Goal: Transaction & Acquisition: Subscribe to service/newsletter

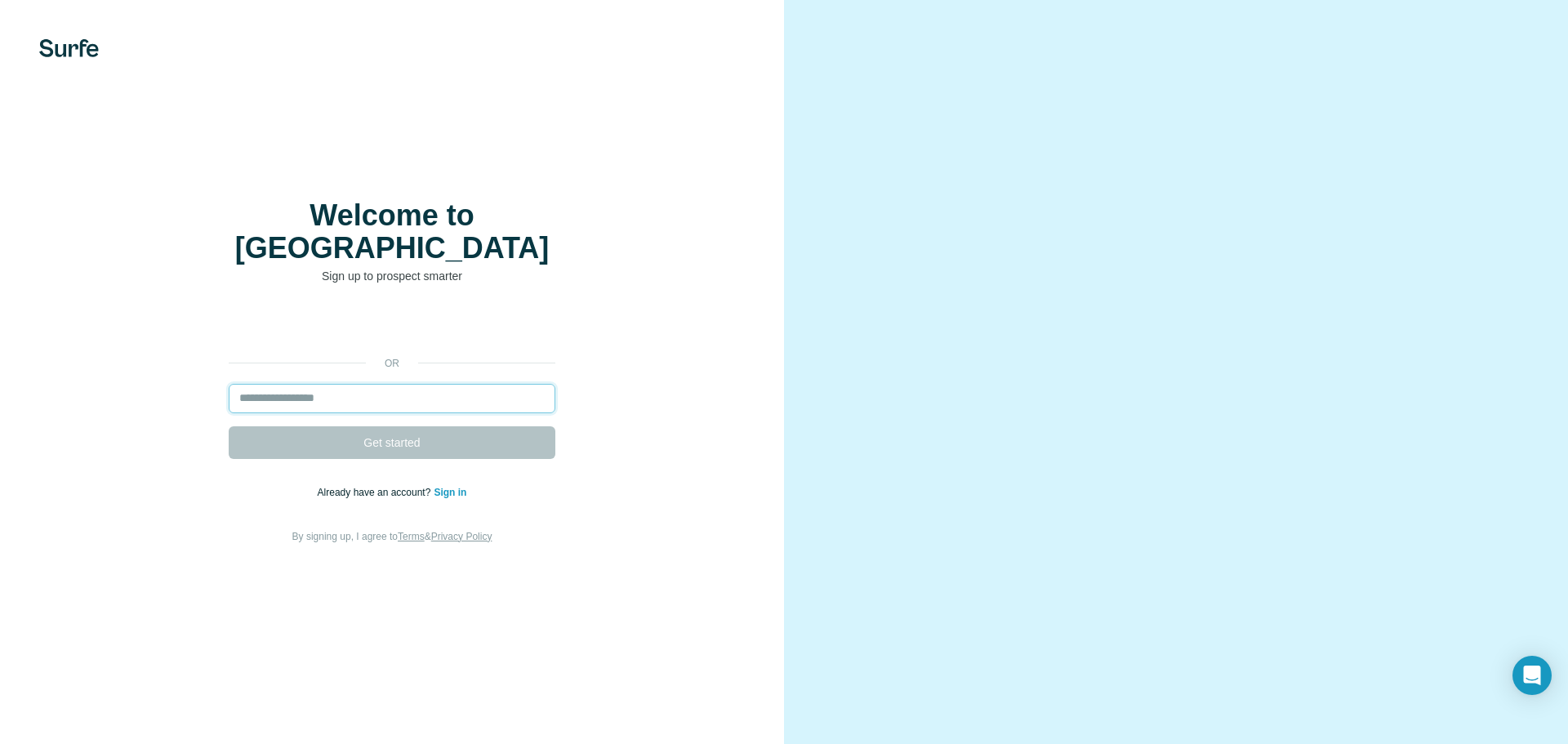
click at [361, 384] on input "email" at bounding box center [391, 398] width 326 height 30
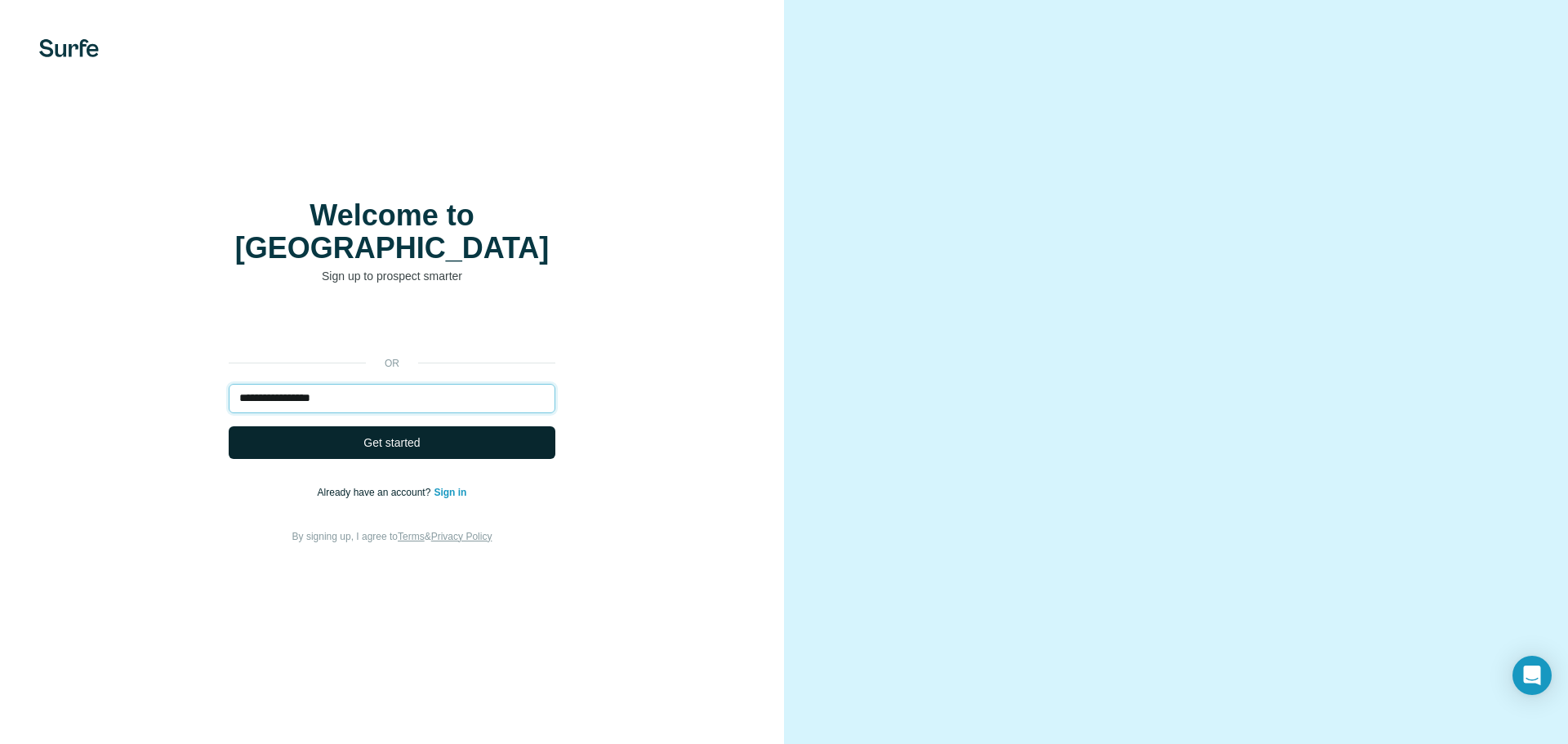
type input "**********"
click at [399, 434] on span "Get started" at bounding box center [391, 443] width 56 height 17
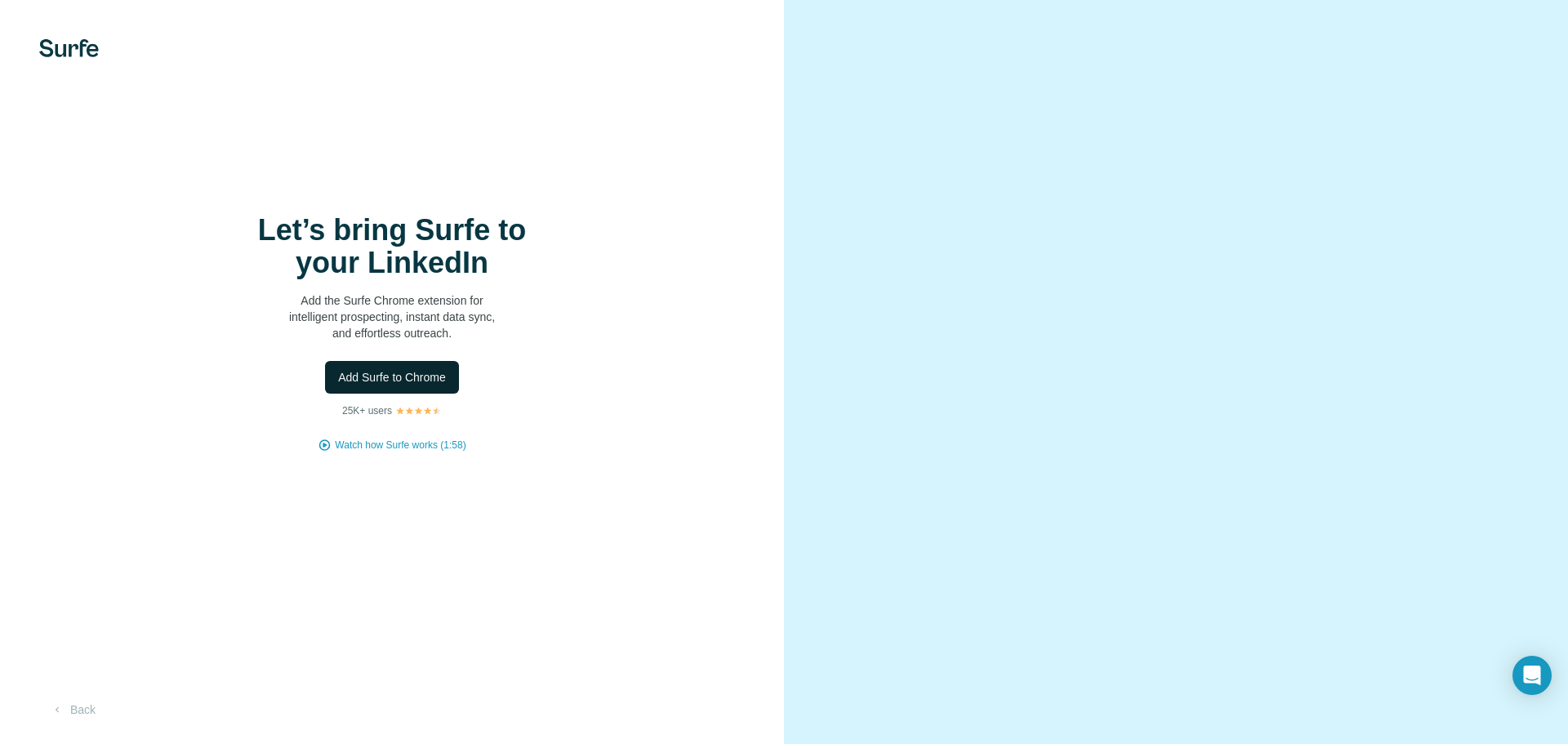
click at [412, 380] on span "Add Surfe to Chrome" at bounding box center [392, 377] width 108 height 17
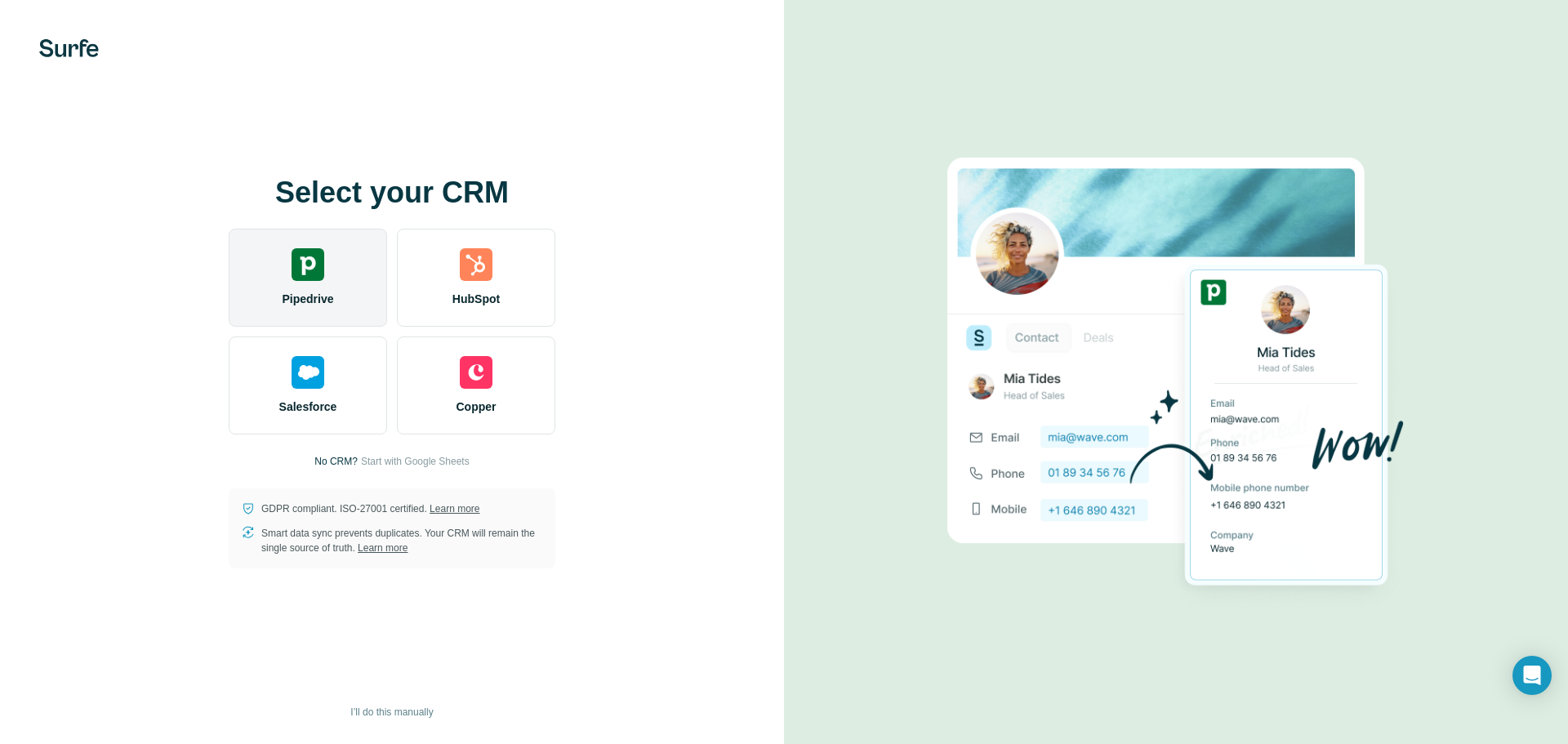
click at [310, 275] on img at bounding box center [307, 264] width 32 height 32
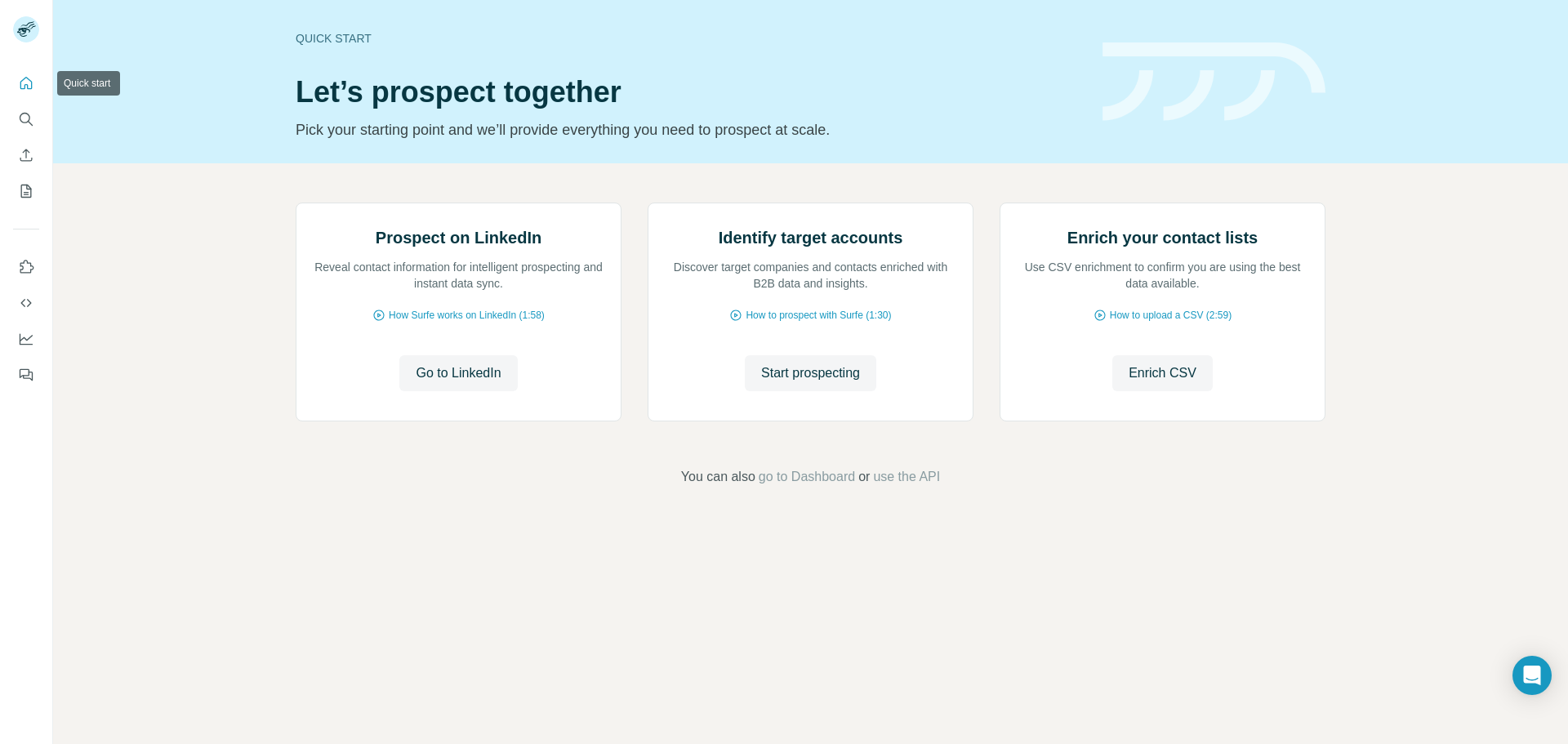
click at [30, 91] on icon "Quick start" at bounding box center [26, 83] width 17 height 17
click at [28, 123] on icon "Search" at bounding box center [26, 119] width 17 height 17
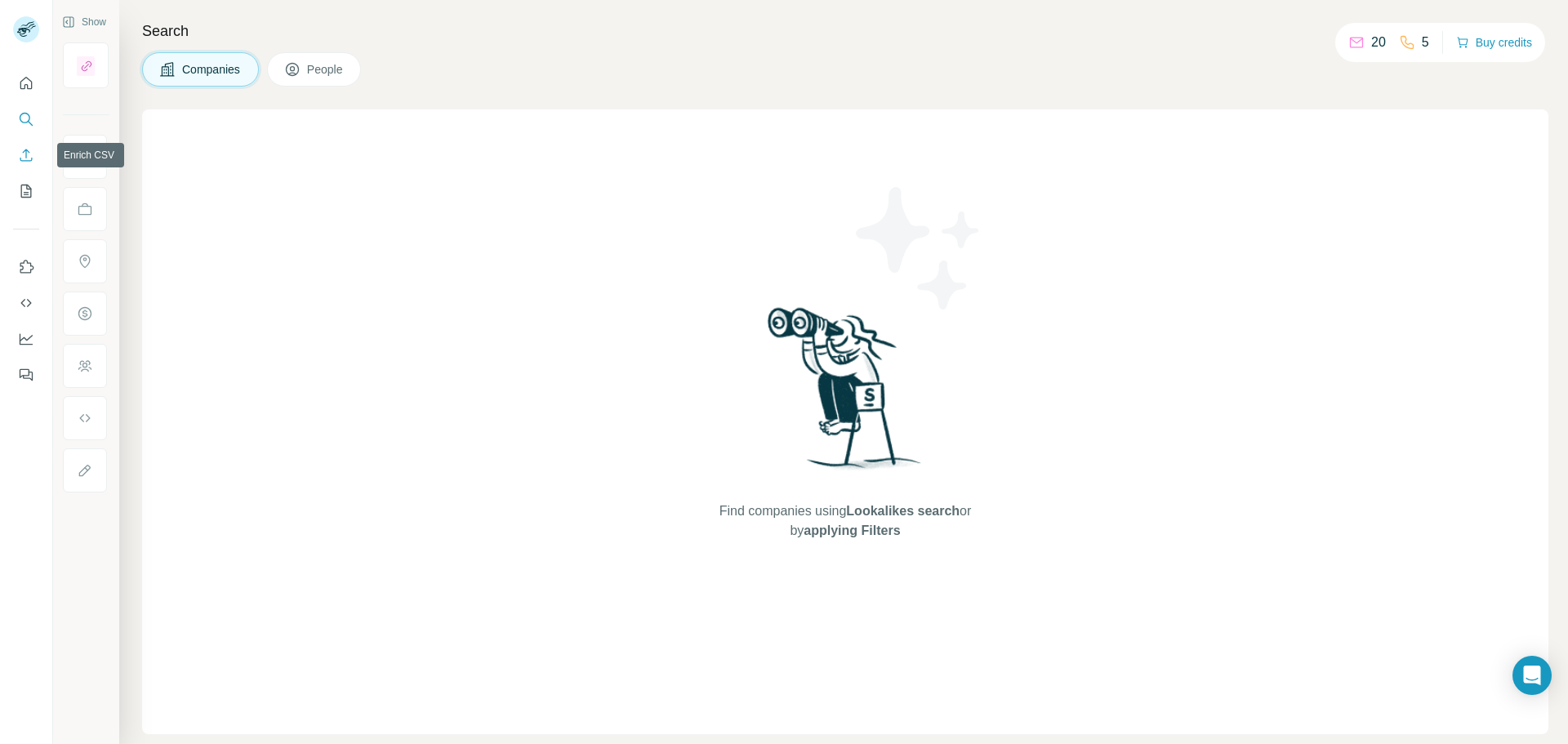
click at [29, 169] on button "Enrich CSV" at bounding box center [26, 155] width 26 height 30
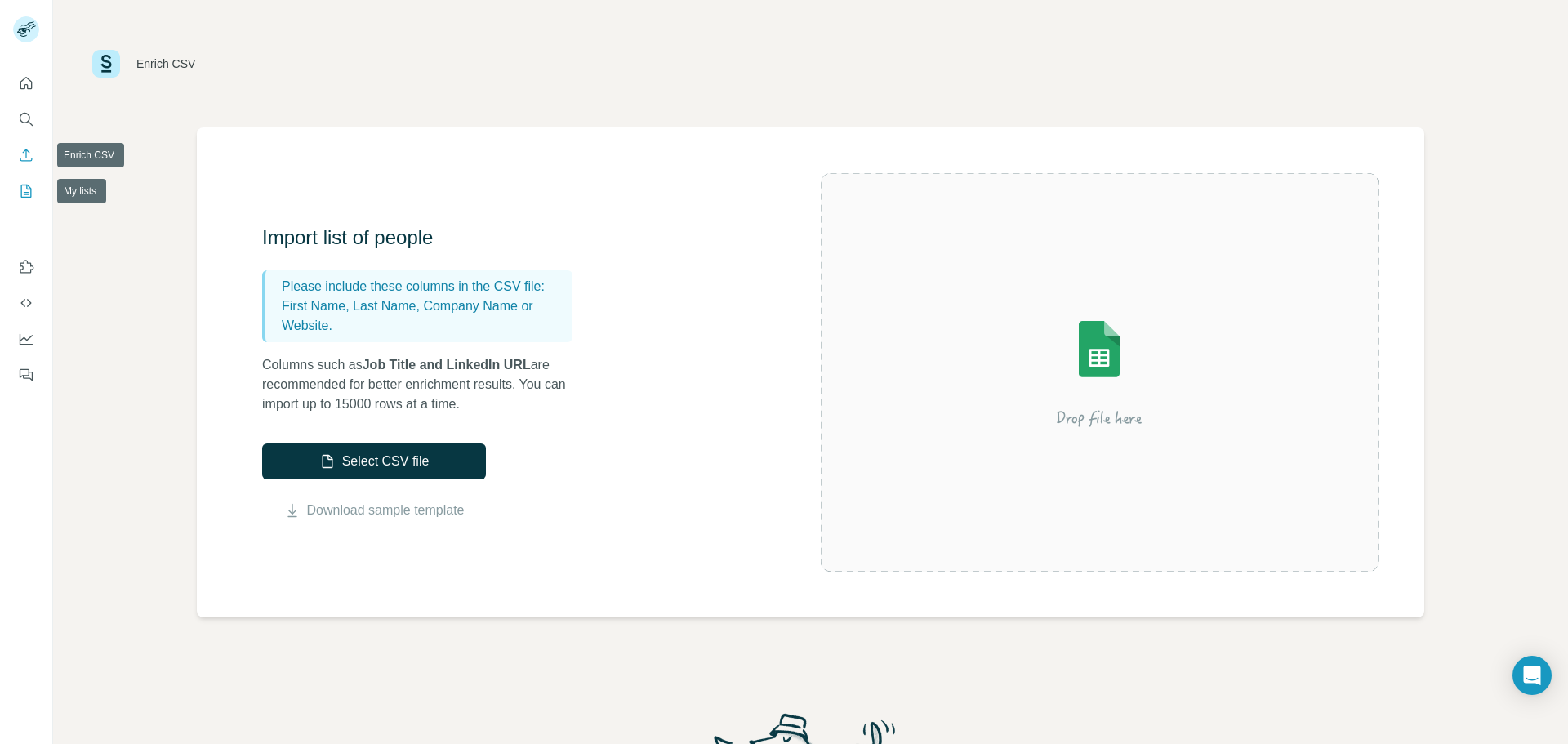
click at [31, 189] on icon "My lists" at bounding box center [28, 189] width 8 height 10
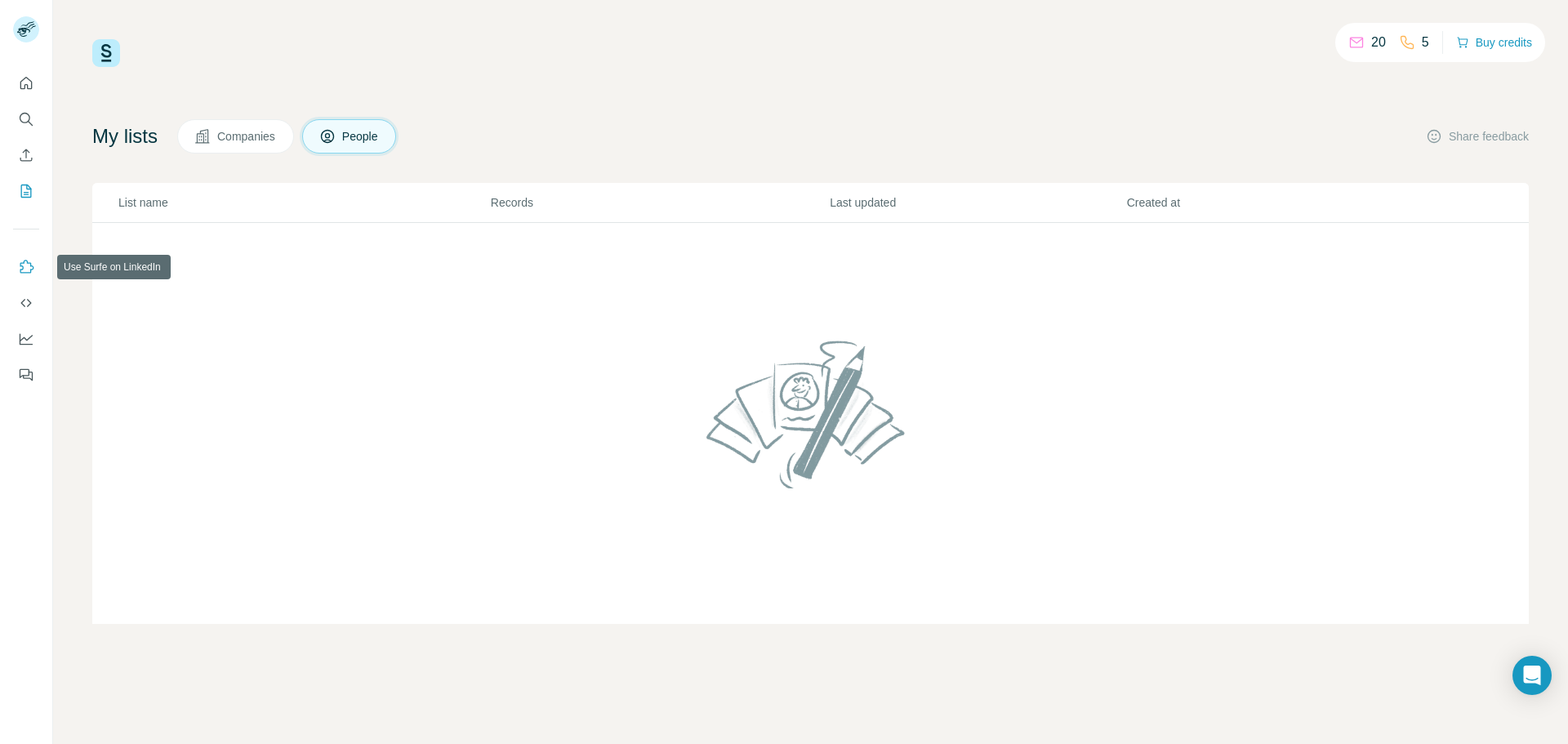
click at [30, 275] on button "Use Surfe on LinkedIn" at bounding box center [26, 267] width 26 height 30
click at [24, 120] on icon "Search" at bounding box center [26, 119] width 17 height 17
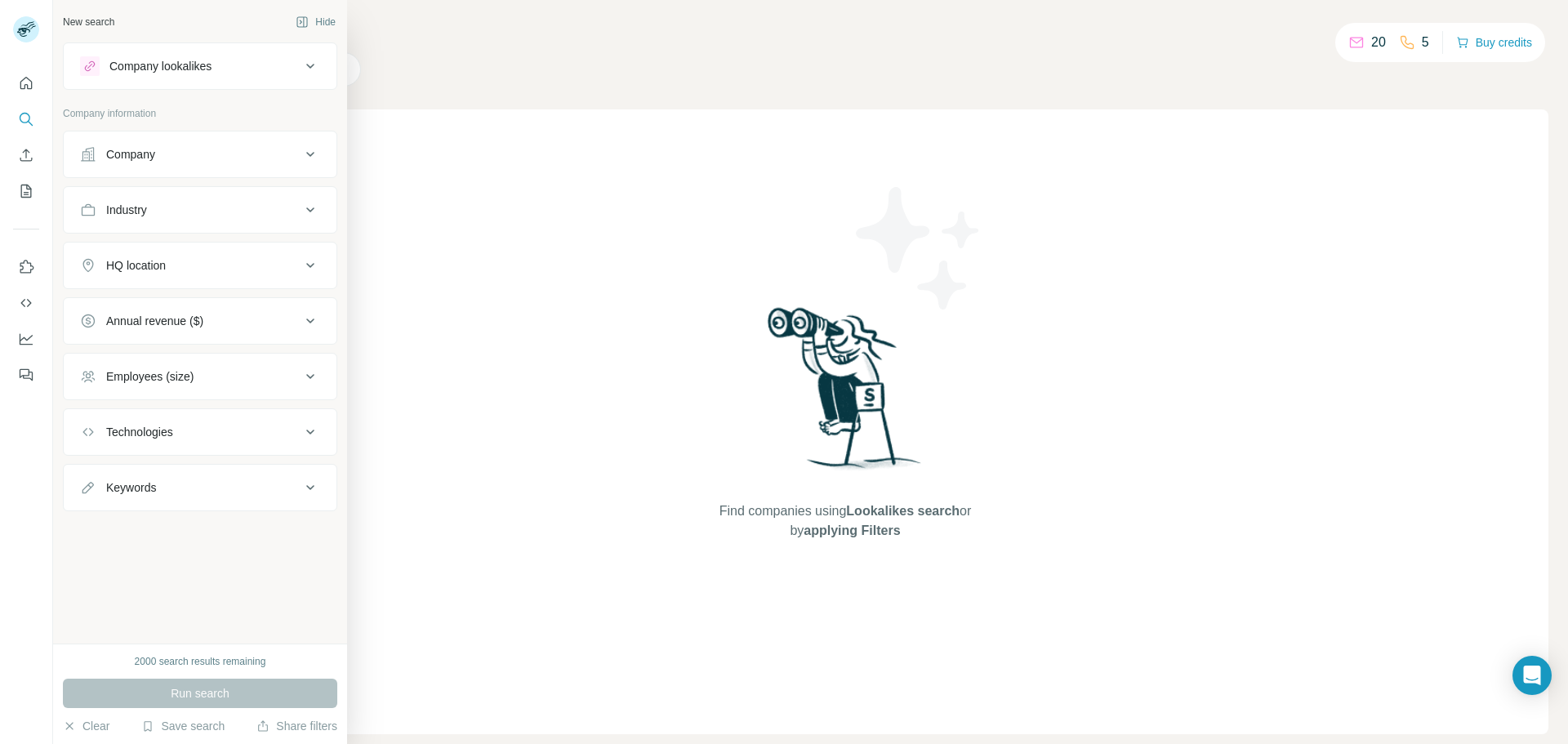
click at [158, 167] on button "Company" at bounding box center [200, 154] width 273 height 39
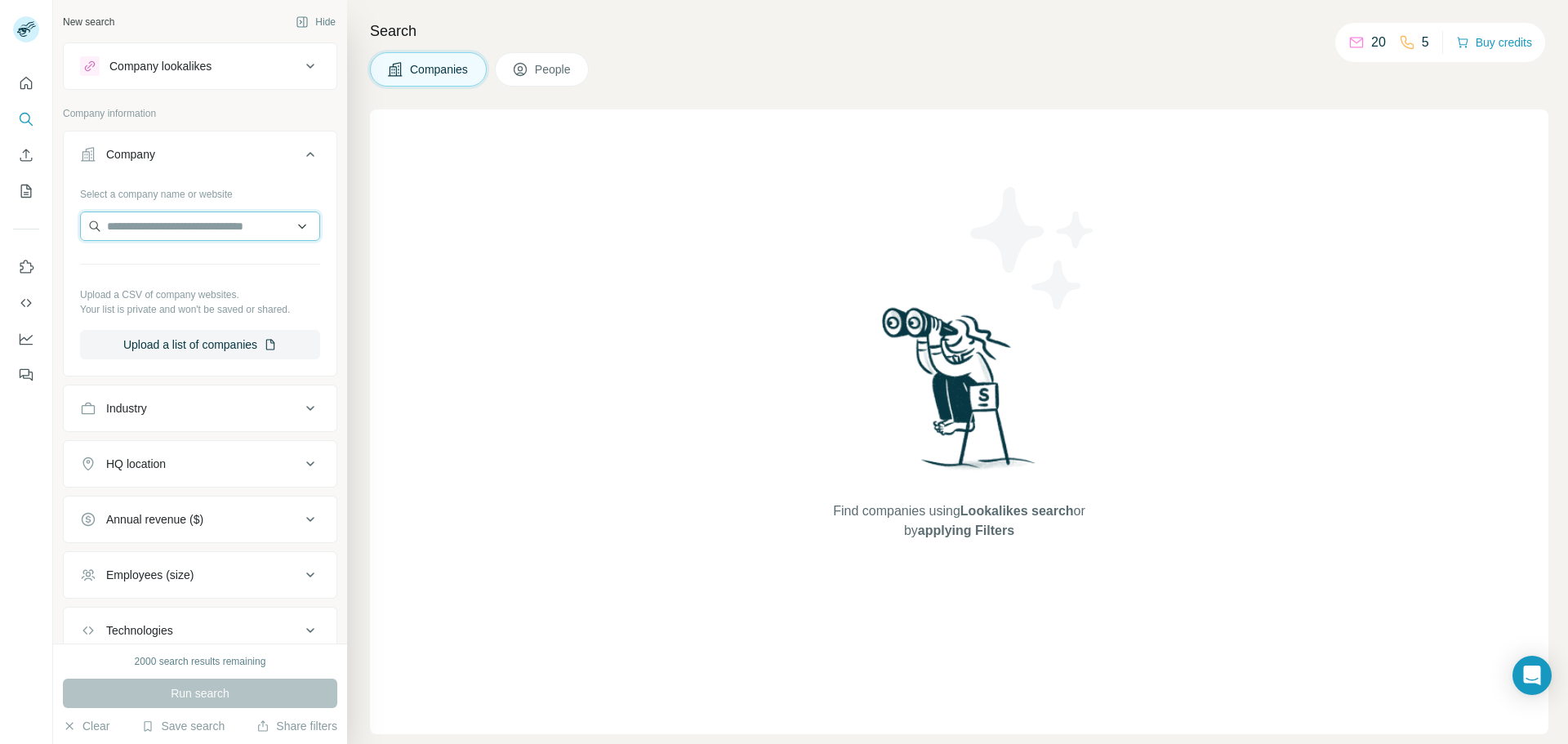
click at [158, 216] on input "text" at bounding box center [201, 226] width 240 height 30
click at [234, 233] on input "text" at bounding box center [201, 226] width 240 height 30
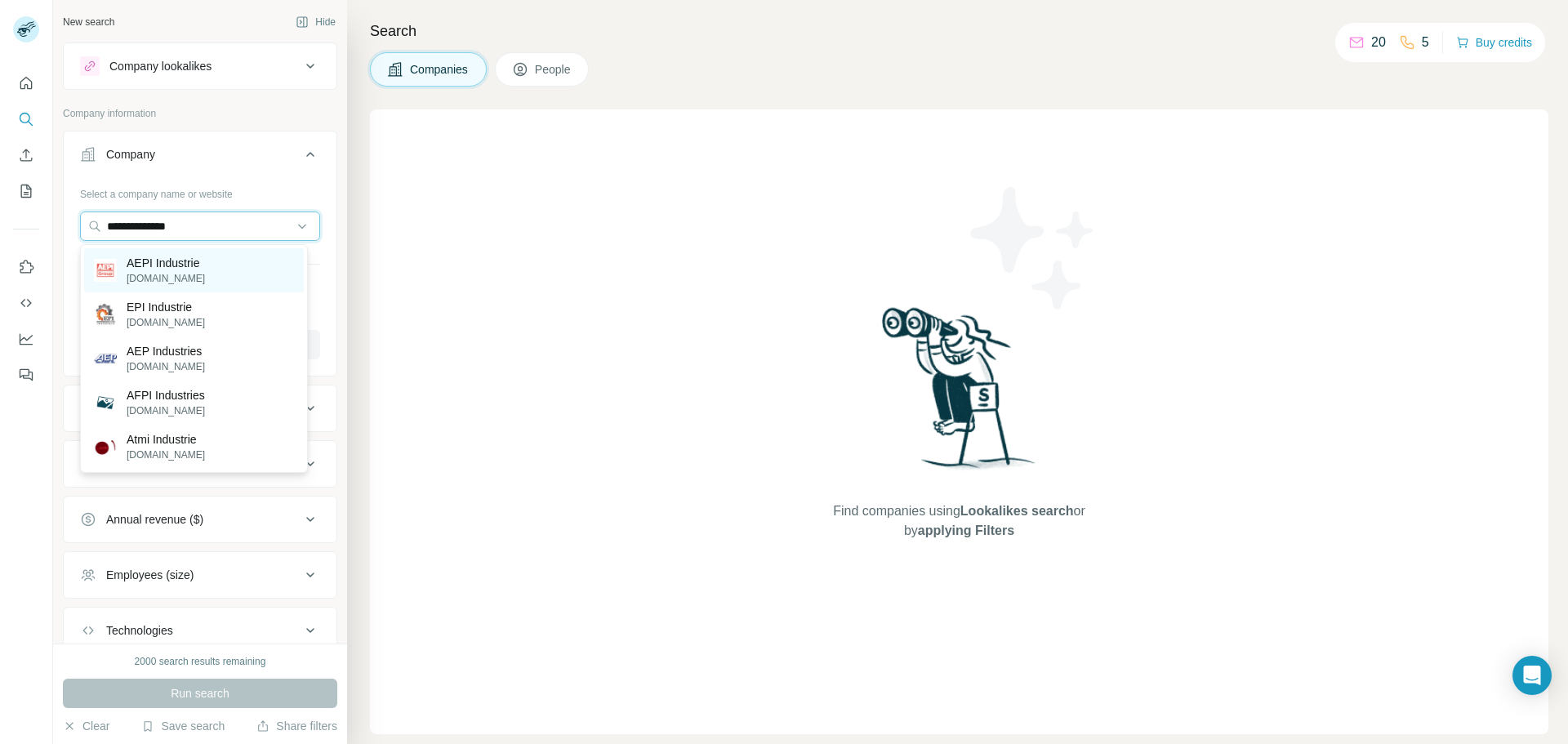
type input "**********"
click at [214, 264] on div "AEPI Industrie [DOMAIN_NAME]" at bounding box center [194, 271] width 220 height 44
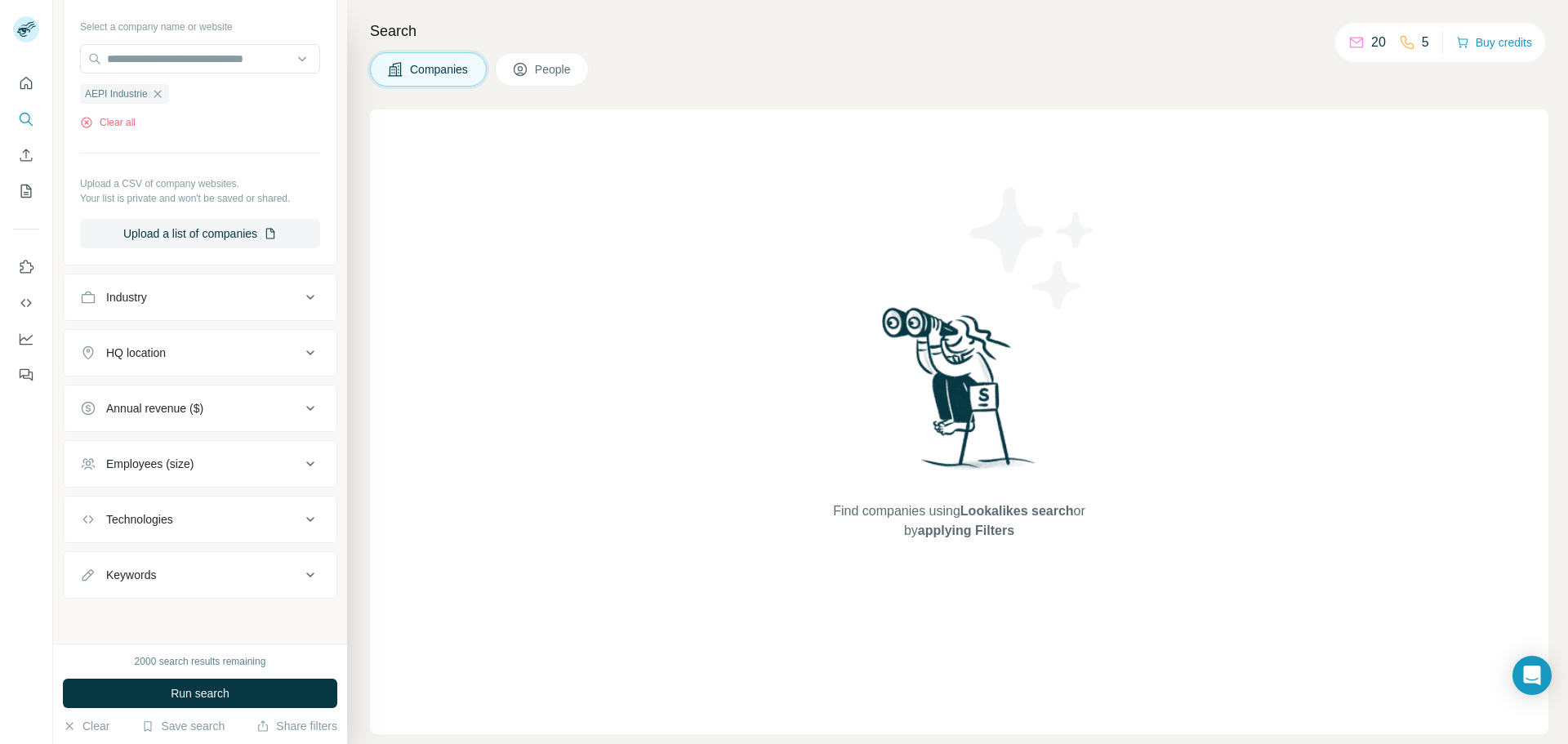
scroll to position [169, 0]
click at [222, 461] on div "Employees (size)" at bounding box center [190, 463] width 221 height 17
click at [222, 461] on div "Employees (size)" at bounding box center [190, 462] width 221 height 17
click at [212, 689] on span "Run search" at bounding box center [201, 693] width 59 height 17
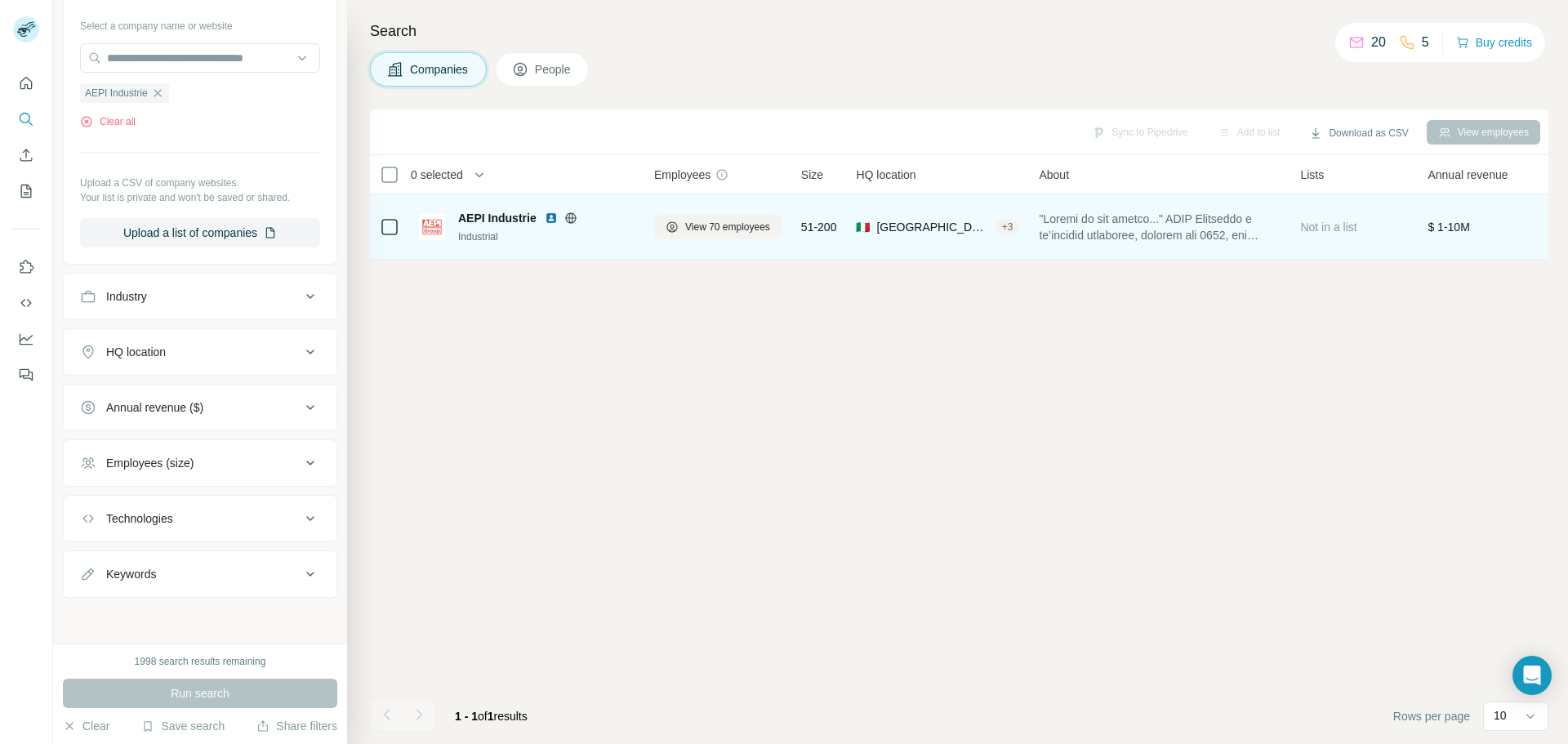
click at [555, 224] on img at bounding box center [551, 218] width 13 height 13
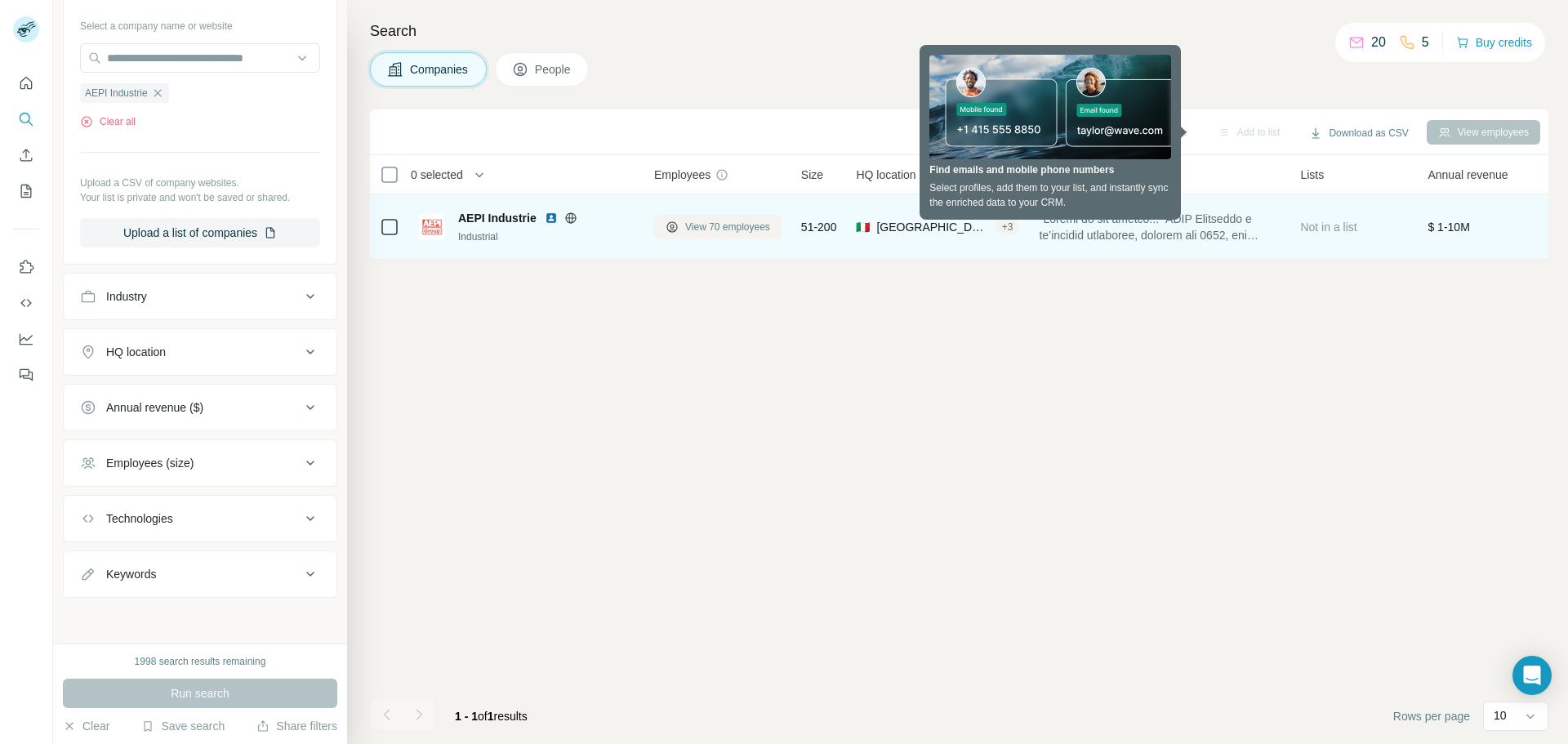
click at [752, 228] on span "View 70 employees" at bounding box center [728, 227] width 85 height 15
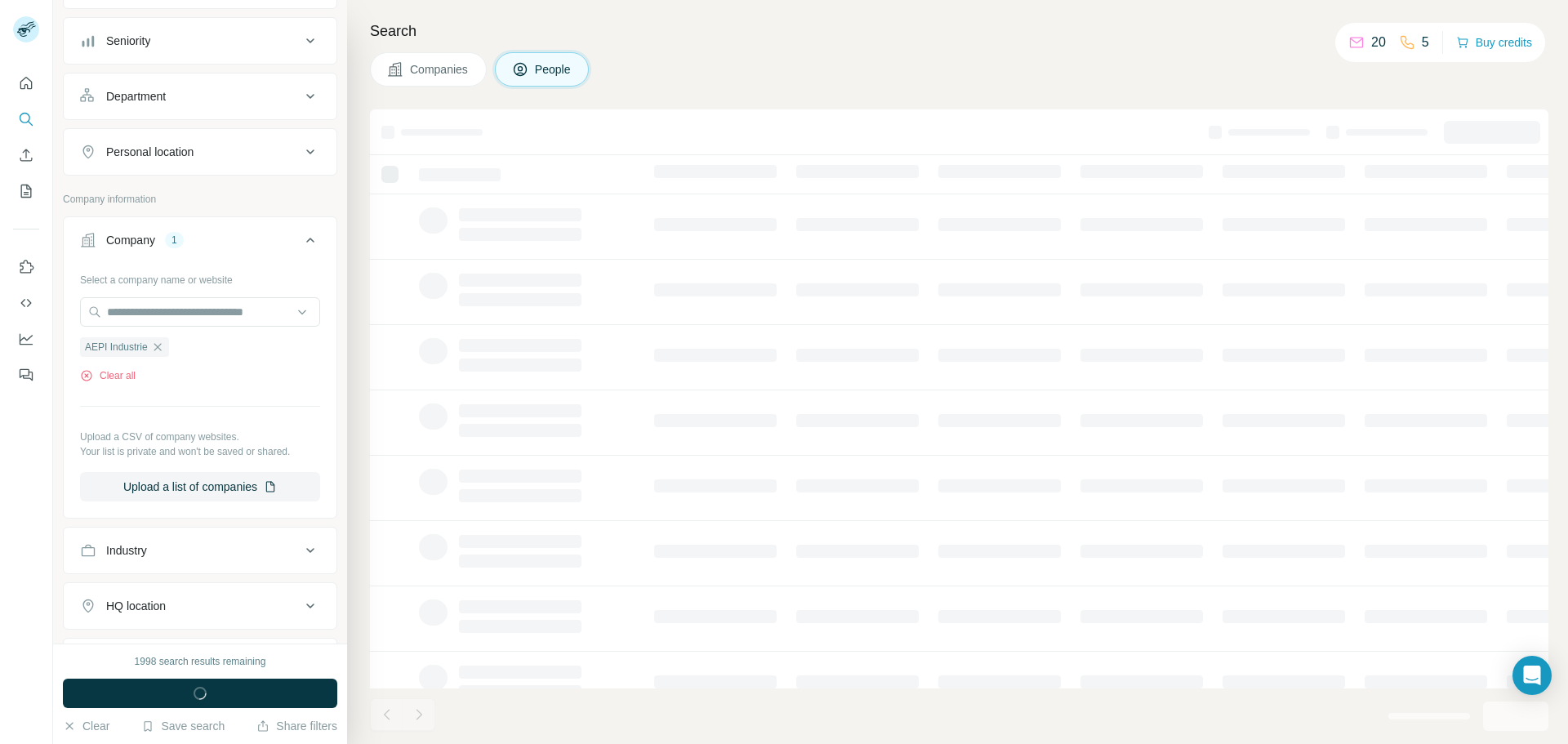
scroll to position [424, 0]
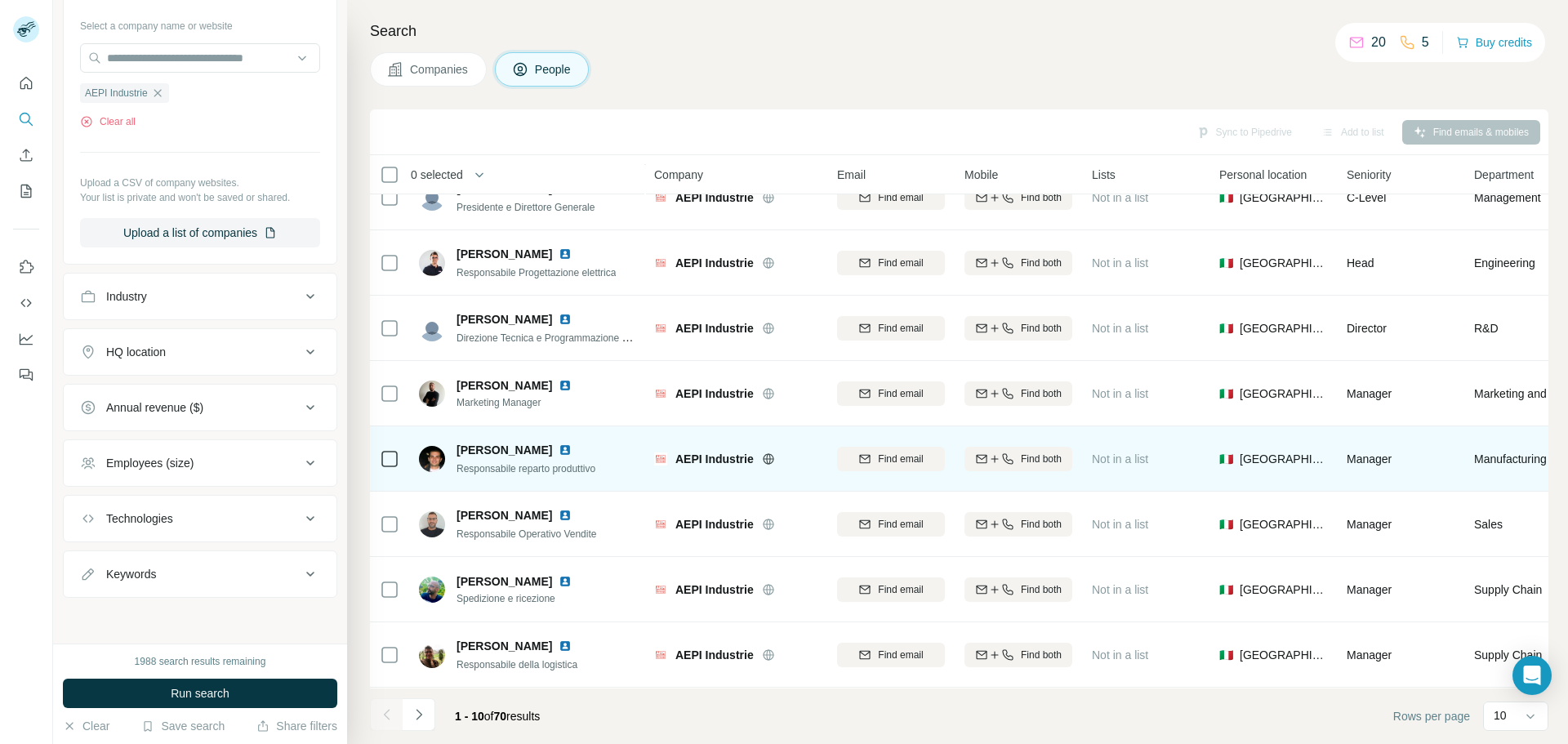
scroll to position [167, 0]
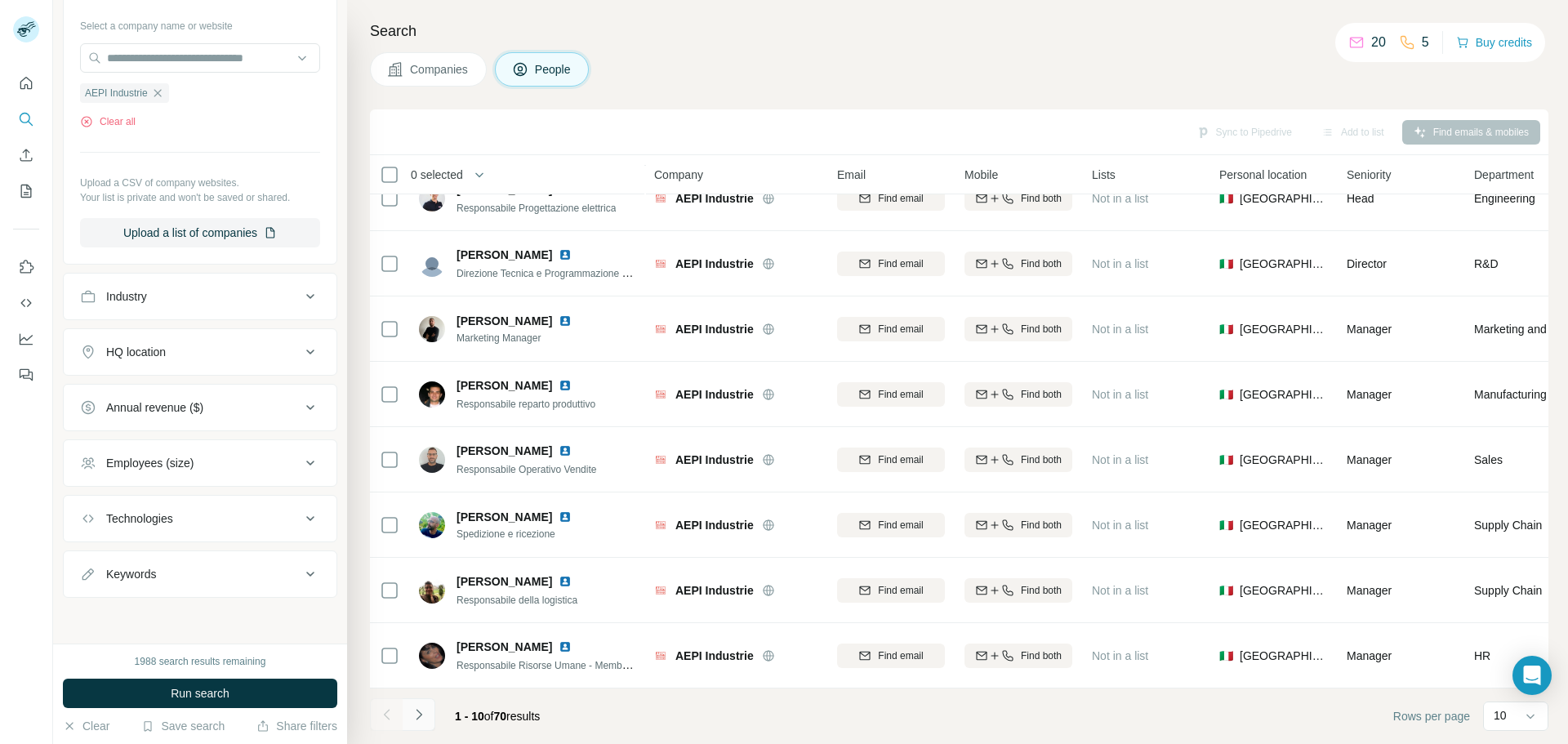
click at [417, 717] on icon "Navigate to next page" at bounding box center [419, 714] width 17 height 17
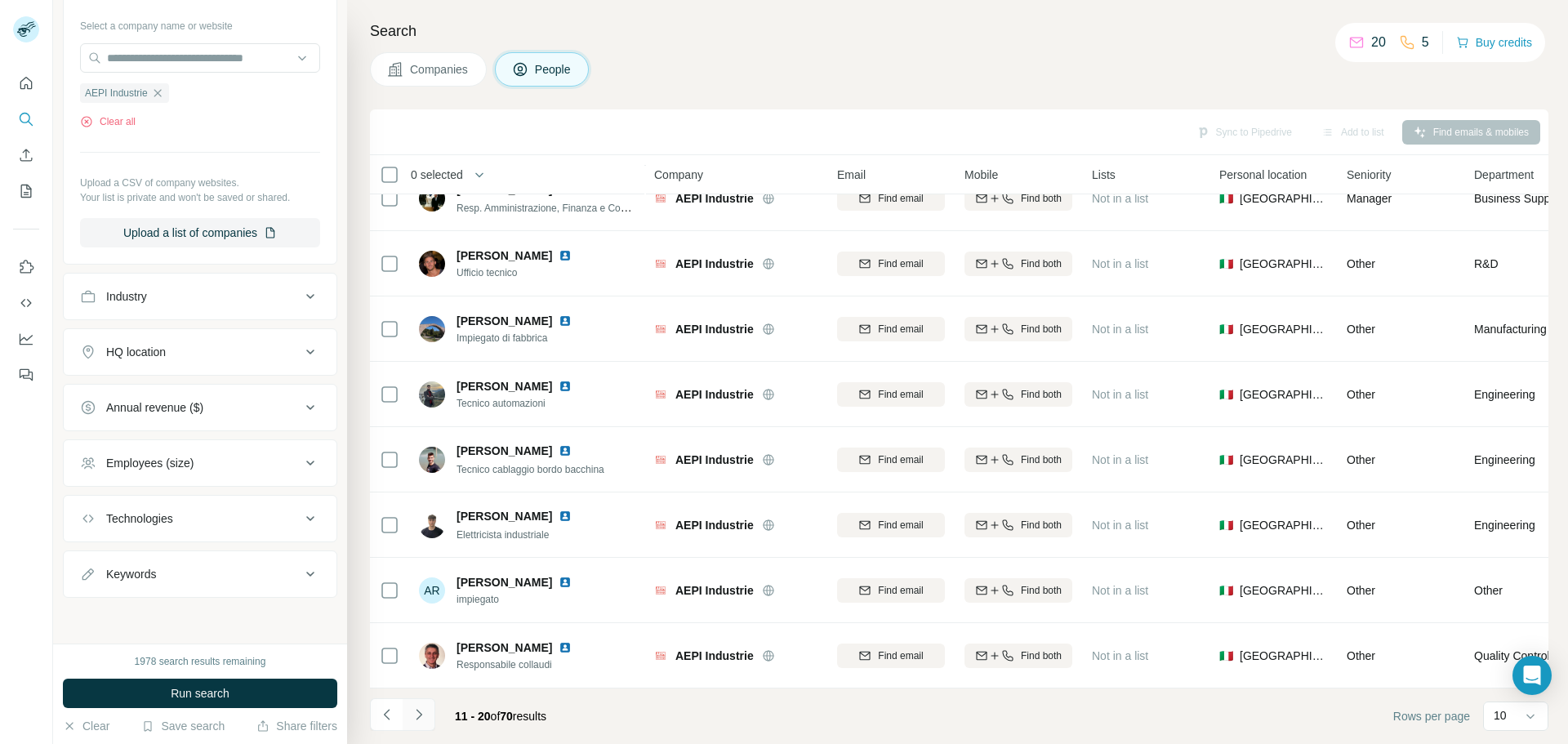
click at [417, 717] on icon "Navigate to next page" at bounding box center [419, 714] width 17 height 17
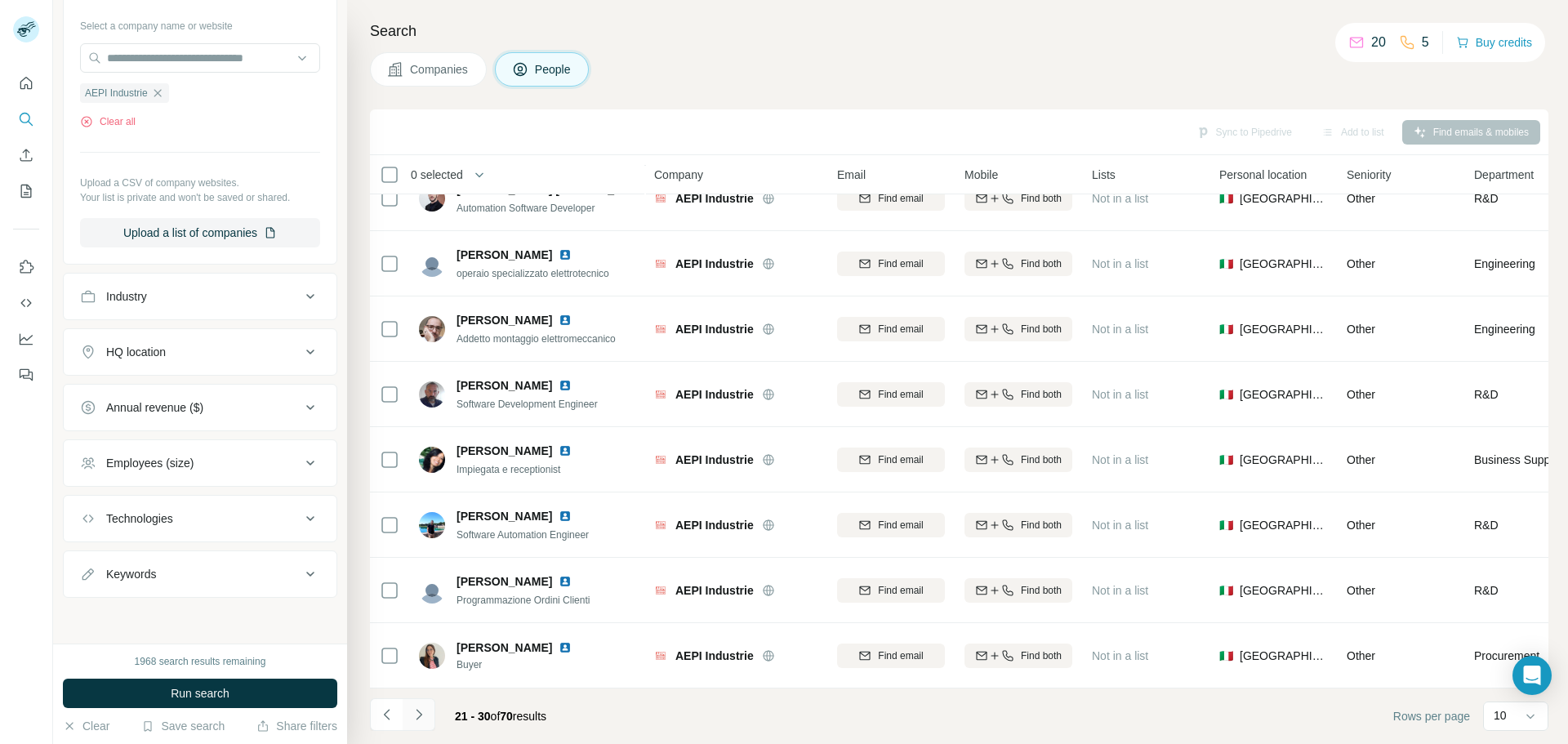
click at [428, 714] on button "Navigate to next page" at bounding box center [419, 714] width 32 height 32
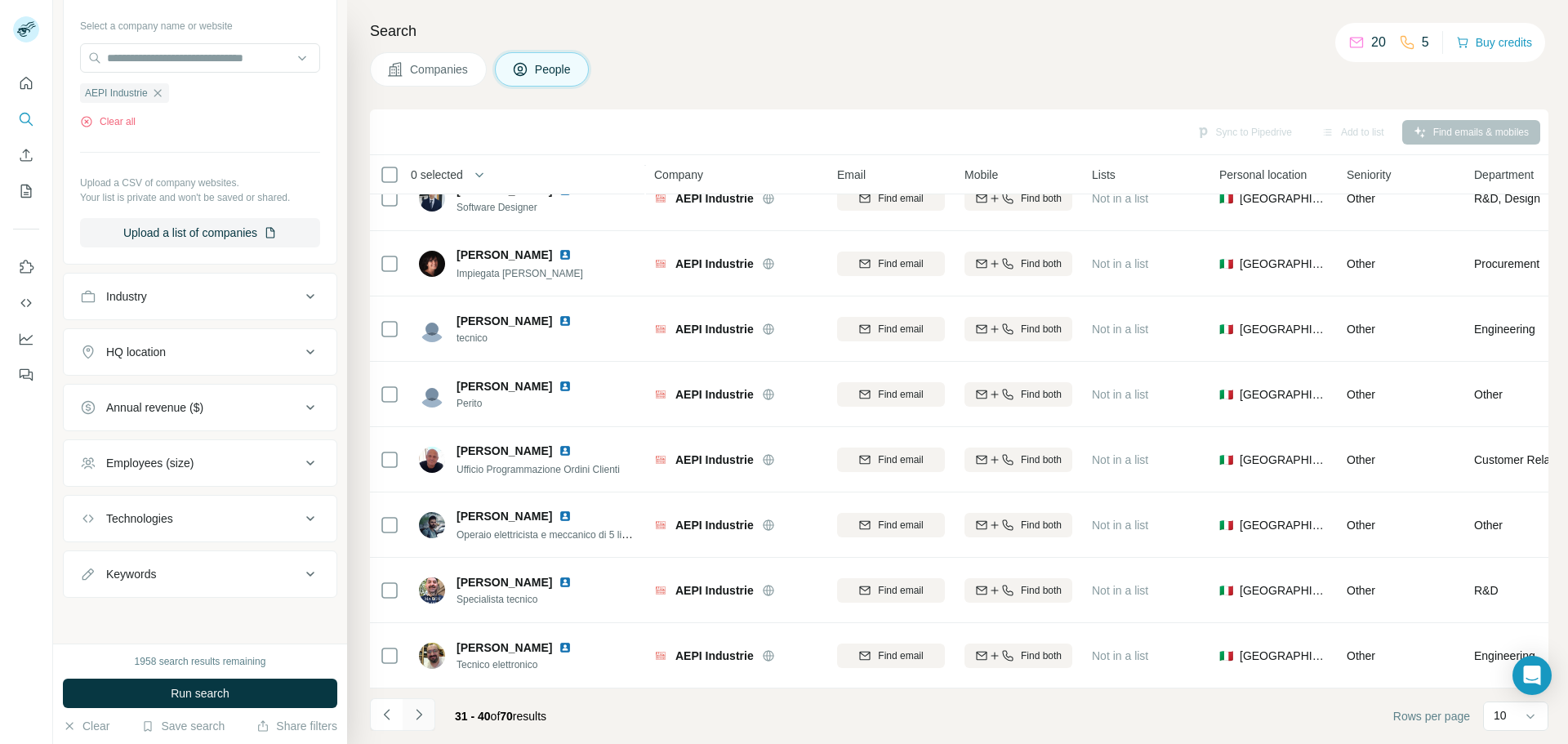
click at [417, 712] on icon "Navigate to next page" at bounding box center [419, 714] width 17 height 17
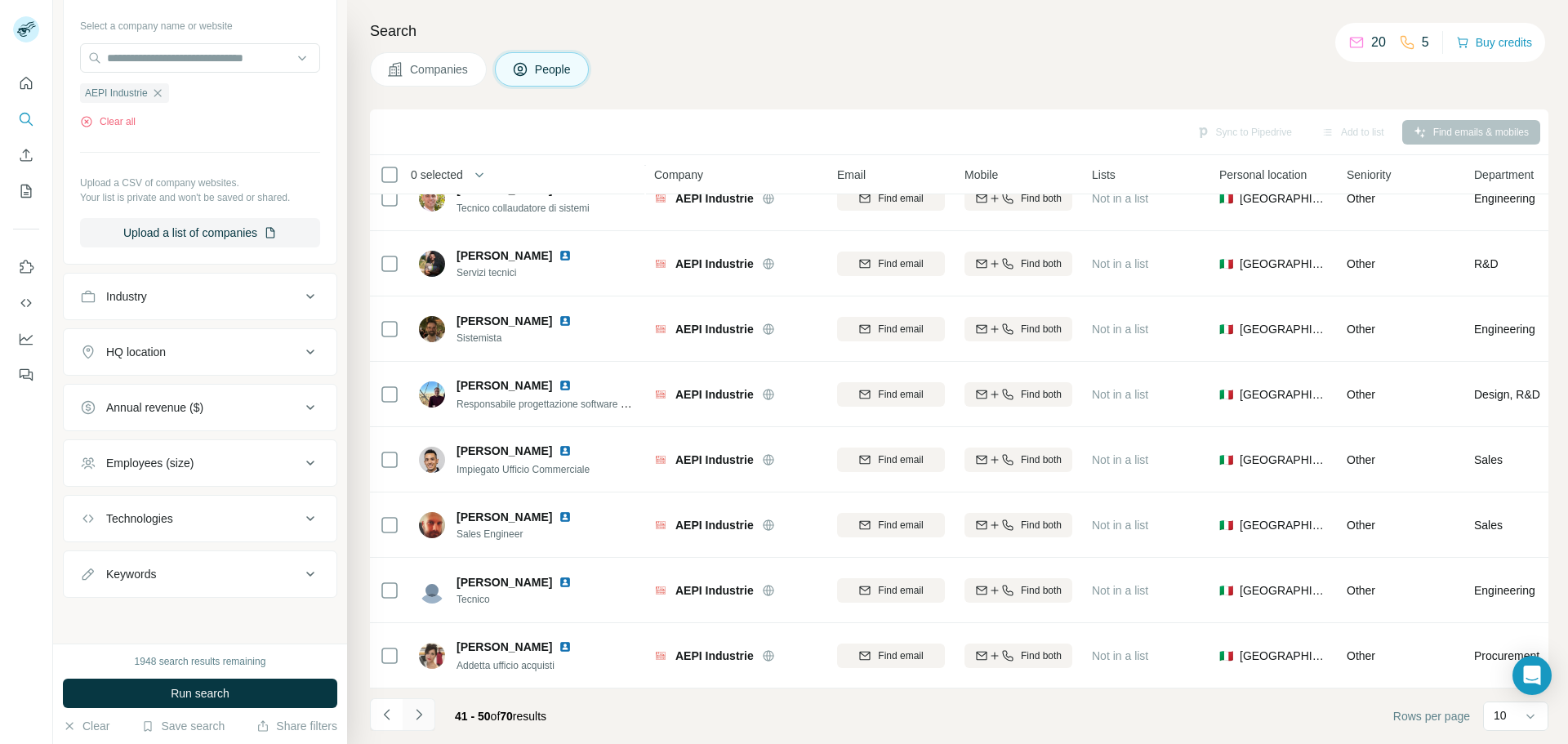
click at [427, 704] on button "Navigate to next page" at bounding box center [419, 714] width 32 height 32
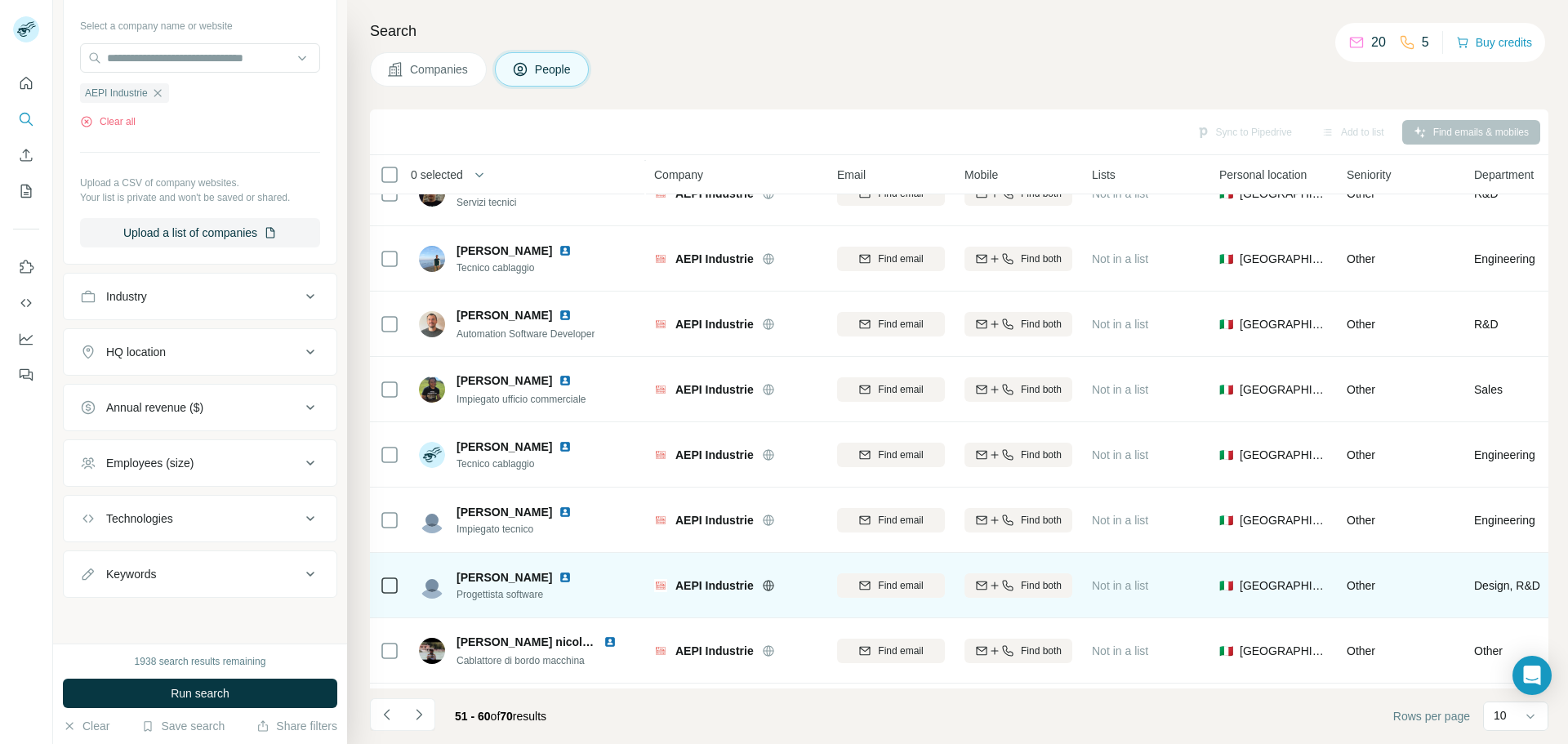
scroll to position [4, 0]
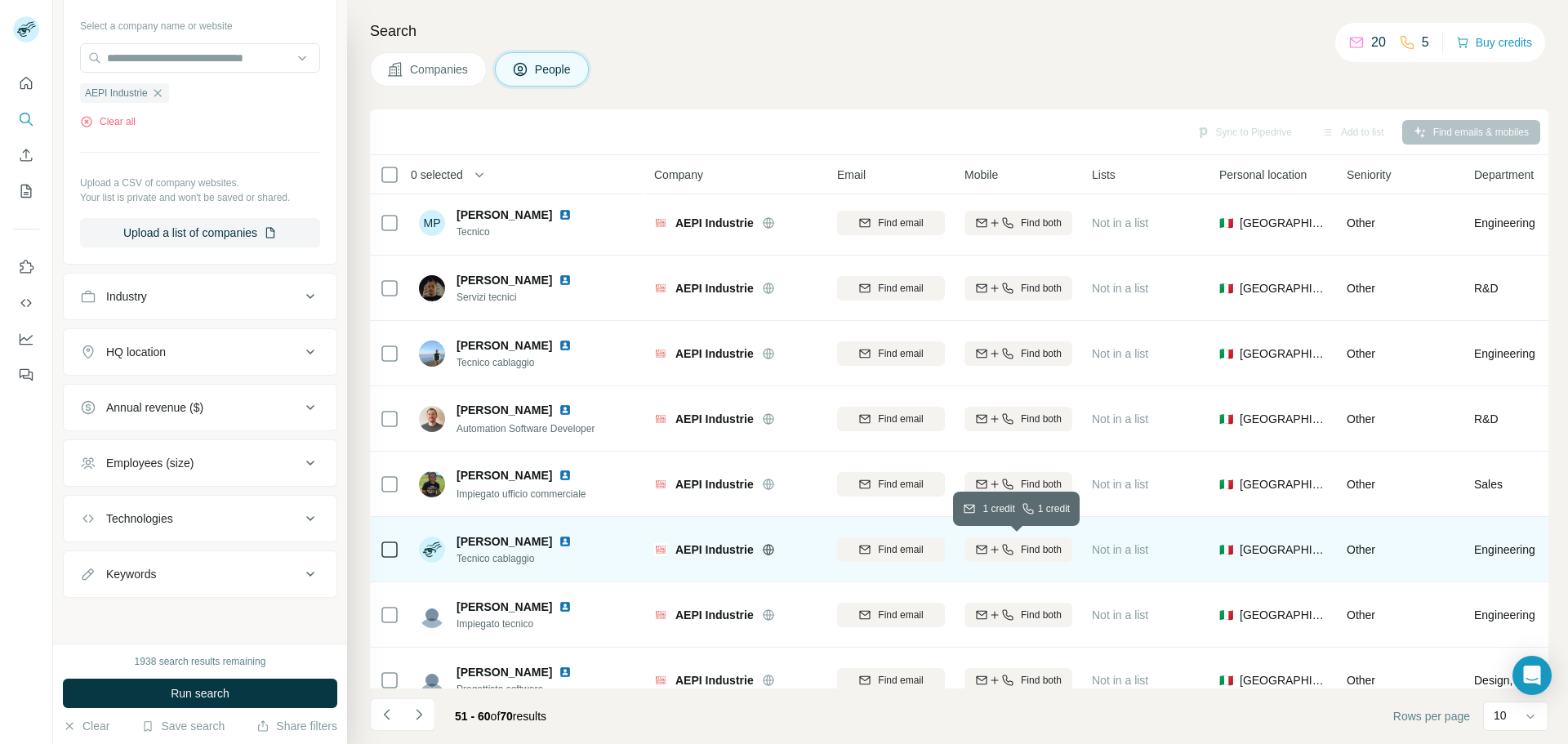
click at [1011, 551] on icon "button" at bounding box center [1008, 550] width 13 height 13
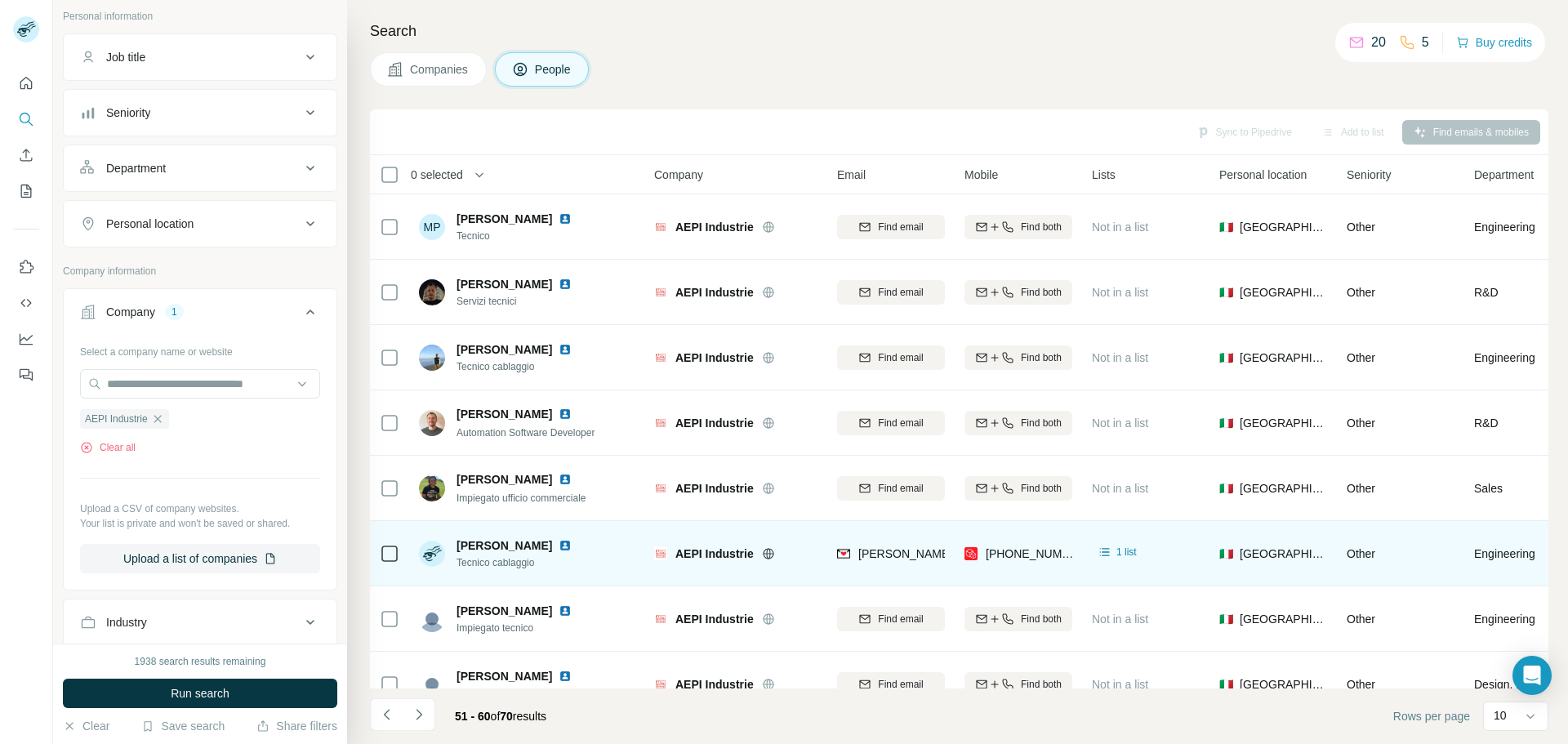
scroll to position [0, 0]
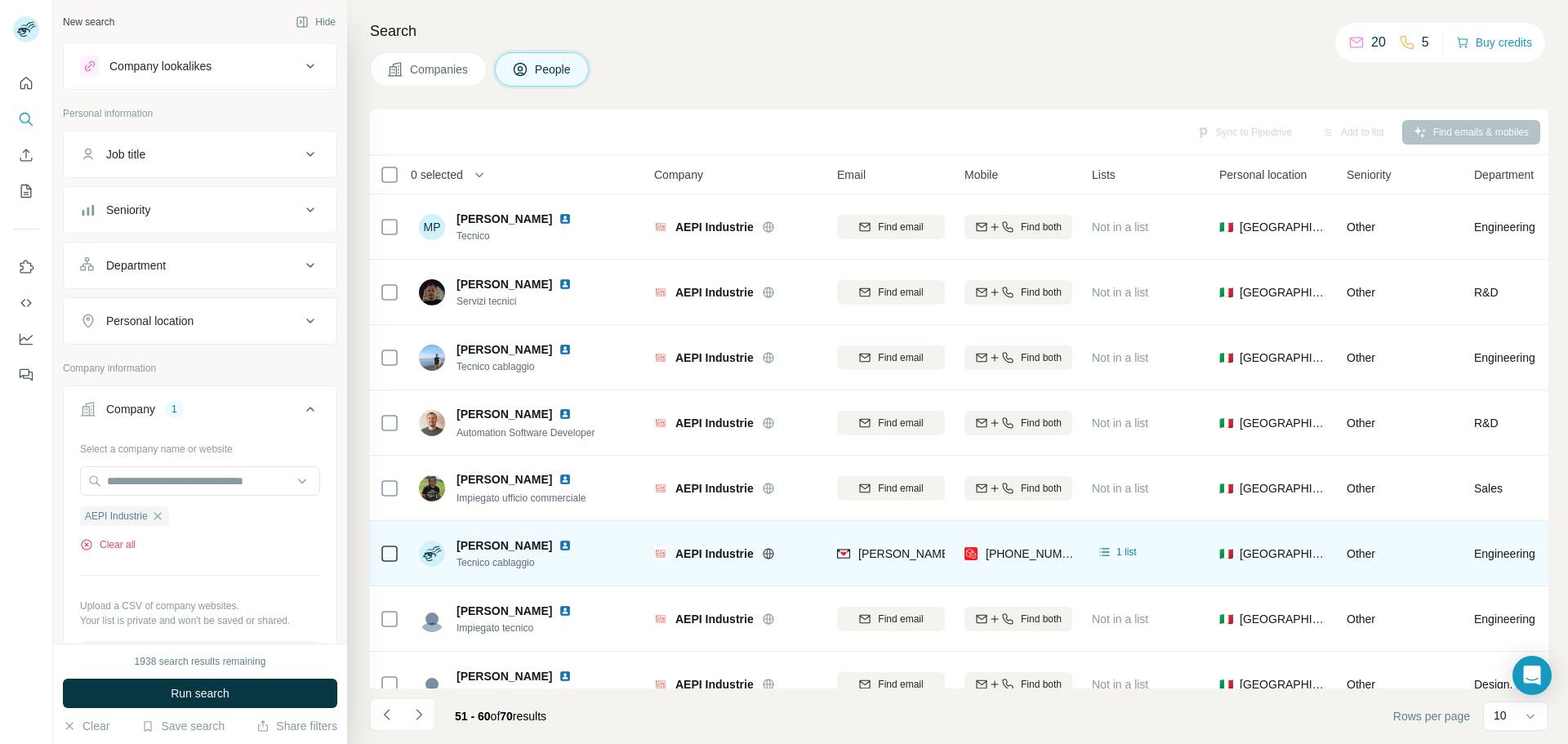
click at [91, 543] on icon "button" at bounding box center [85, 543] width 10 height 10
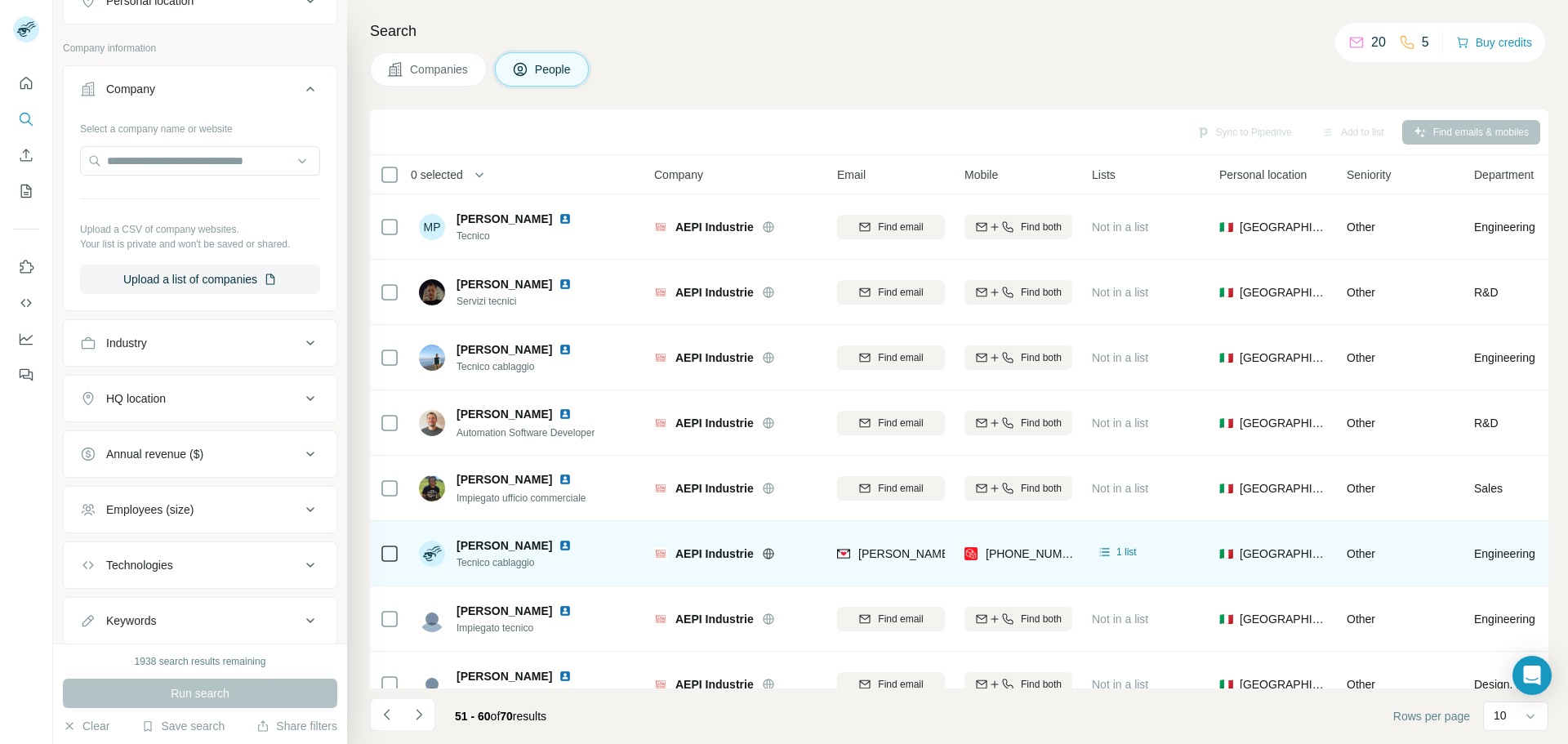
scroll to position [326, 0]
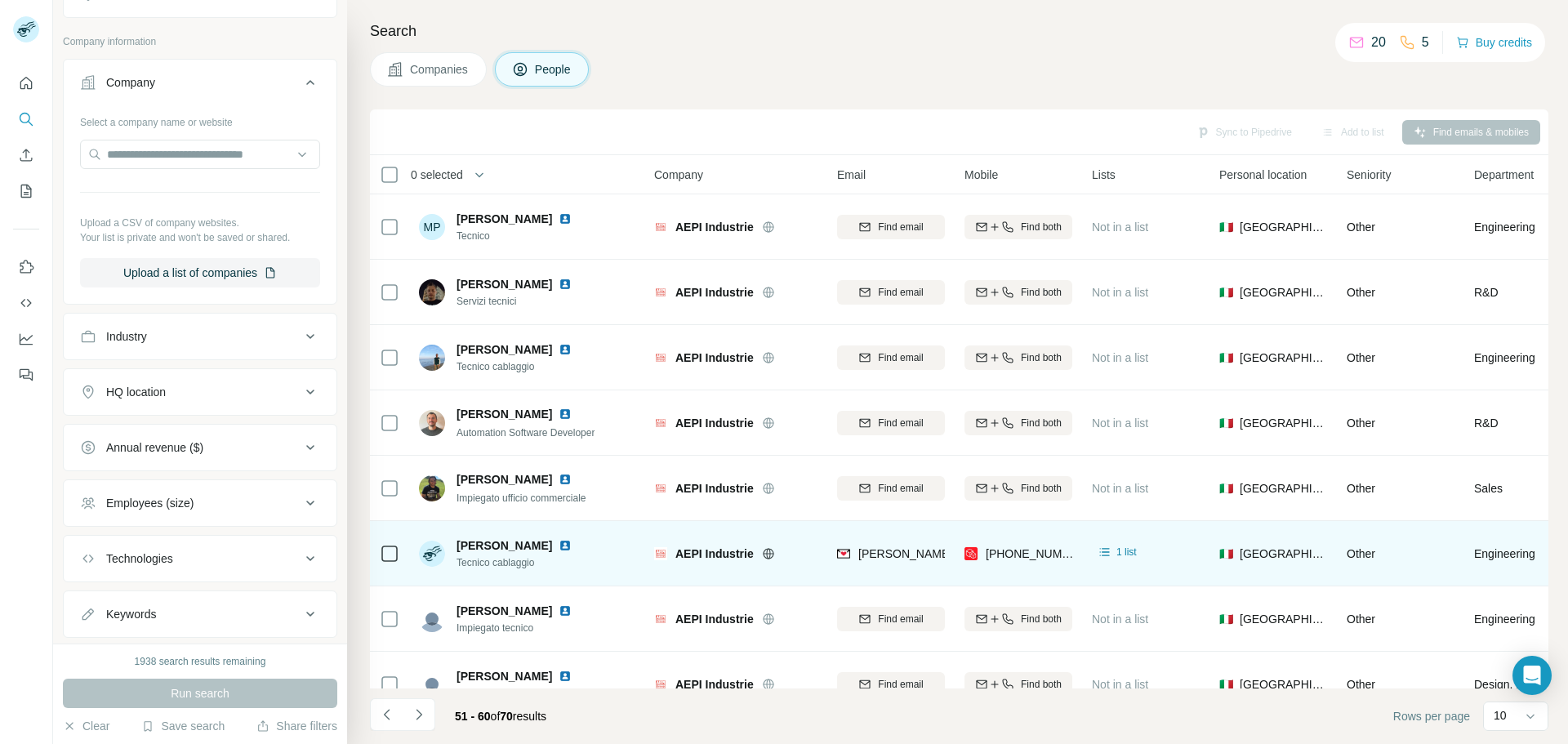
click at [229, 338] on div "Industry" at bounding box center [190, 336] width 221 height 17
click at [228, 436] on div "HQ location" at bounding box center [190, 441] width 221 height 17
click at [204, 366] on div at bounding box center [191, 377] width 202 height 28
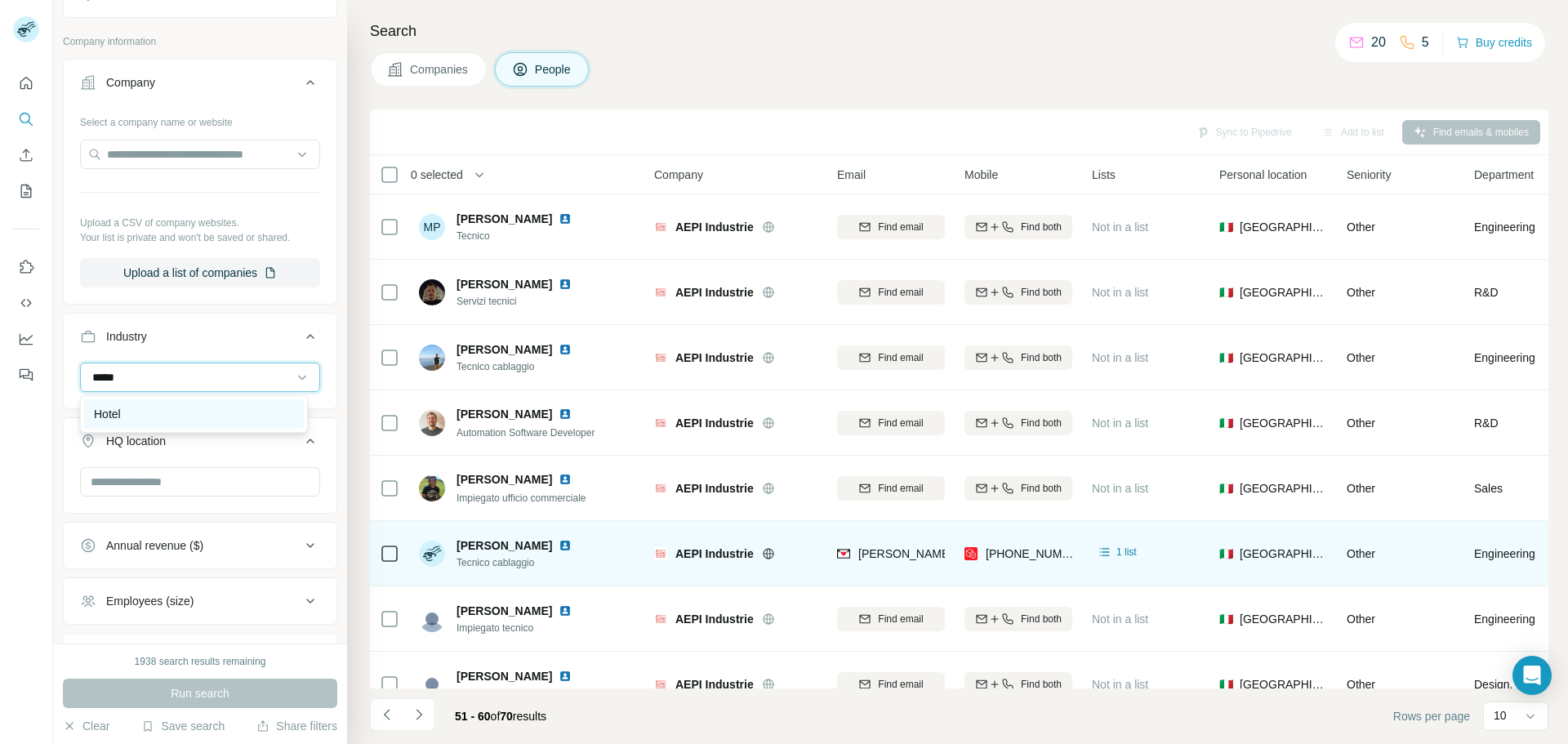
type input "*****"
click at [218, 403] on div "Hotel" at bounding box center [194, 414] width 220 height 30
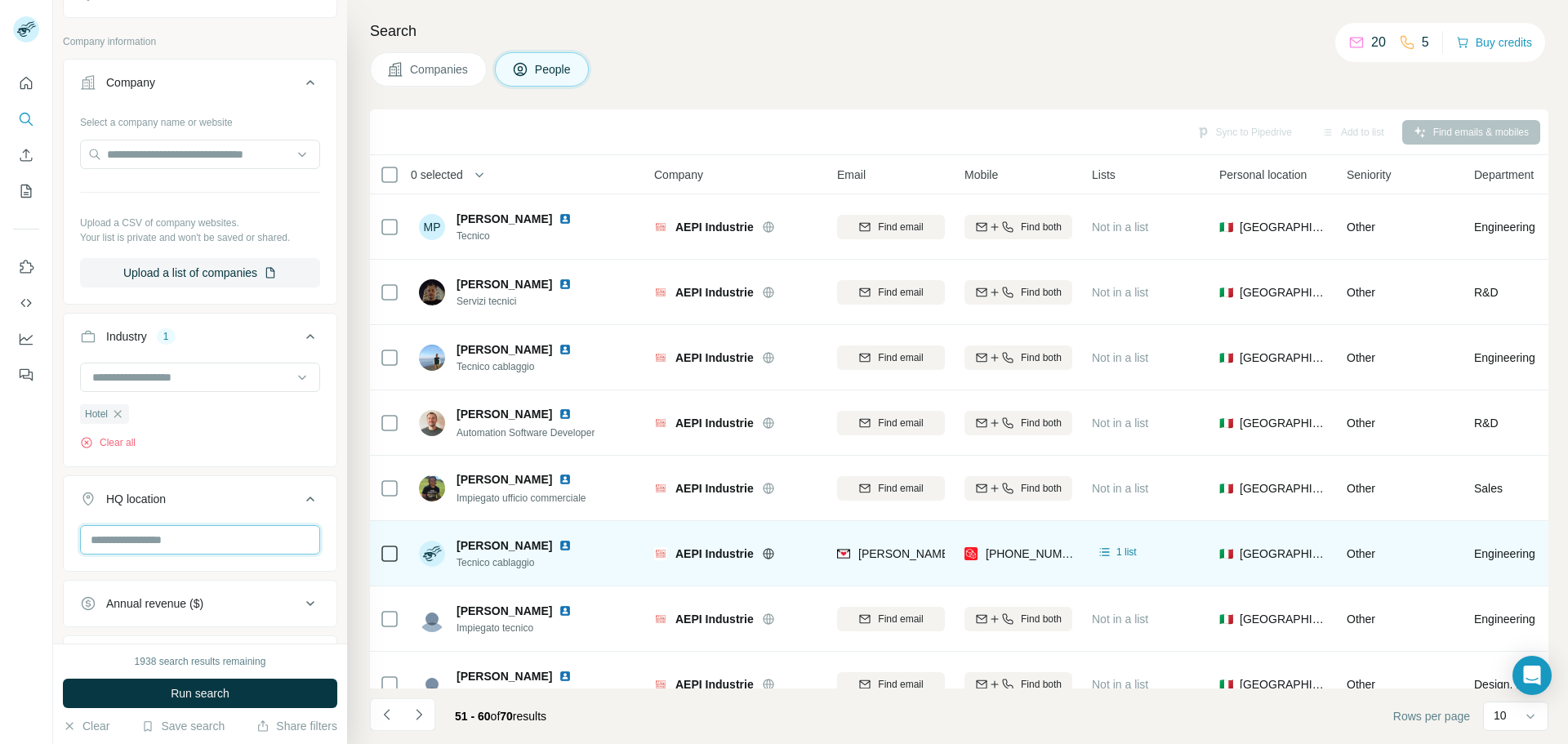
click at [141, 529] on input "text" at bounding box center [201, 540] width 240 height 30
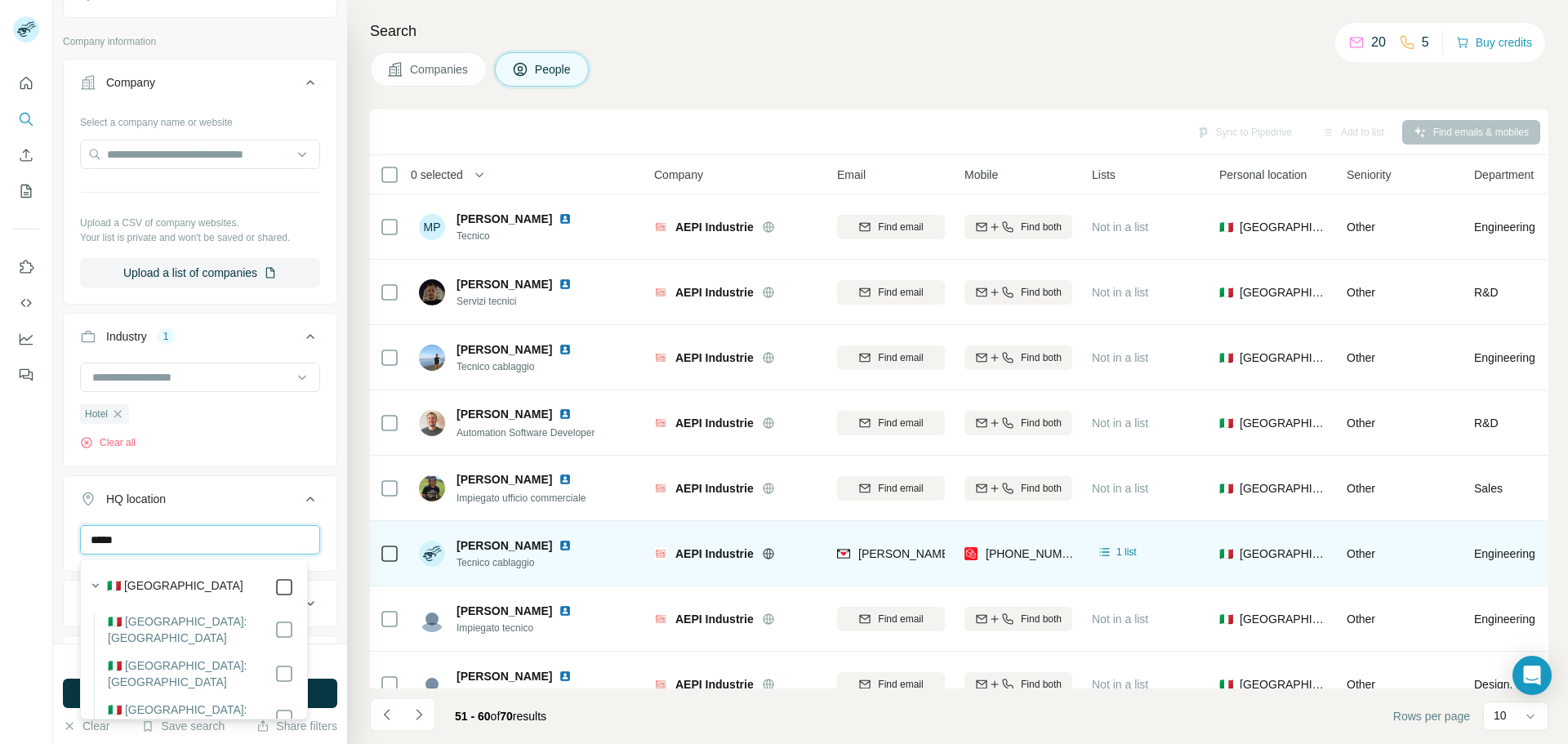
type input "*****"
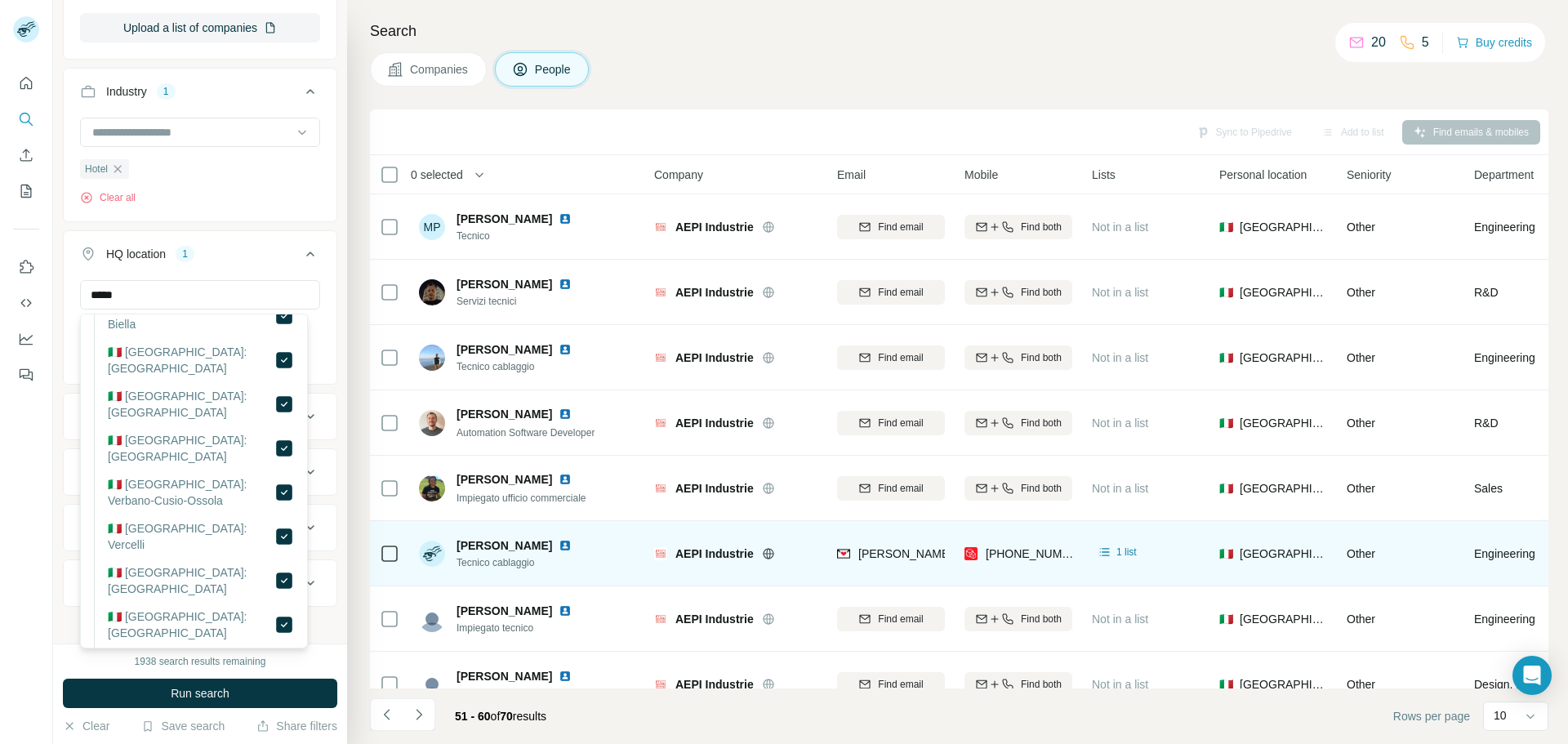
scroll to position [164, 0]
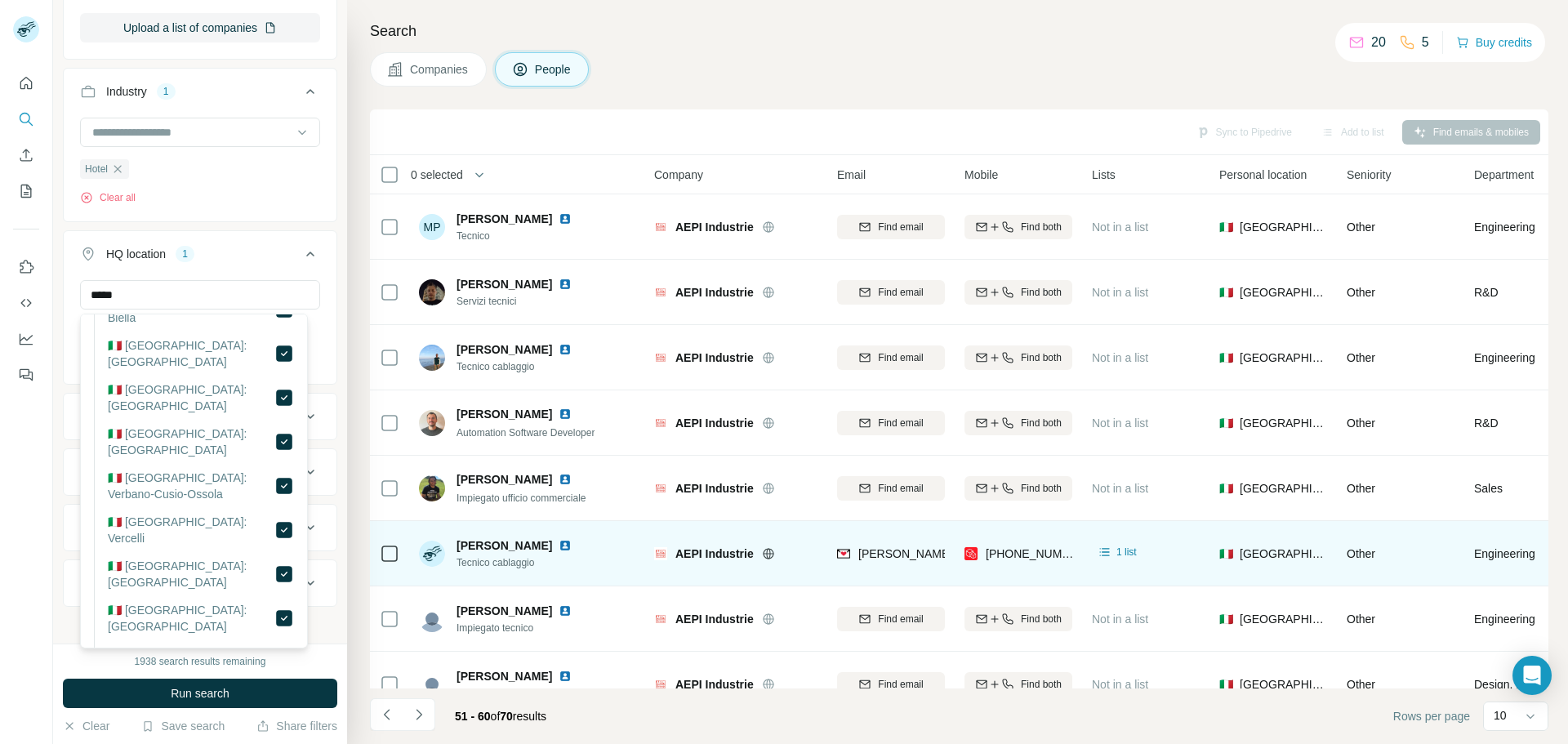
click at [237, 248] on div "HQ location 1" at bounding box center [190, 254] width 221 height 17
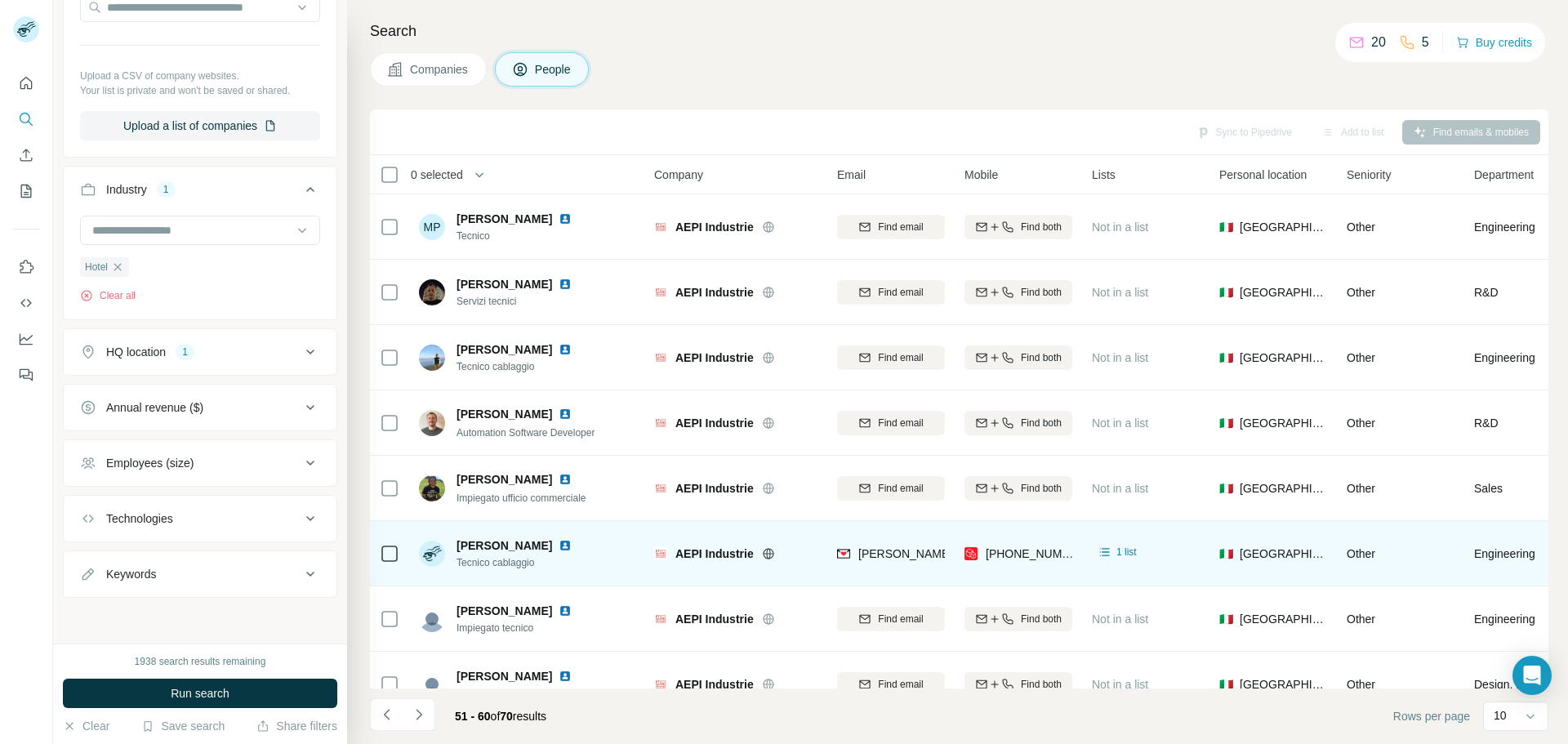
scroll to position [474, 0]
click at [228, 359] on div "HQ location 1" at bounding box center [190, 352] width 221 height 17
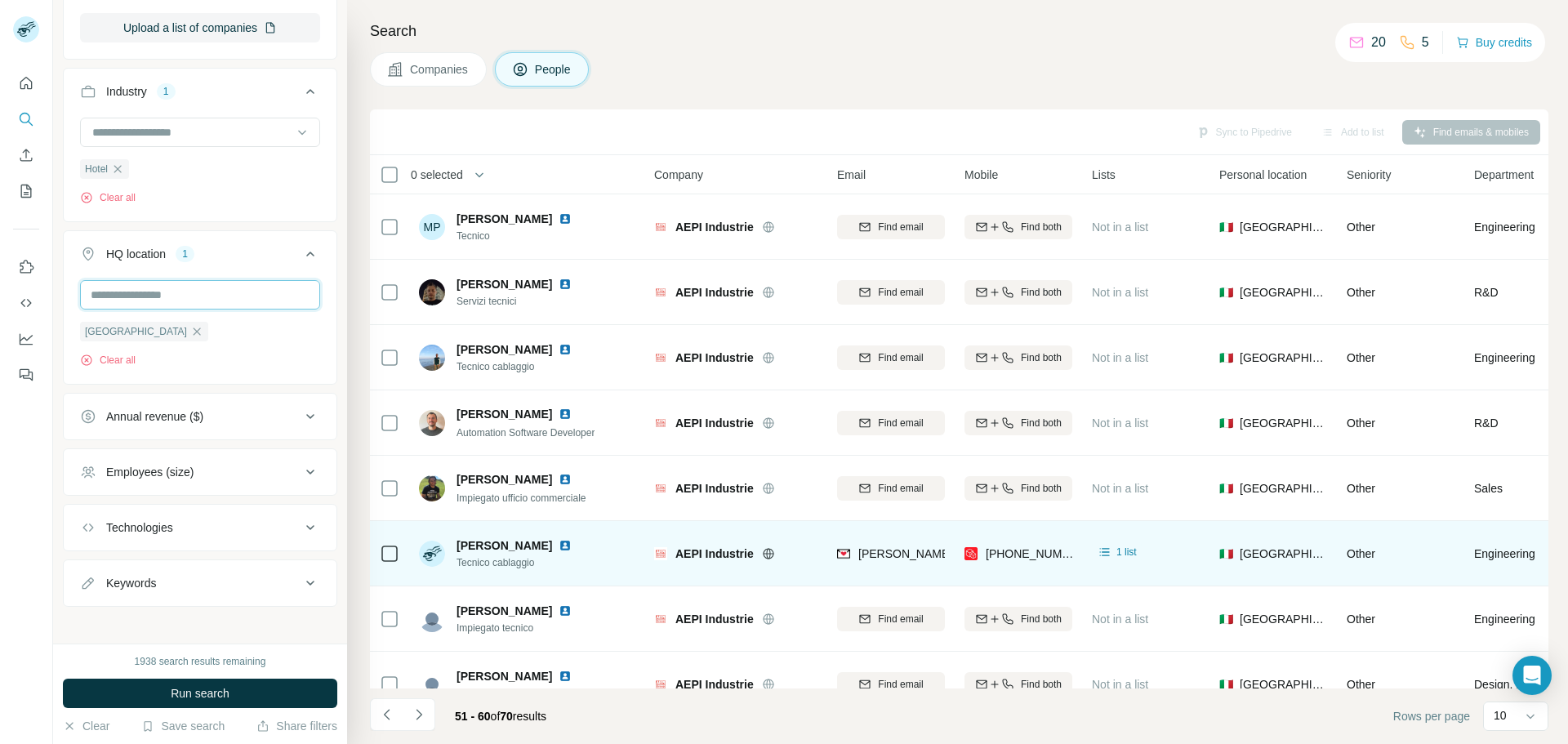
click at [134, 304] on input "text" at bounding box center [201, 295] width 240 height 30
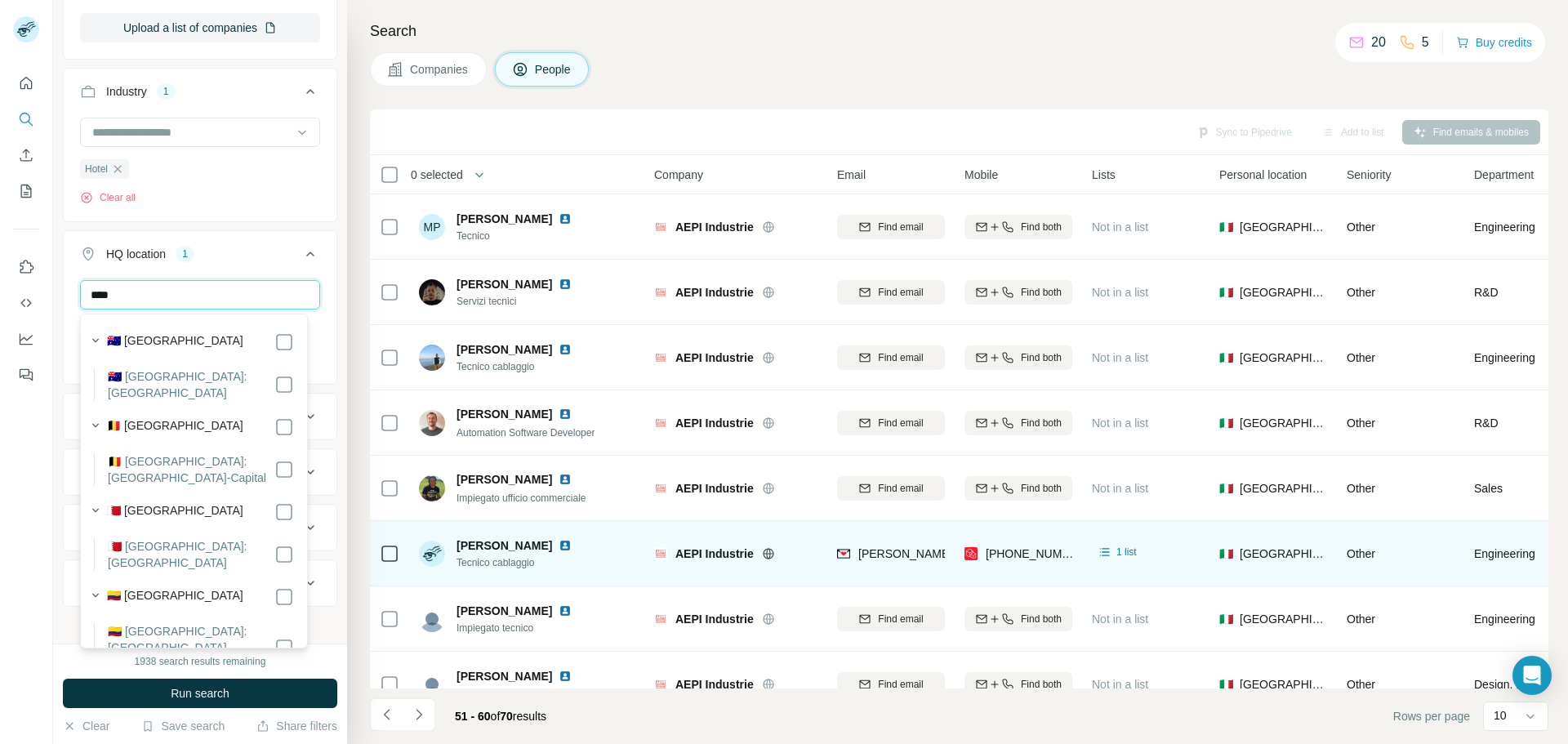
type input "*****"
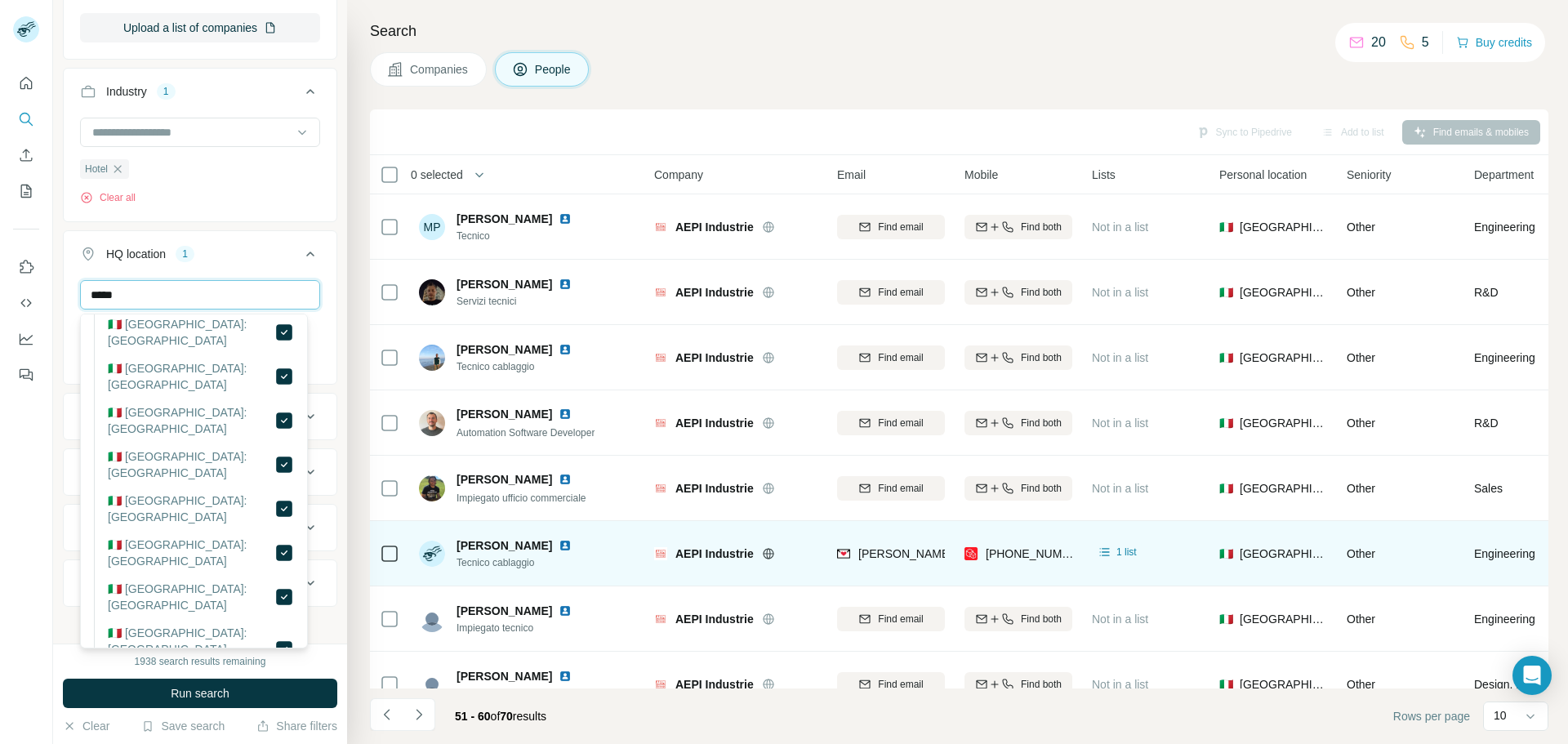
scroll to position [1633, 0]
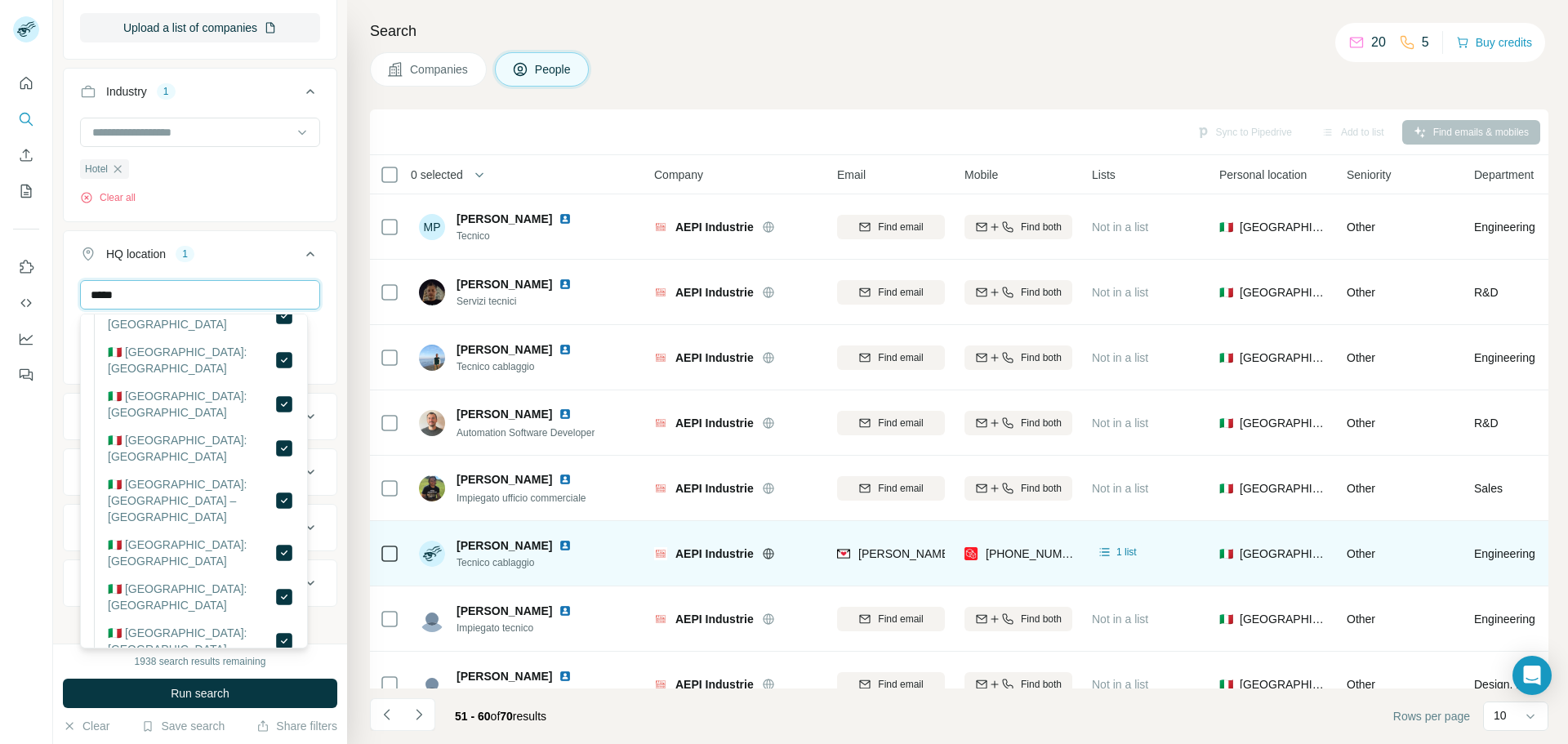
click at [178, 301] on input "*****" at bounding box center [201, 295] width 240 height 30
click at [263, 249] on div "HQ location 1" at bounding box center [190, 254] width 221 height 17
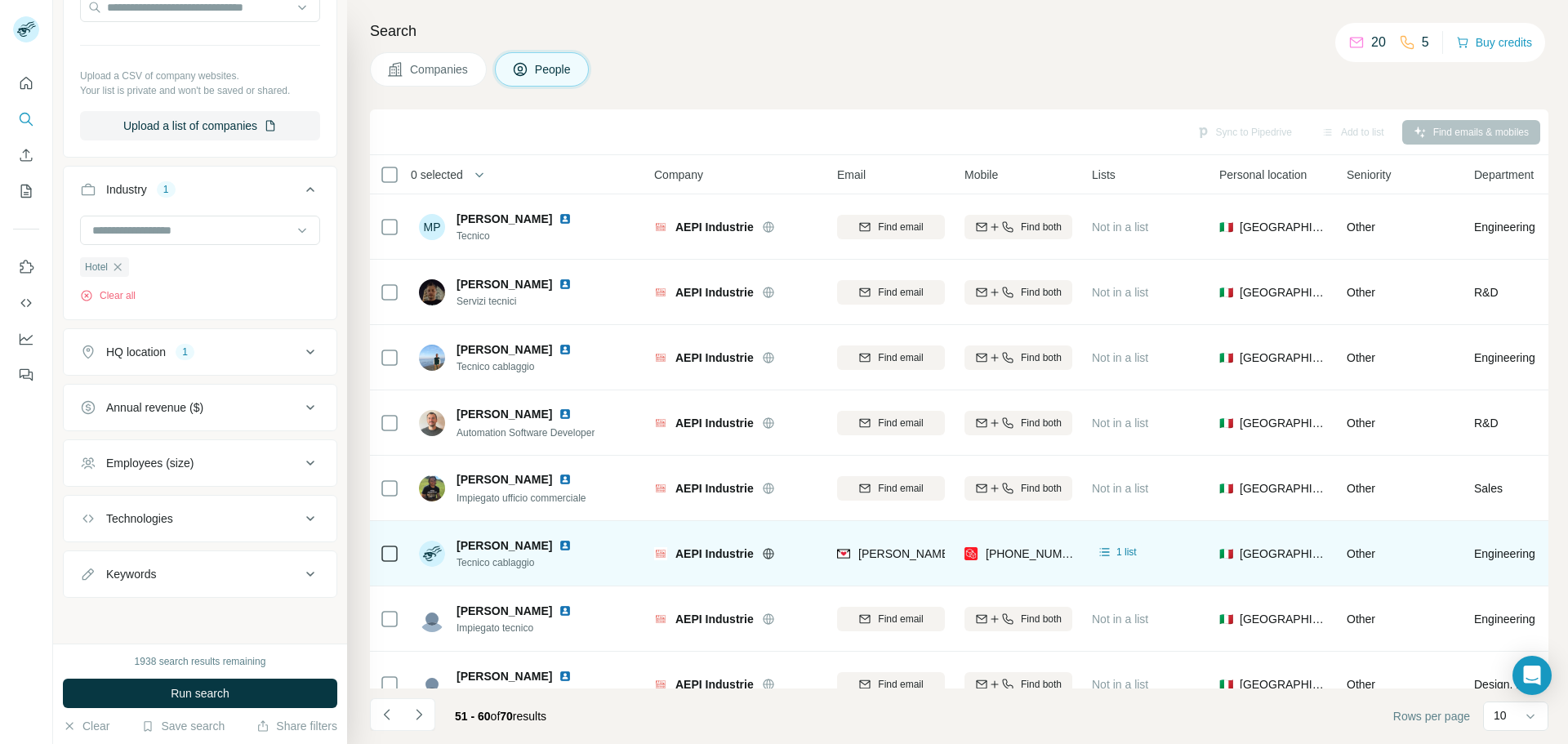
scroll to position [474, 0]
click at [300, 467] on icon at bounding box center [310, 462] width 19 height 19
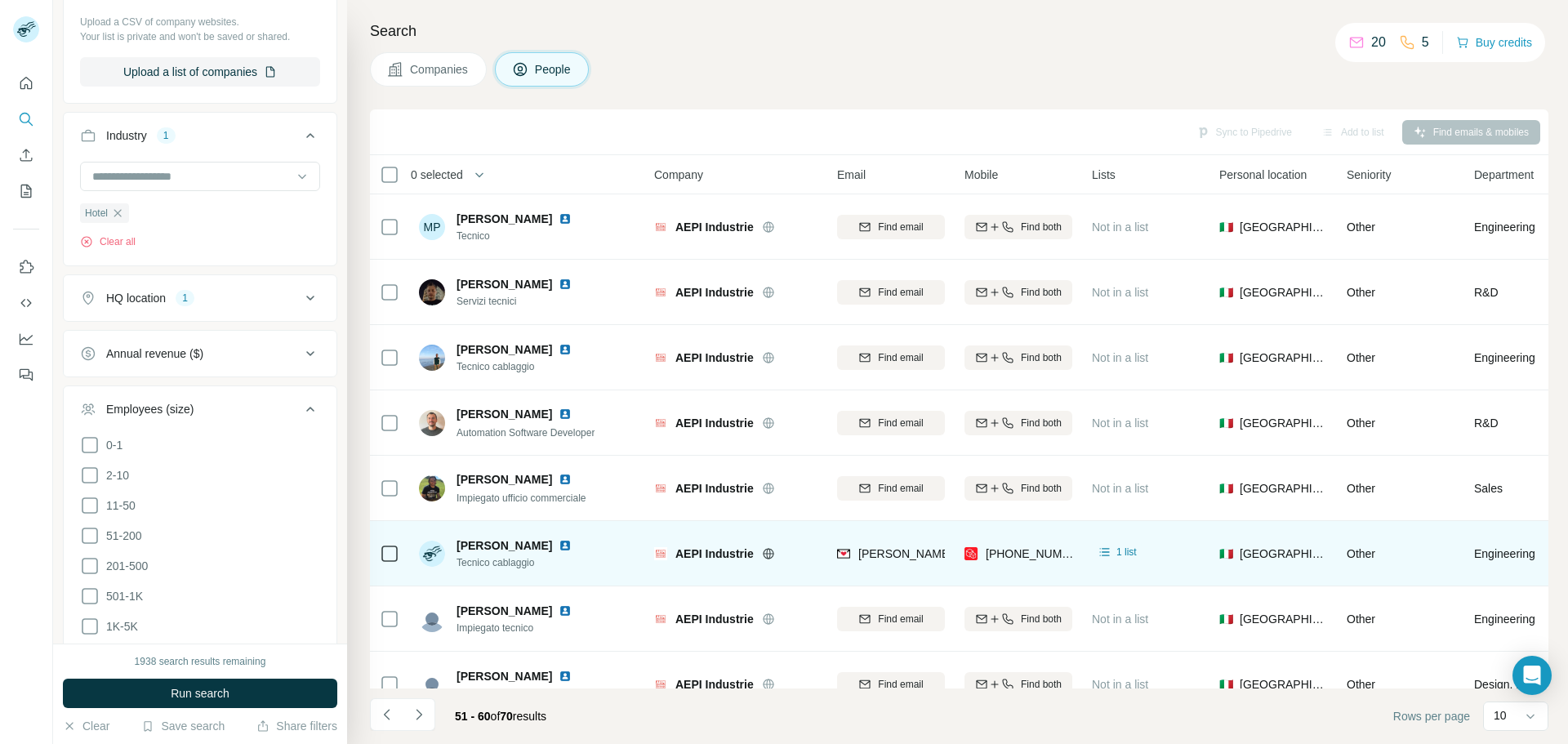
scroll to position [556, 0]
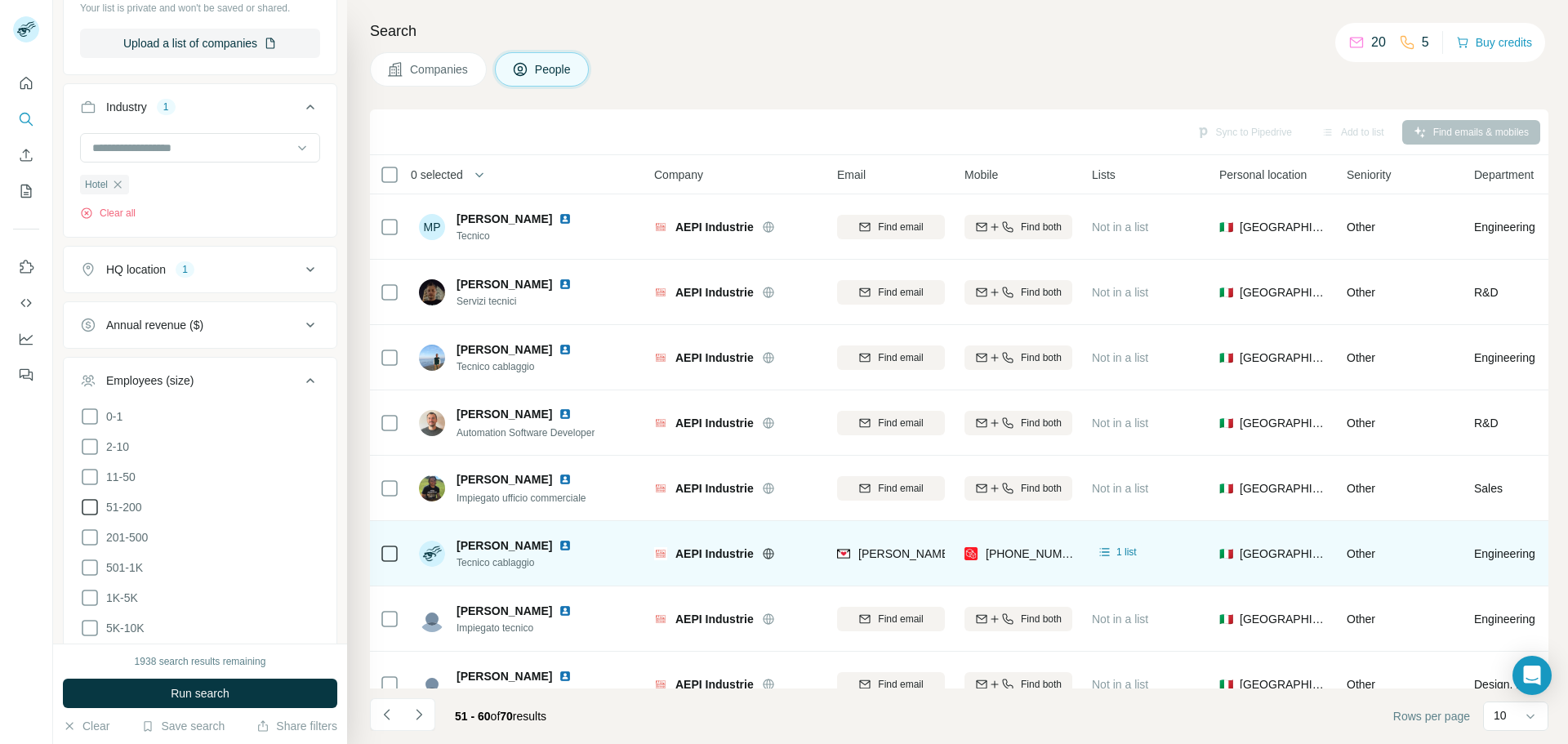
click at [92, 502] on icon at bounding box center [90, 506] width 19 height 19
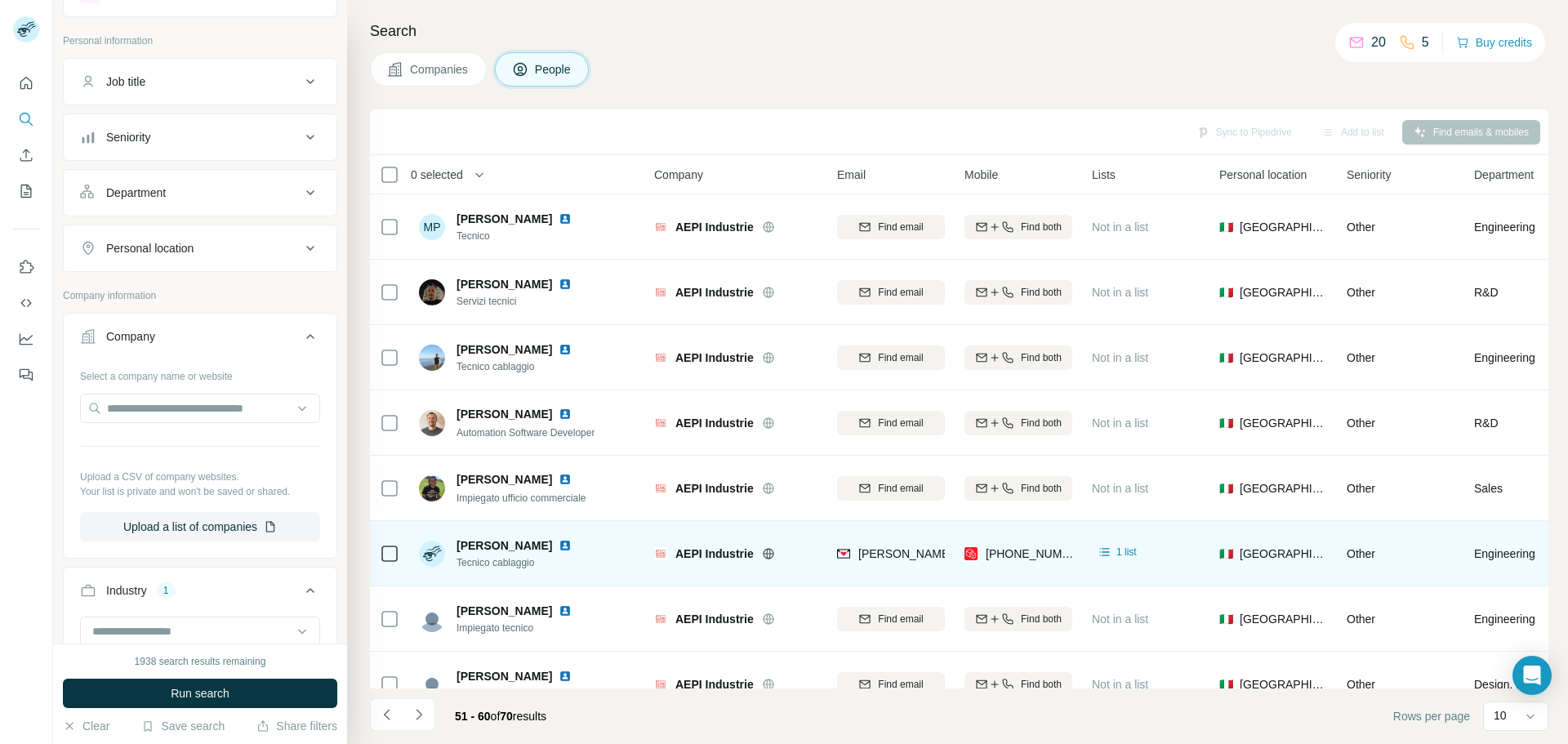
scroll to position [45, 0]
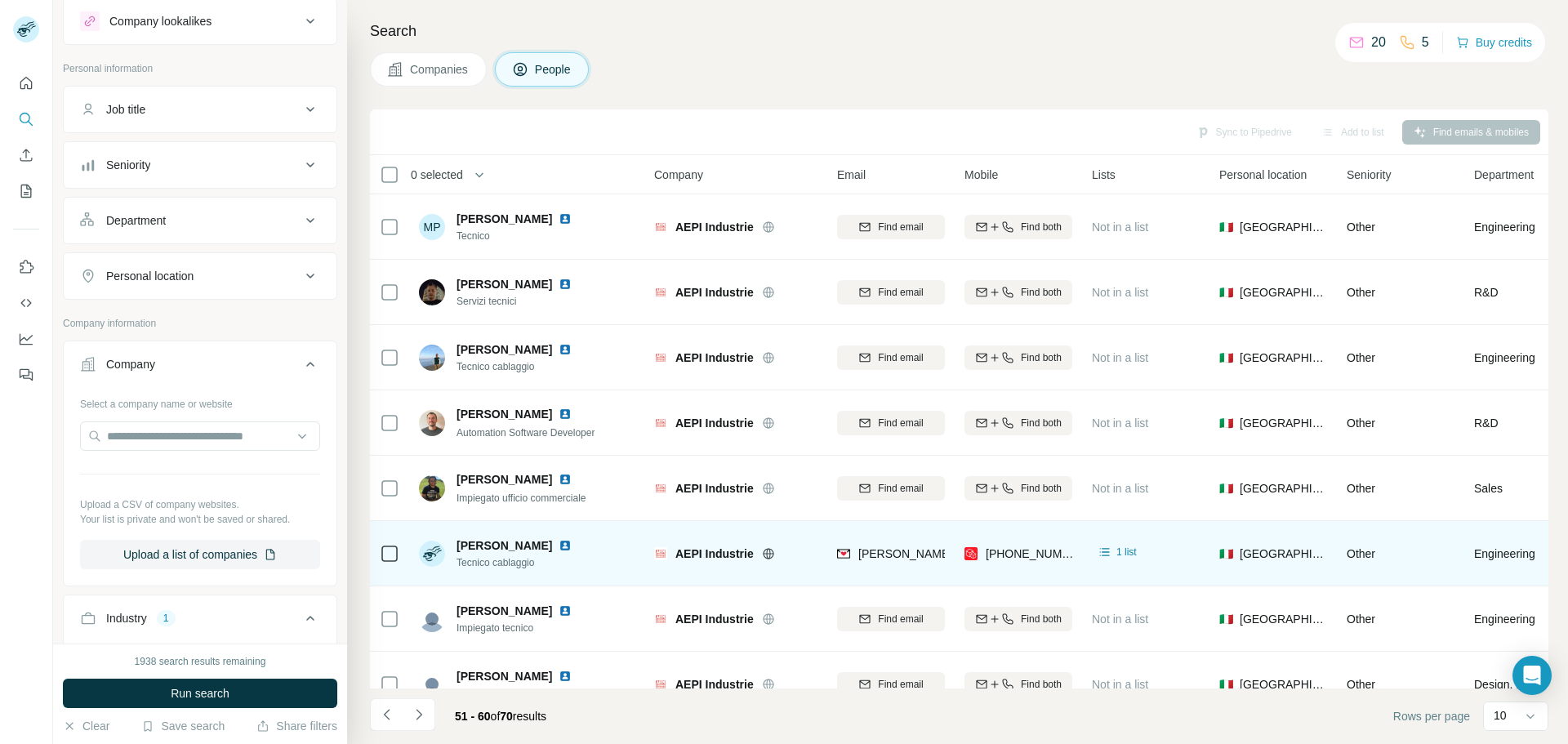
click at [205, 96] on button "Job title" at bounding box center [200, 109] width 273 height 39
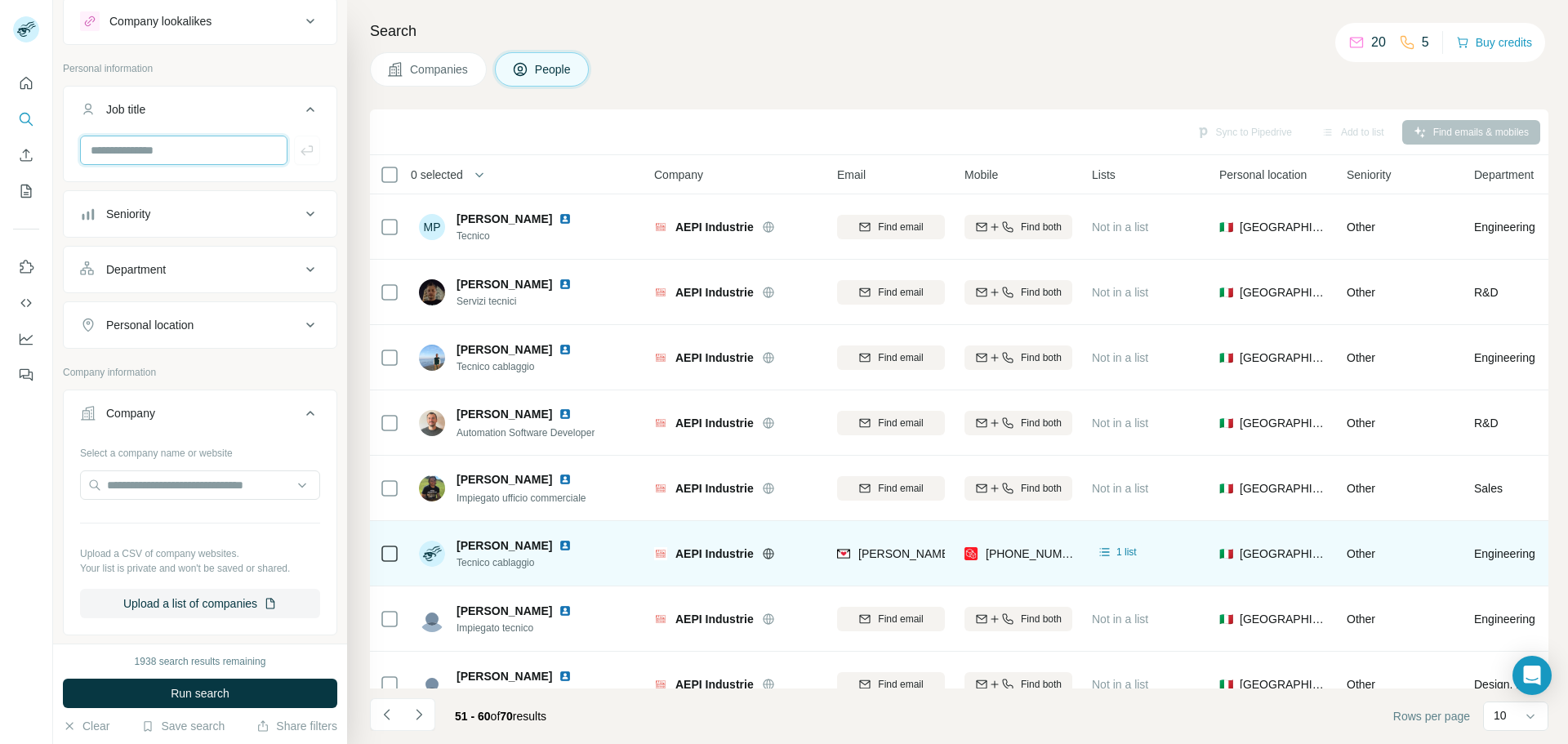
click at [183, 150] on input "text" at bounding box center [184, 151] width 207 height 30
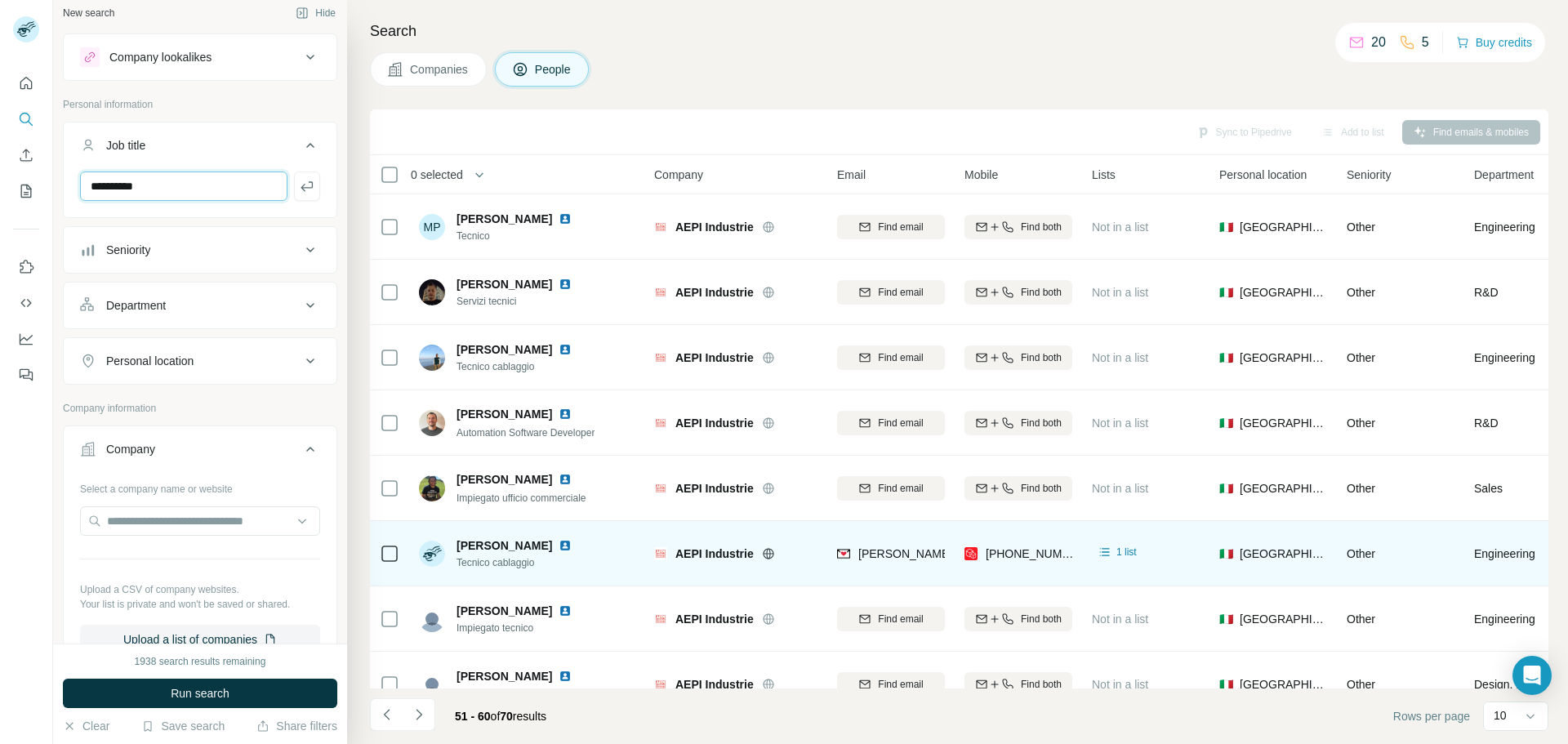
scroll to position [0, 0]
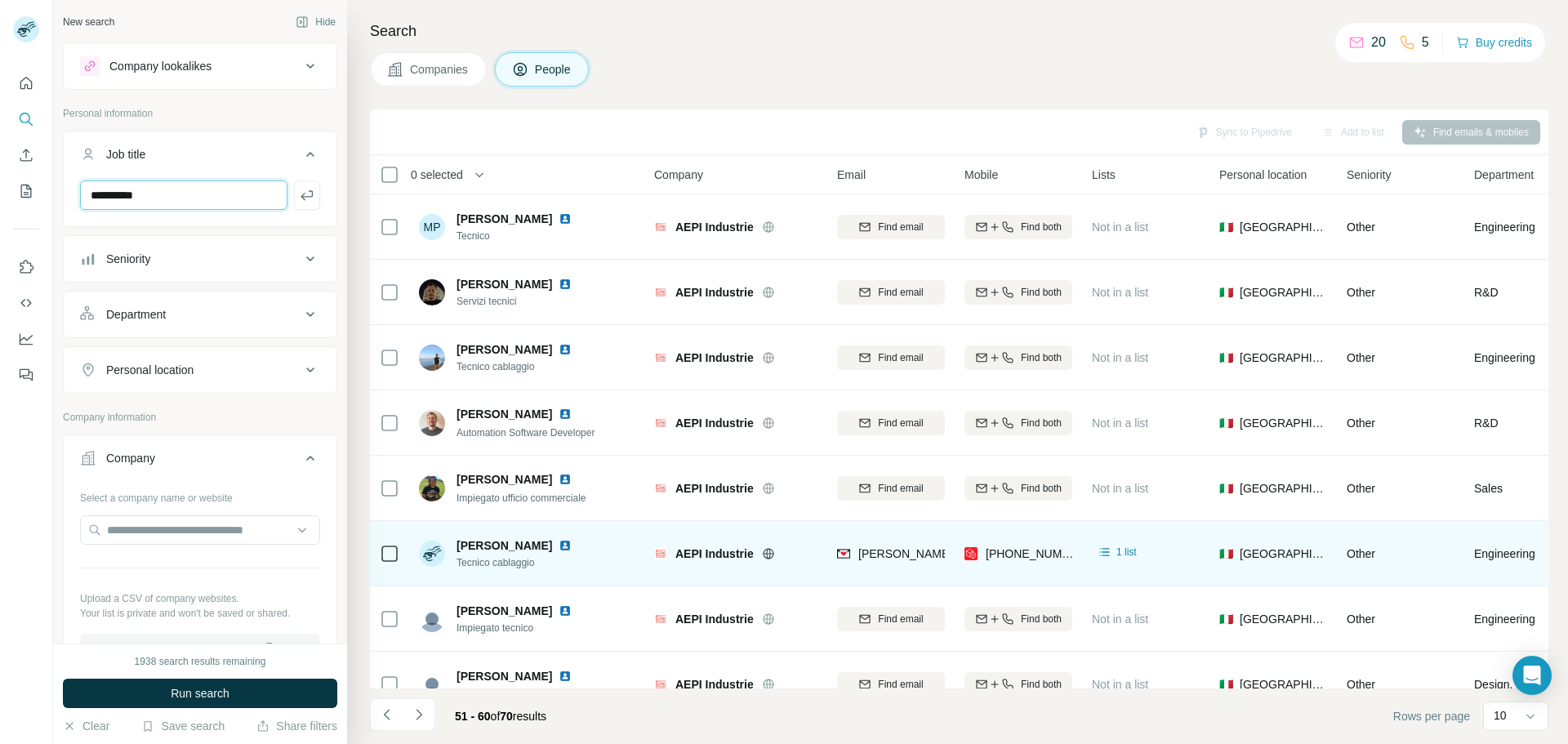
type input "**********"
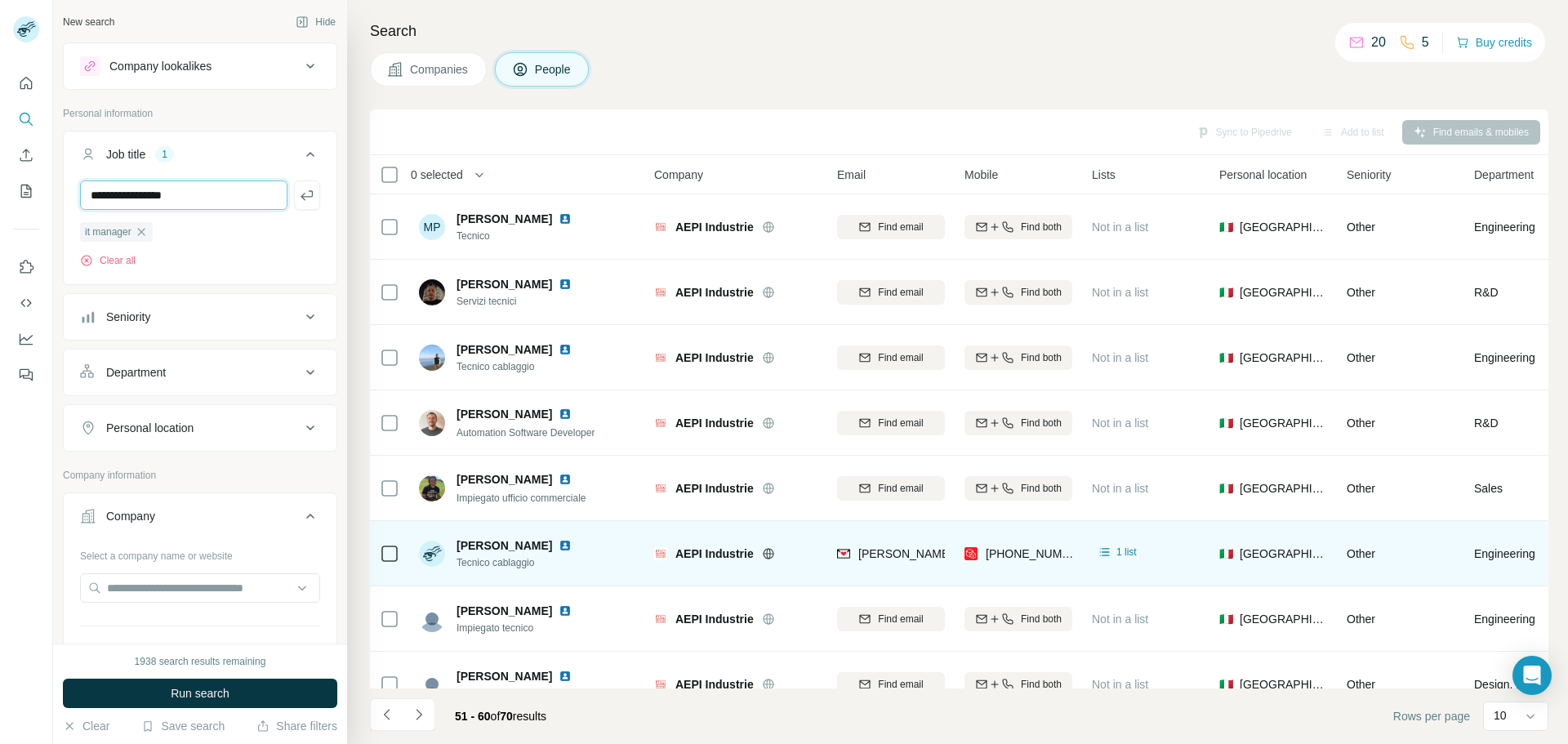
type input "**********"
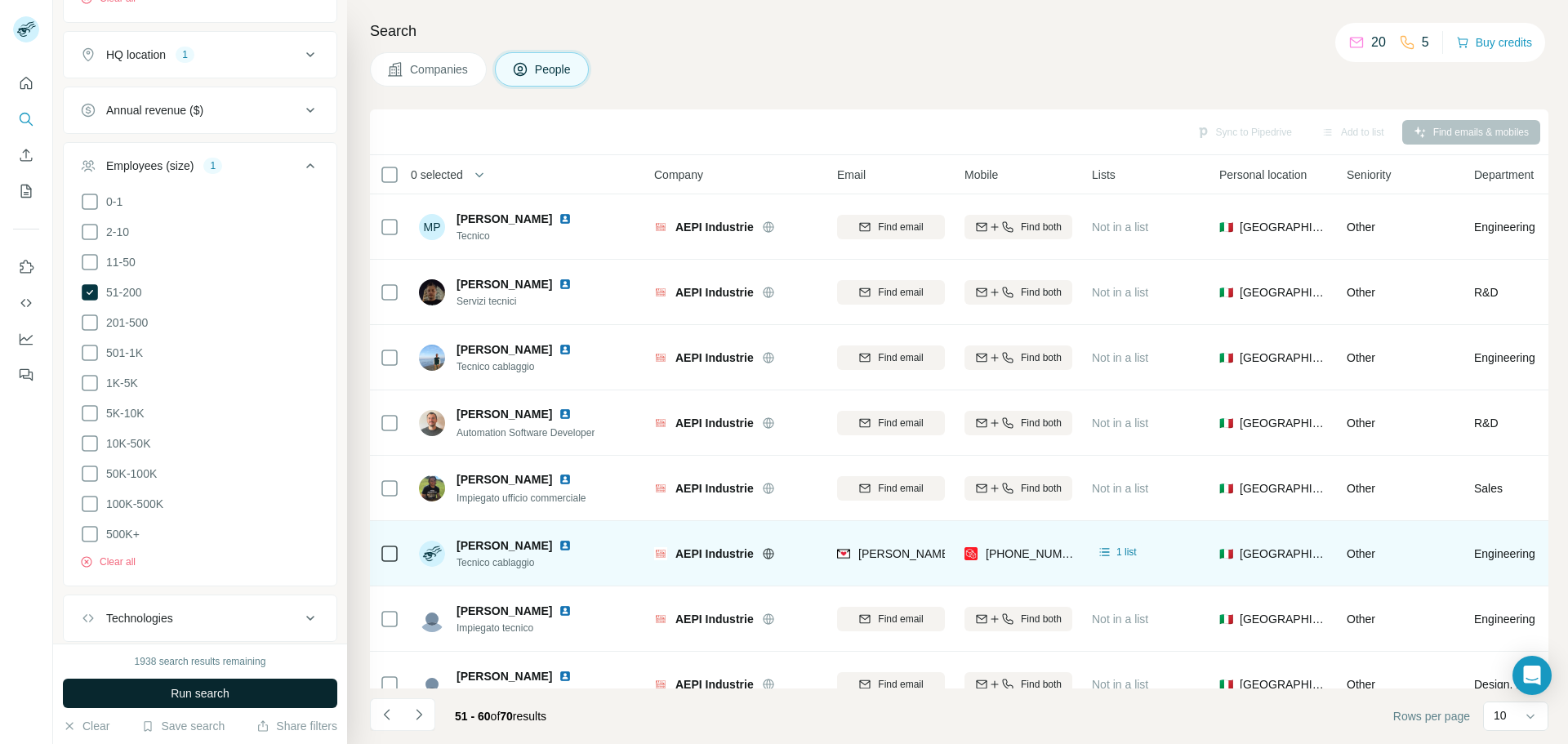
scroll to position [898, 0]
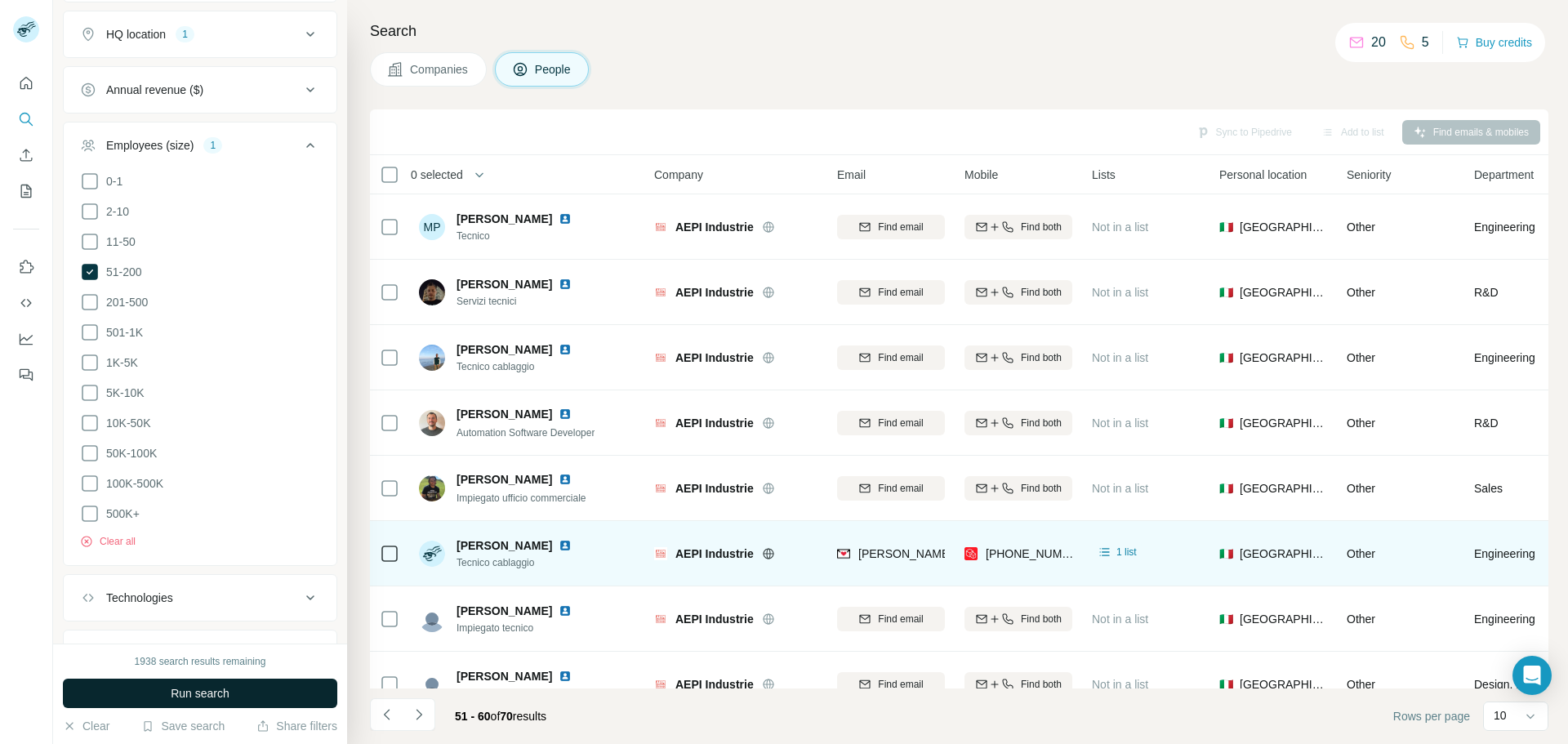
click at [254, 694] on button "Run search" at bounding box center [200, 693] width 275 height 30
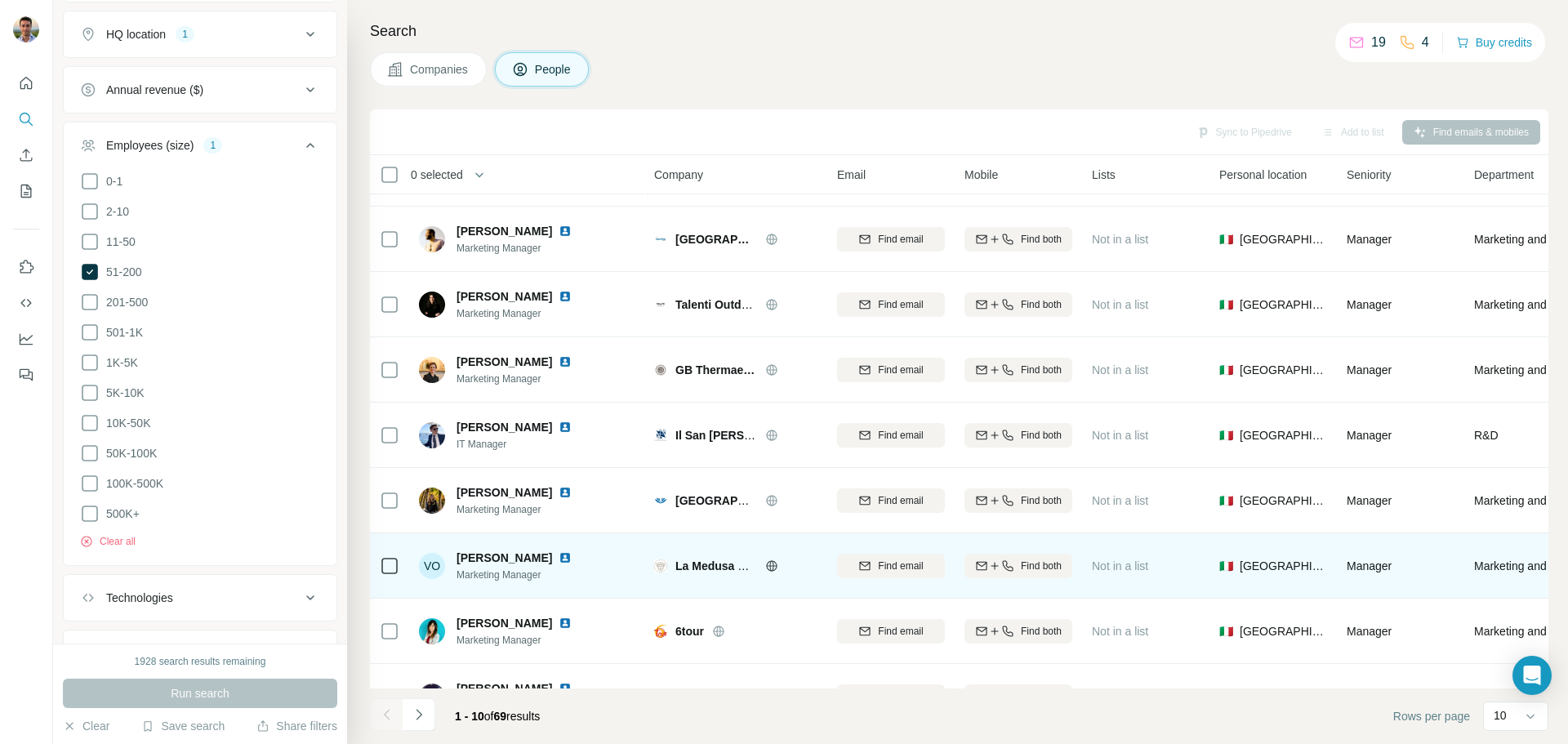
scroll to position [81, 0]
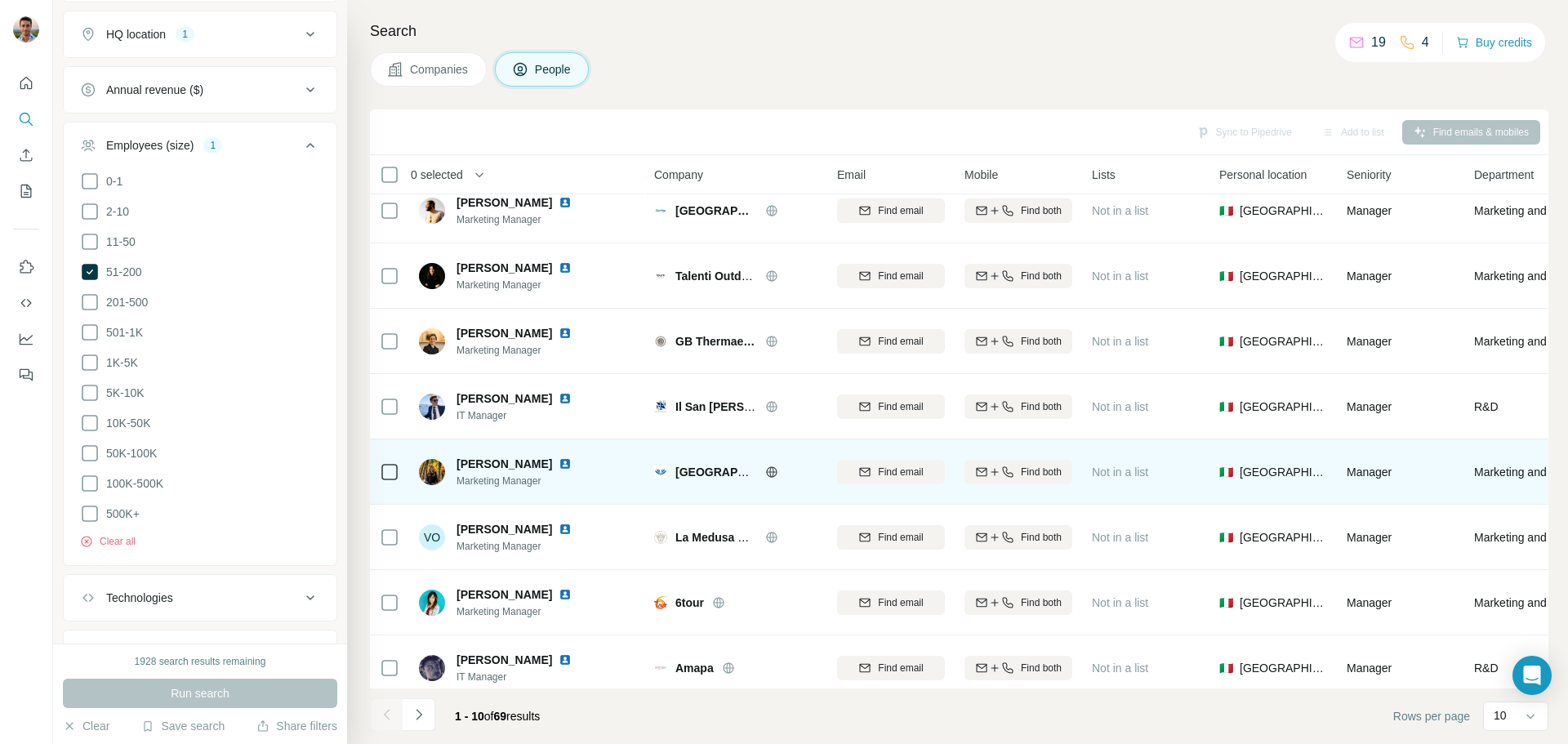
click at [691, 472] on span "[GEOGRAPHIC_DATA] AND [GEOGRAPHIC_DATA]" at bounding box center [814, 472] width 276 height 13
click at [766, 471] on icon at bounding box center [772, 472] width 13 height 13
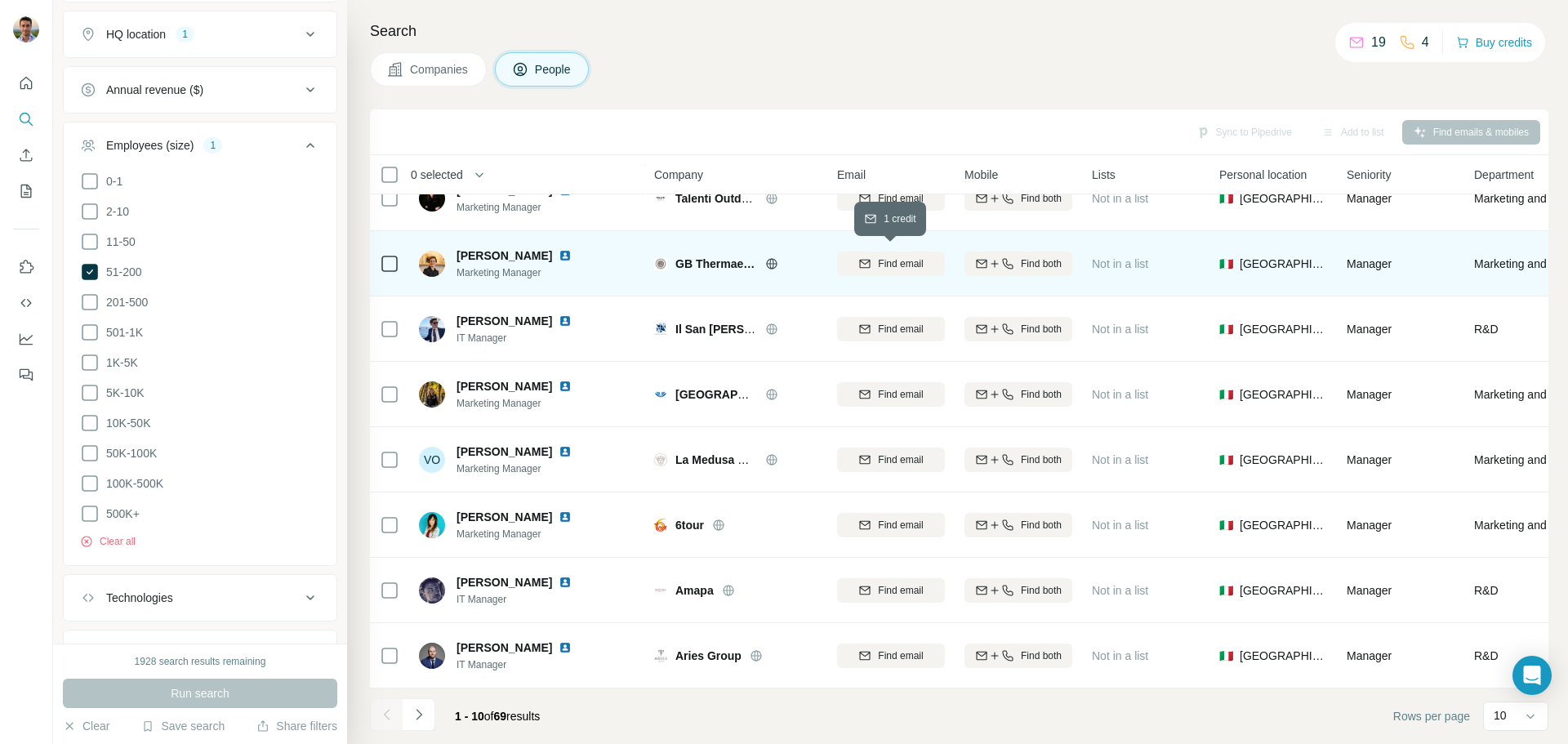
scroll to position [167, 0]
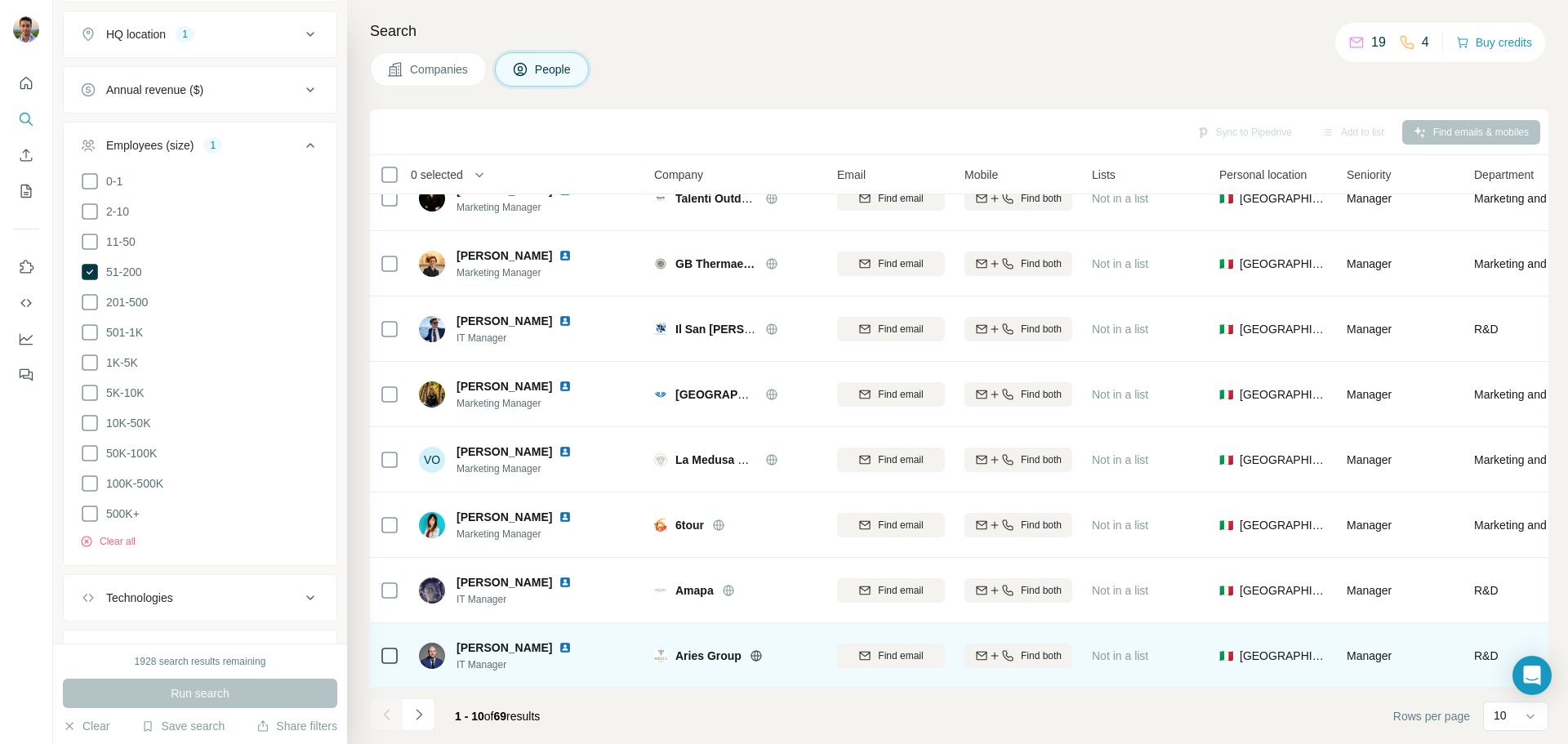
click at [664, 678] on td "Aries Group" at bounding box center [736, 655] width 183 height 66
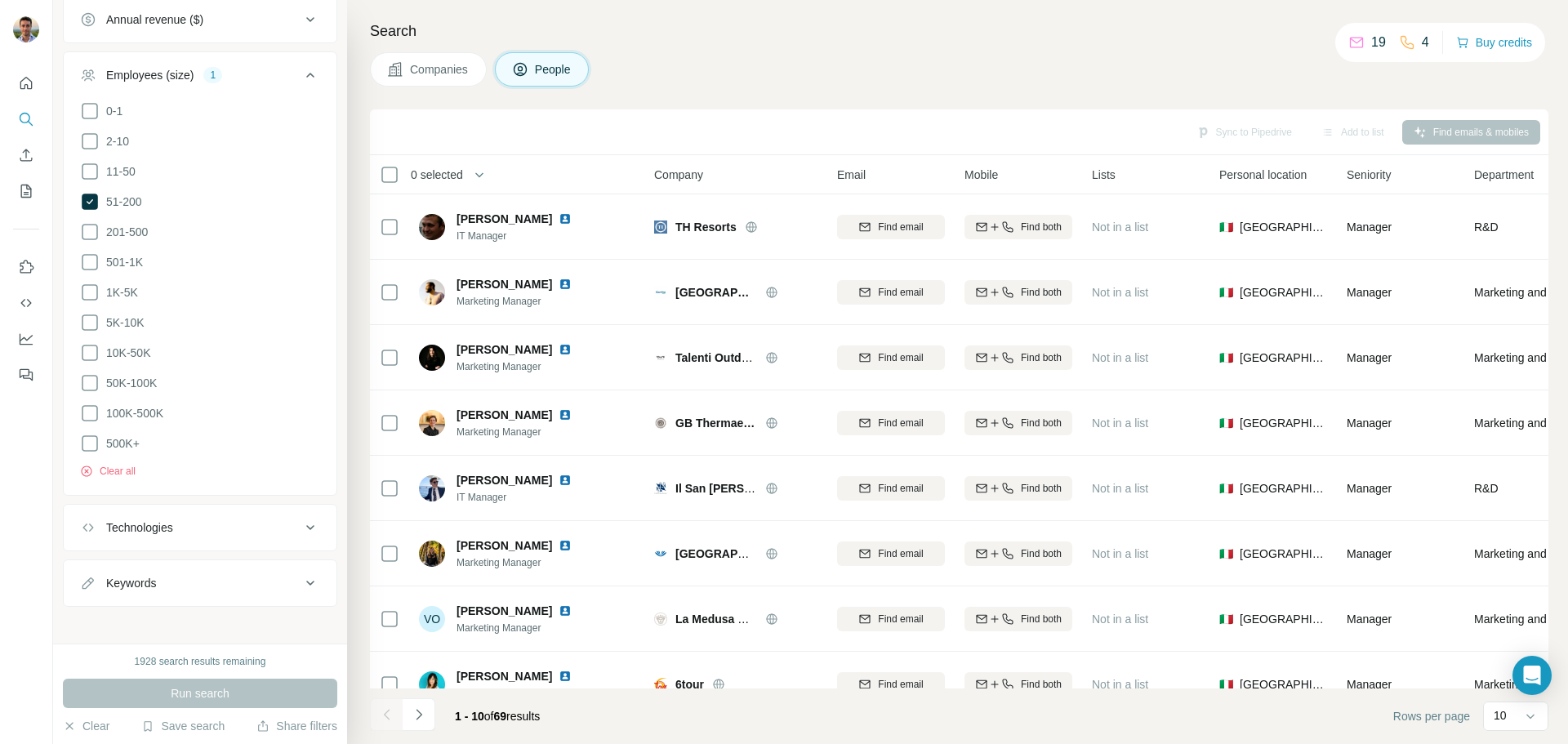
scroll to position [970, 0]
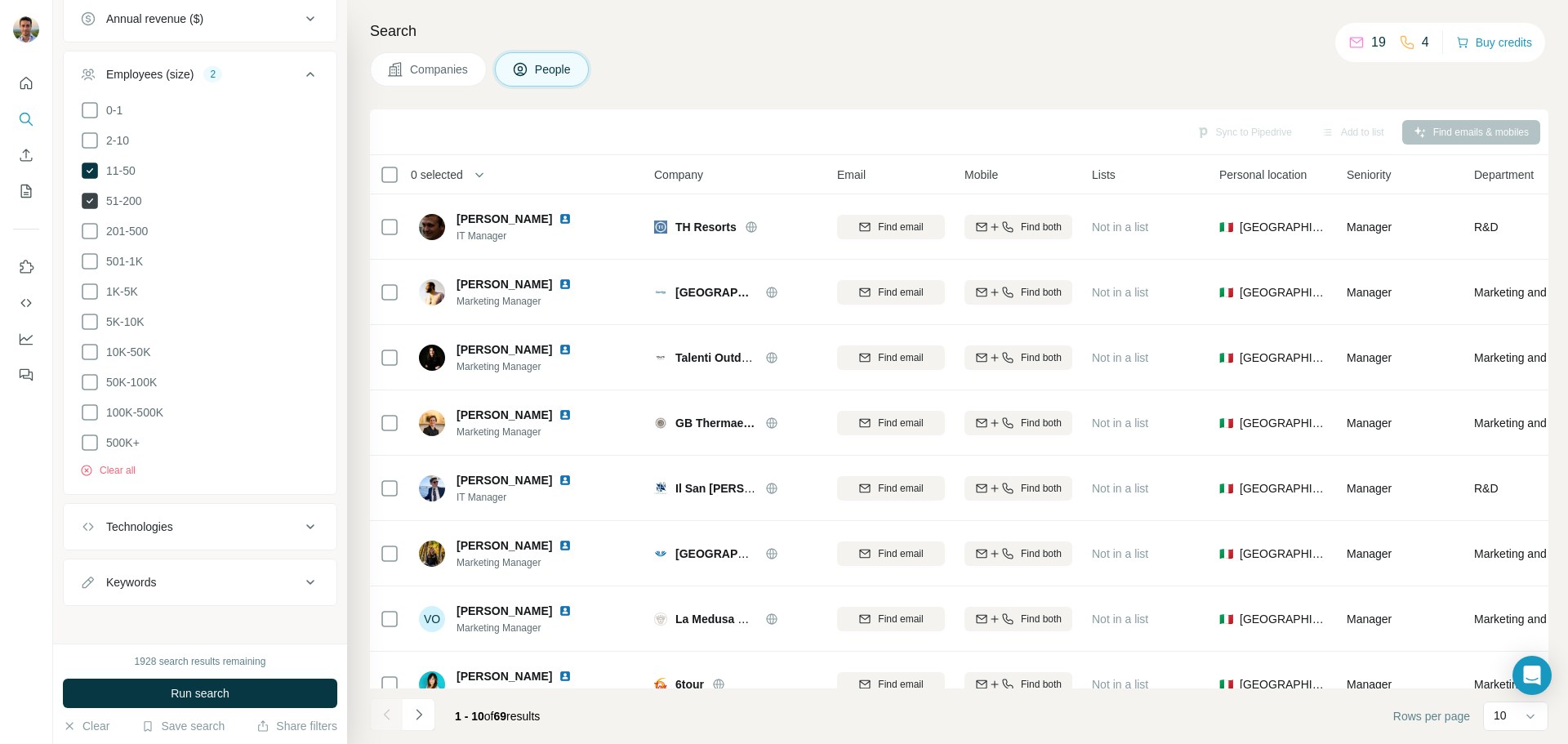
click at [129, 198] on span "51-200" at bounding box center [121, 201] width 43 height 17
click at [124, 434] on span "500K+" at bounding box center [119, 443] width 40 height 17
click at [114, 407] on div "100K-500K" at bounding box center [122, 412] width 83 height 19
click at [123, 391] on ul "0-1 2-10 11-50 [PHONE_NUMBER] 501-1K 1K-5K 5K-10K 10K-50K 50K-100K 100K-500K 50…" at bounding box center [201, 277] width 240 height 353
click at [108, 336] on ul "0-1 2-10 11-50 [PHONE_NUMBER] 501-1K 1K-5K 5K-10K 10K-50K 50K-100K 100K-500K 50…" at bounding box center [201, 277] width 240 height 353
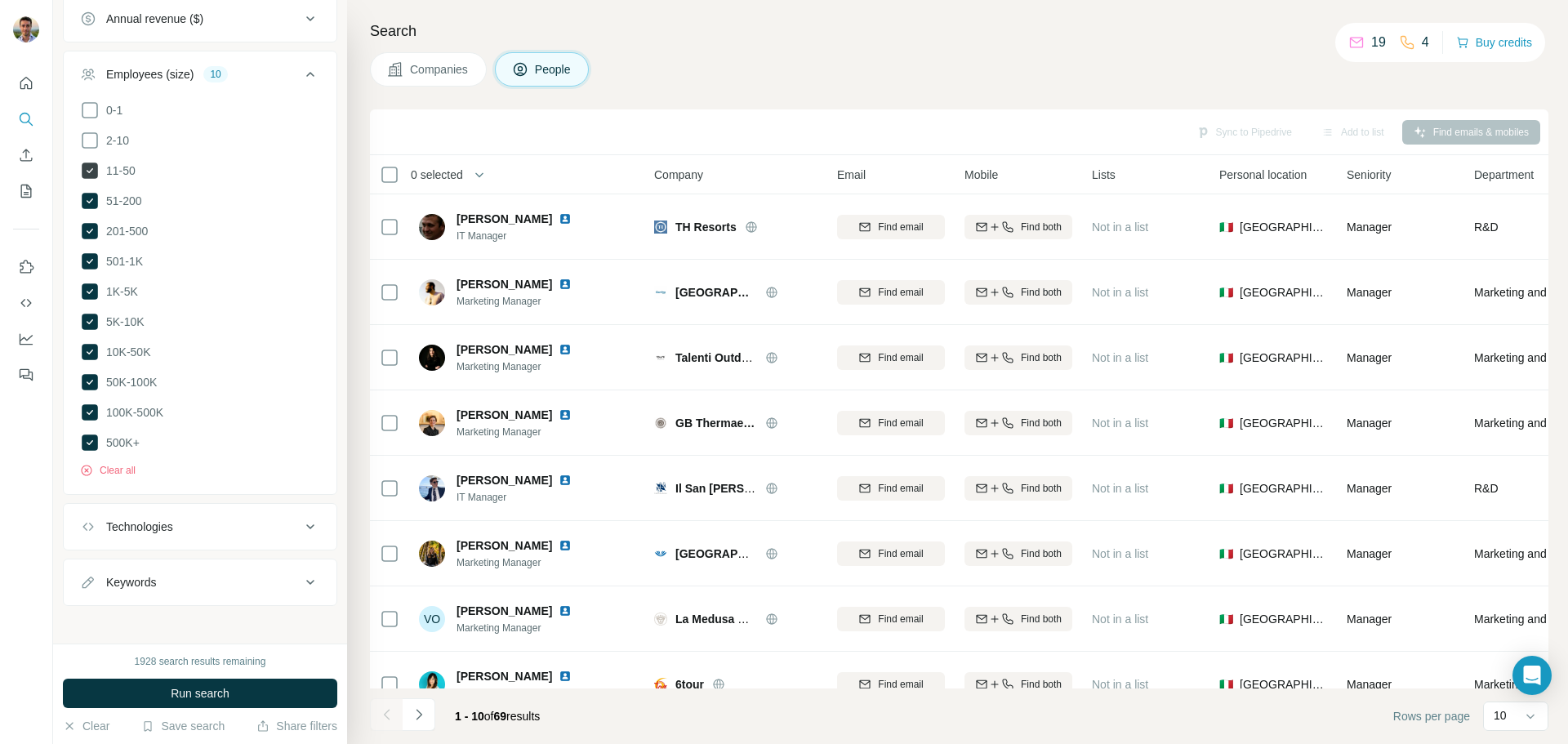
click at [92, 168] on icon at bounding box center [90, 171] width 17 height 17
click at [263, 684] on button "Run search" at bounding box center [200, 693] width 275 height 30
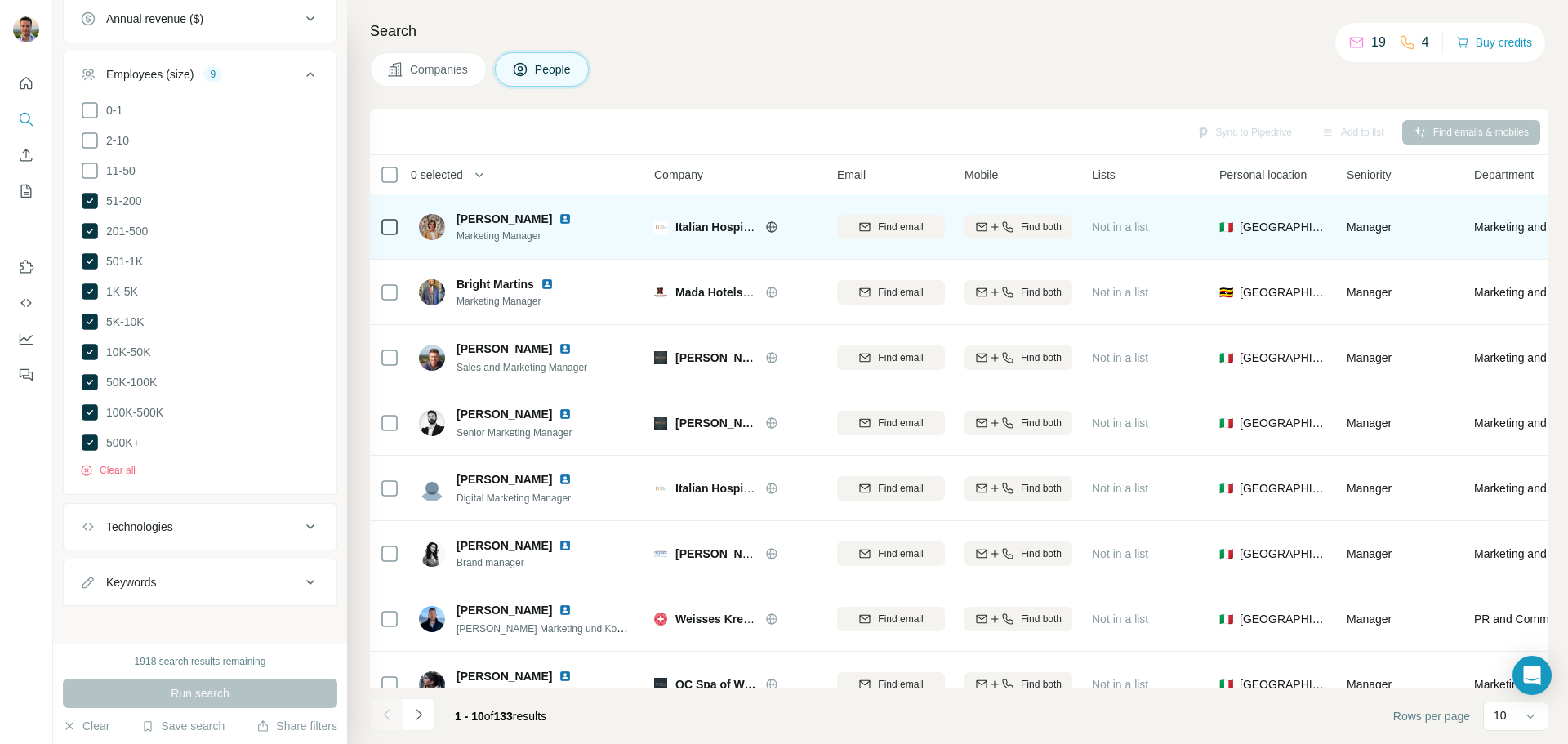
click at [769, 223] on icon at bounding box center [772, 227] width 13 height 13
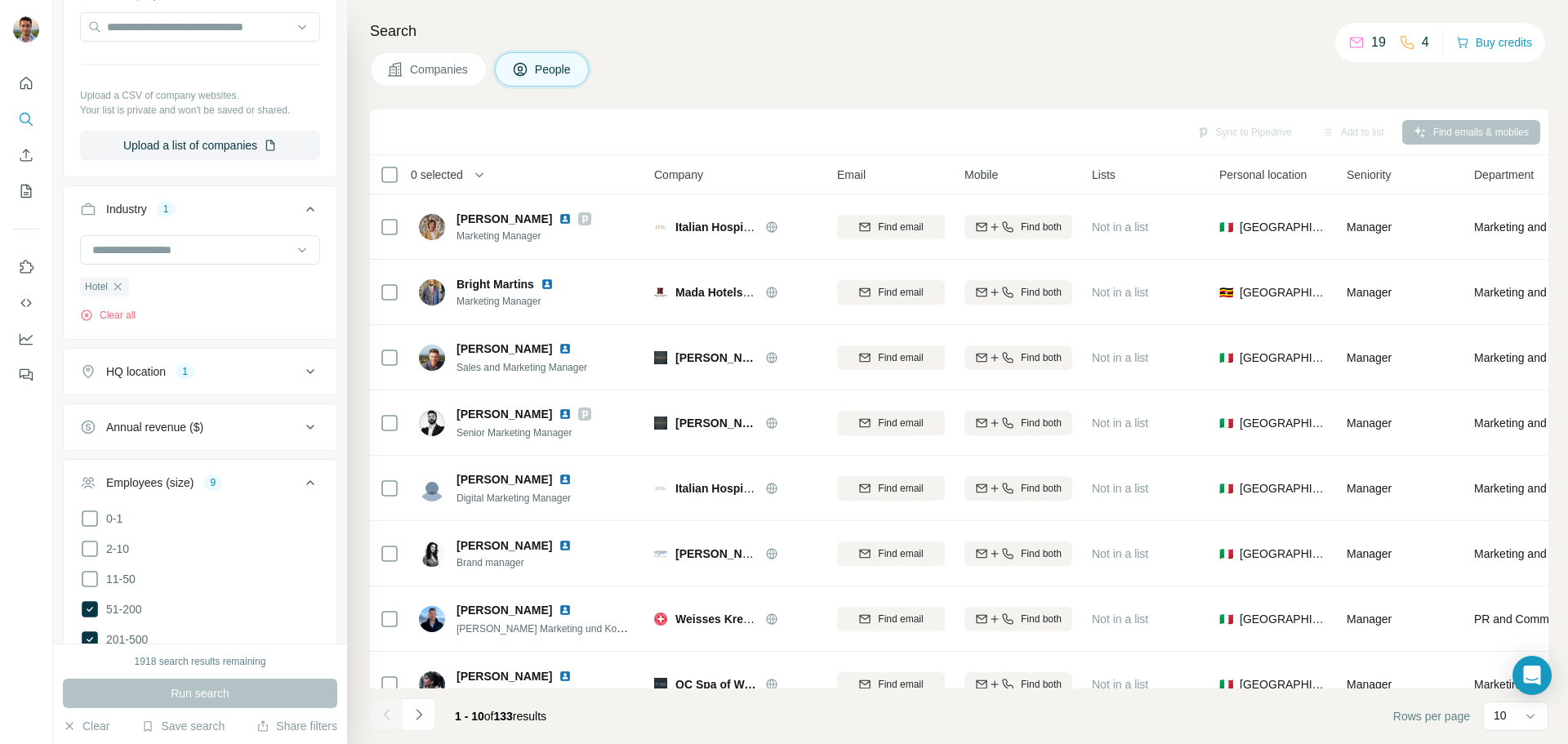
scroll to position [480, 0]
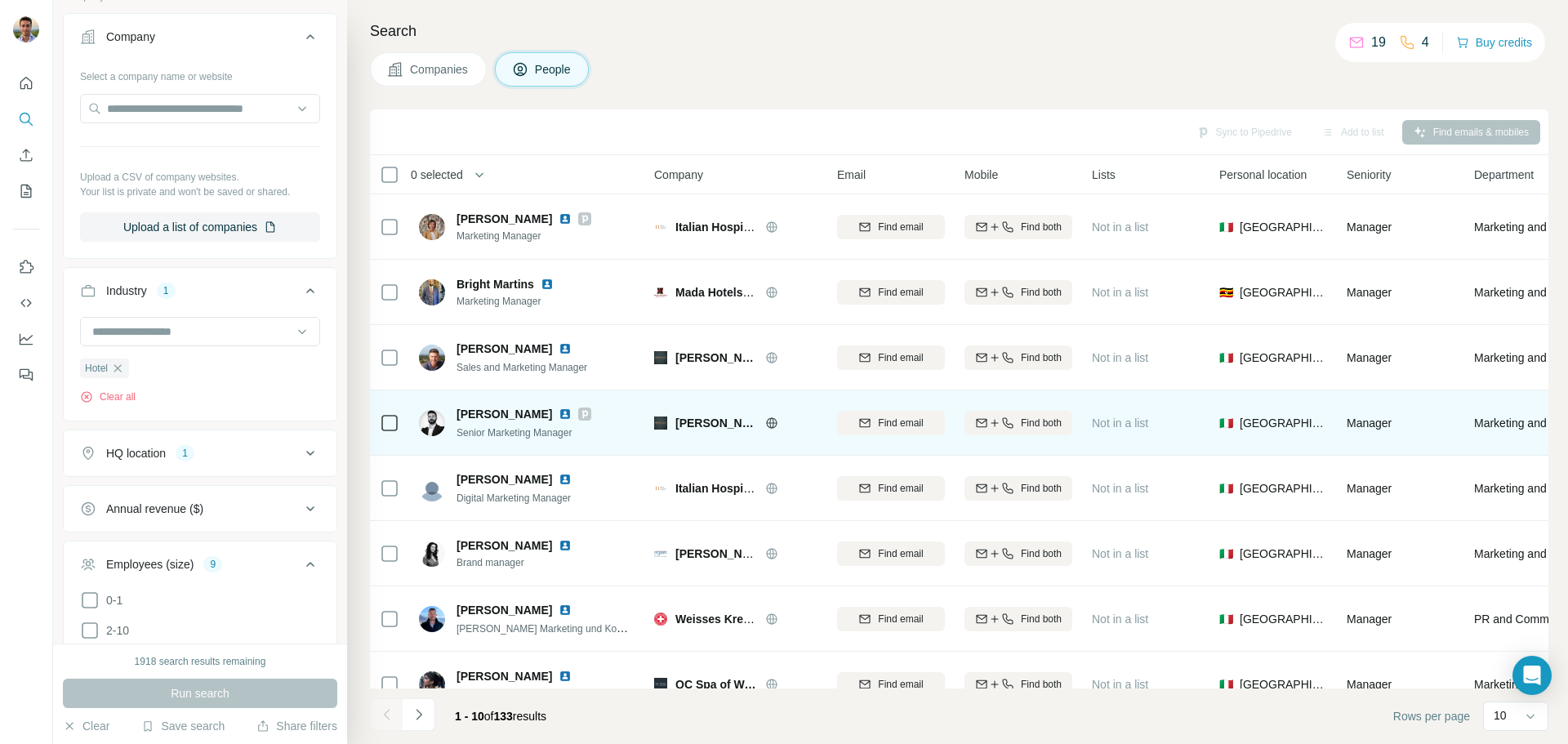
click at [766, 424] on icon at bounding box center [772, 423] width 13 height 13
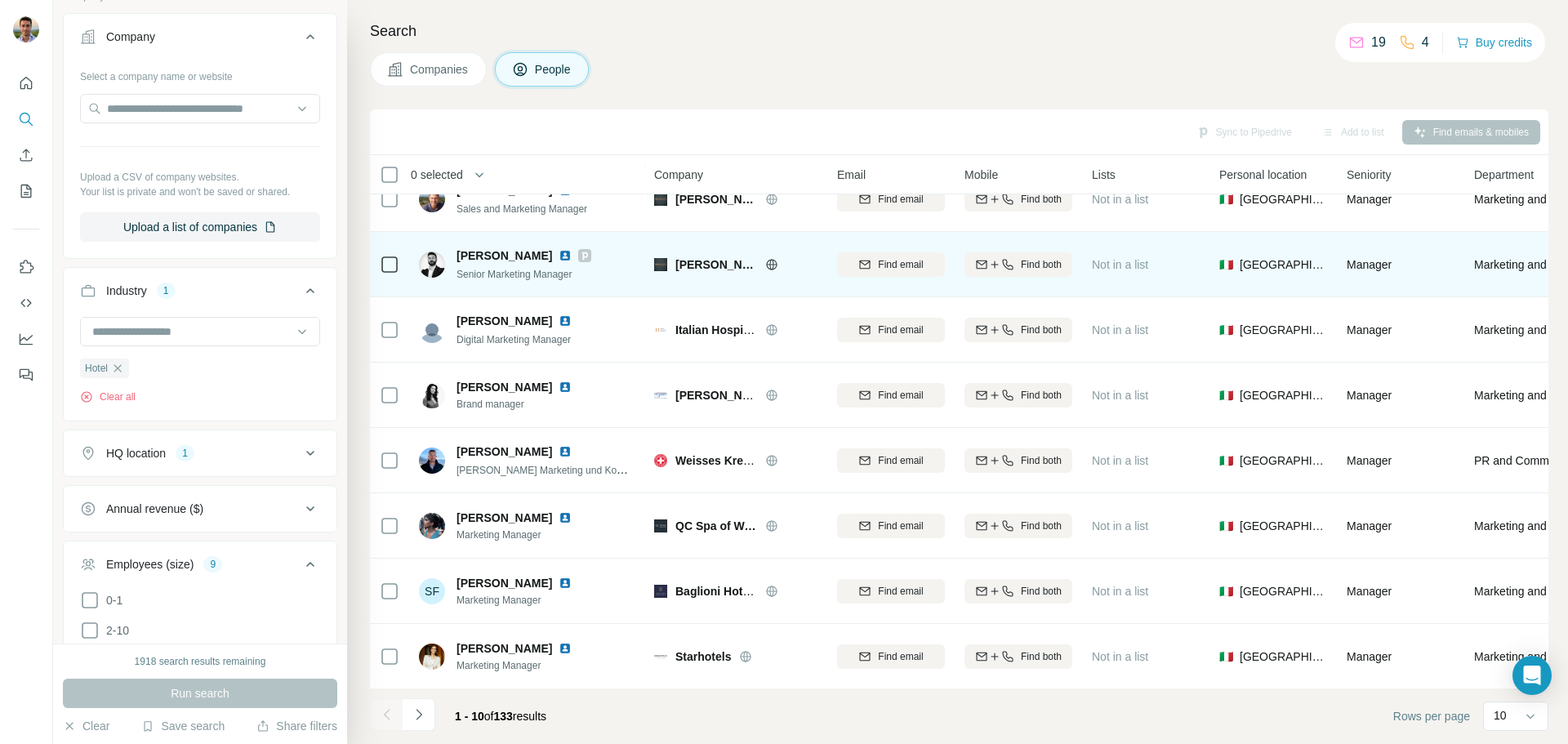
scroll to position [167, 0]
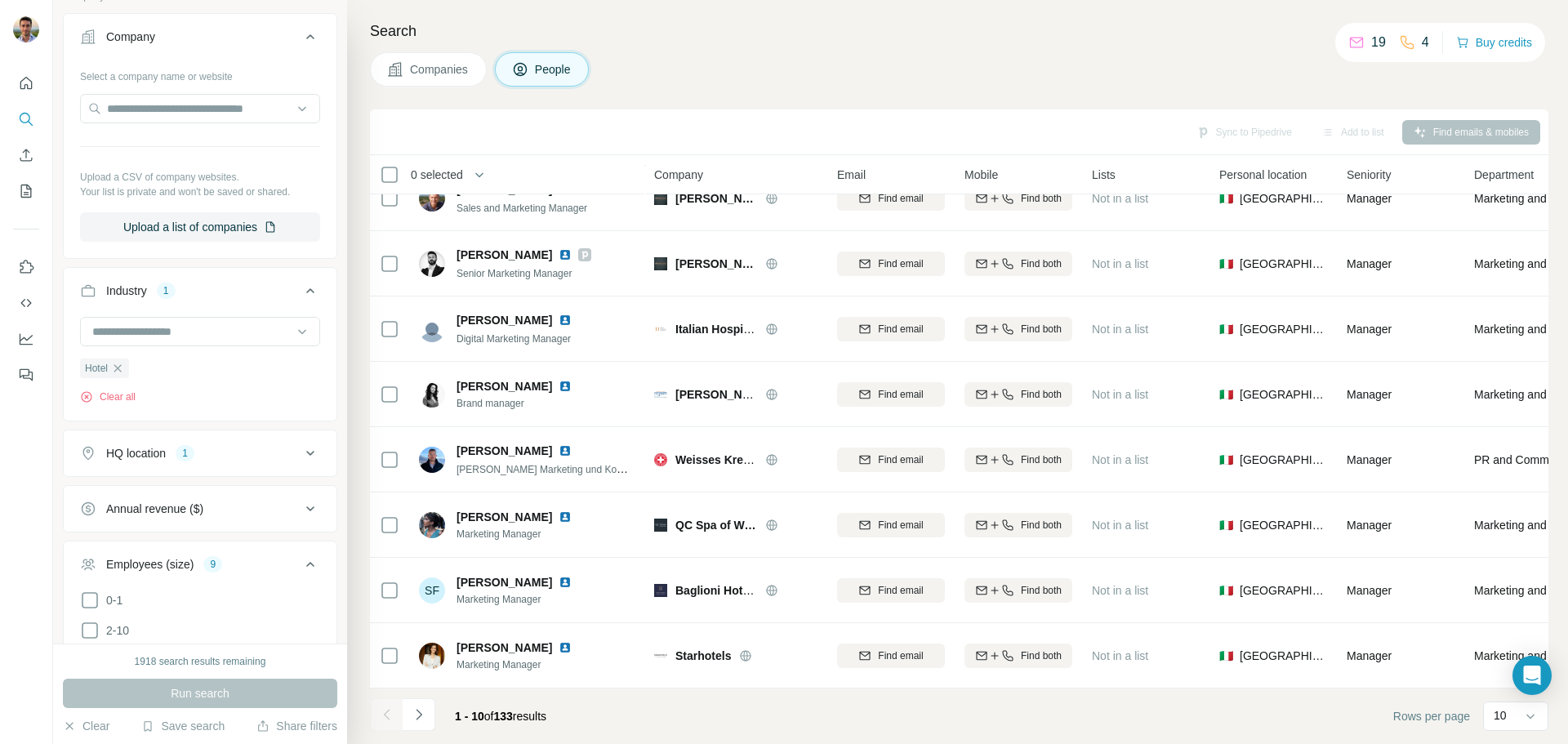
click at [414, 714] on icon "Navigate to next page" at bounding box center [419, 714] width 17 height 17
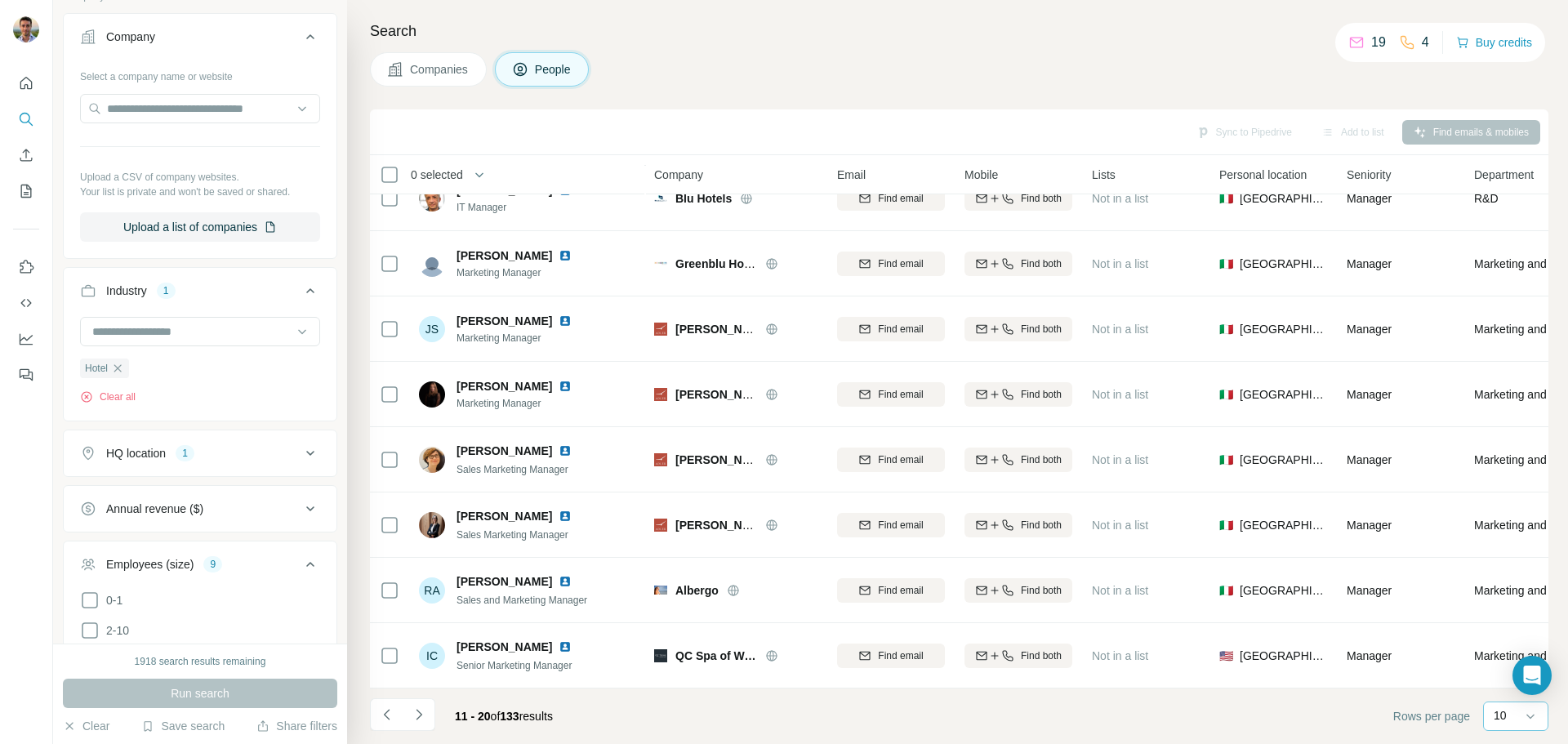
click at [1521, 726] on div "10" at bounding box center [1514, 716] width 41 height 28
click at [1503, 586] on p "60" at bounding box center [1504, 585] width 13 height 17
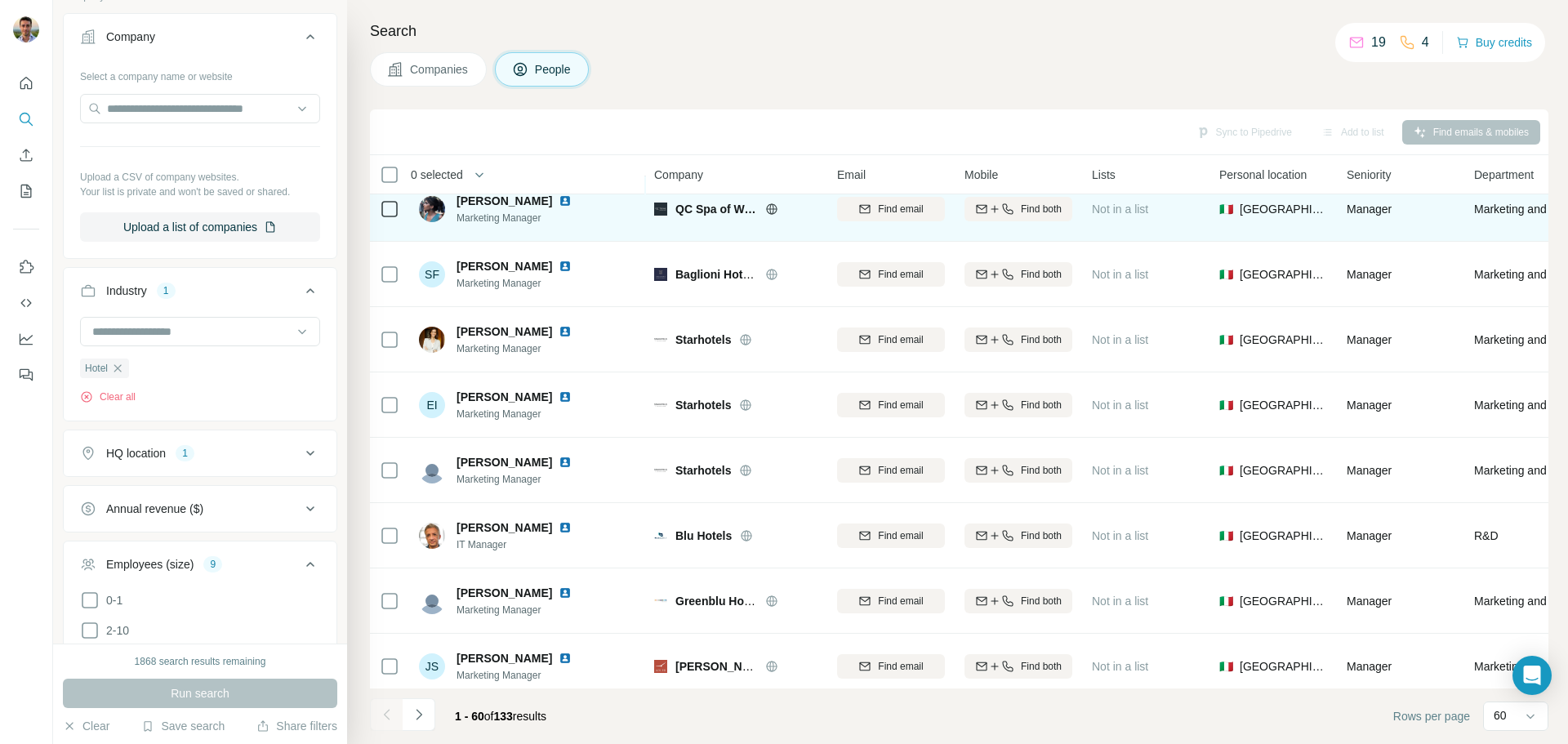
scroll to position [409, 0]
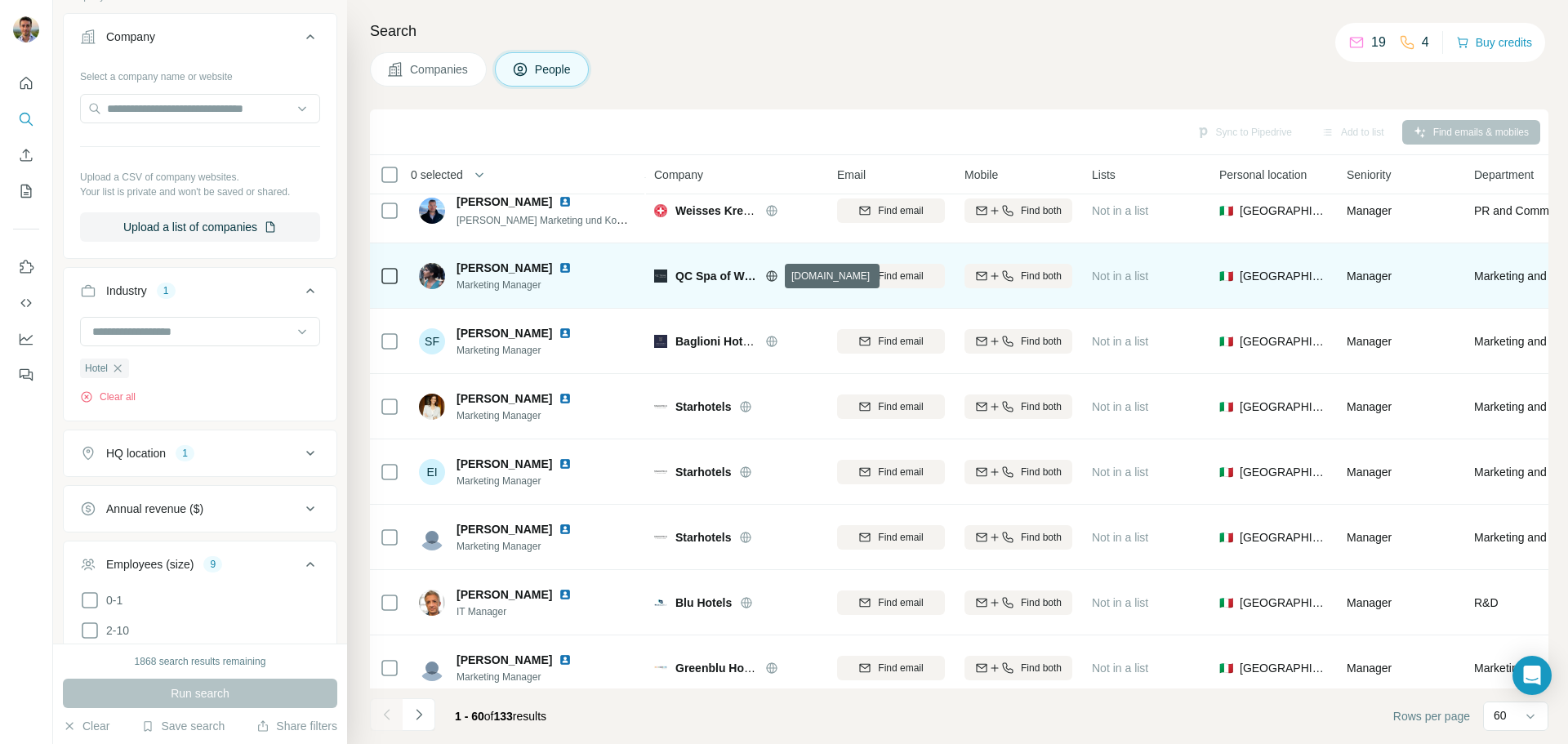
click at [776, 275] on icon at bounding box center [771, 275] width 10 height 1
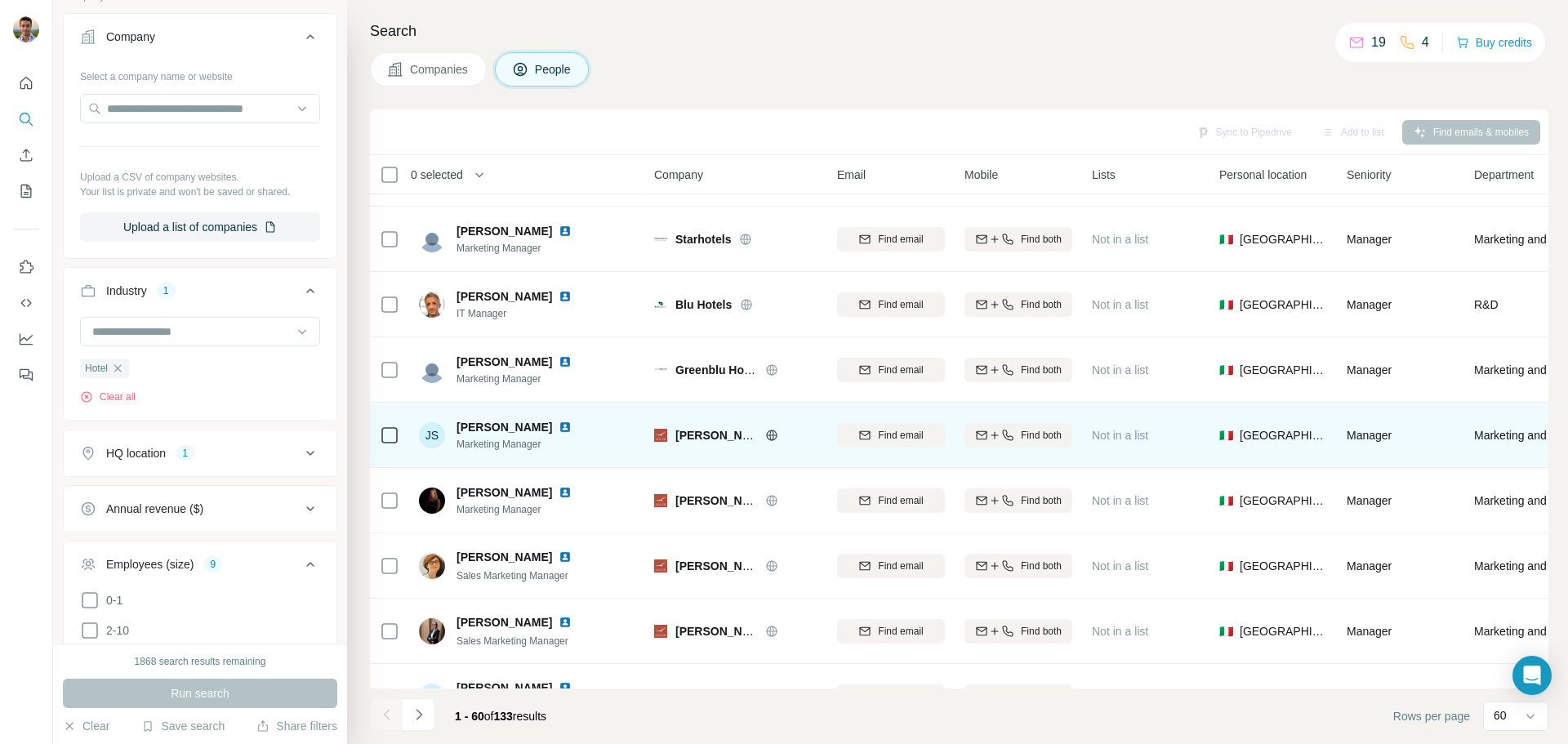
scroll to position [735, 0]
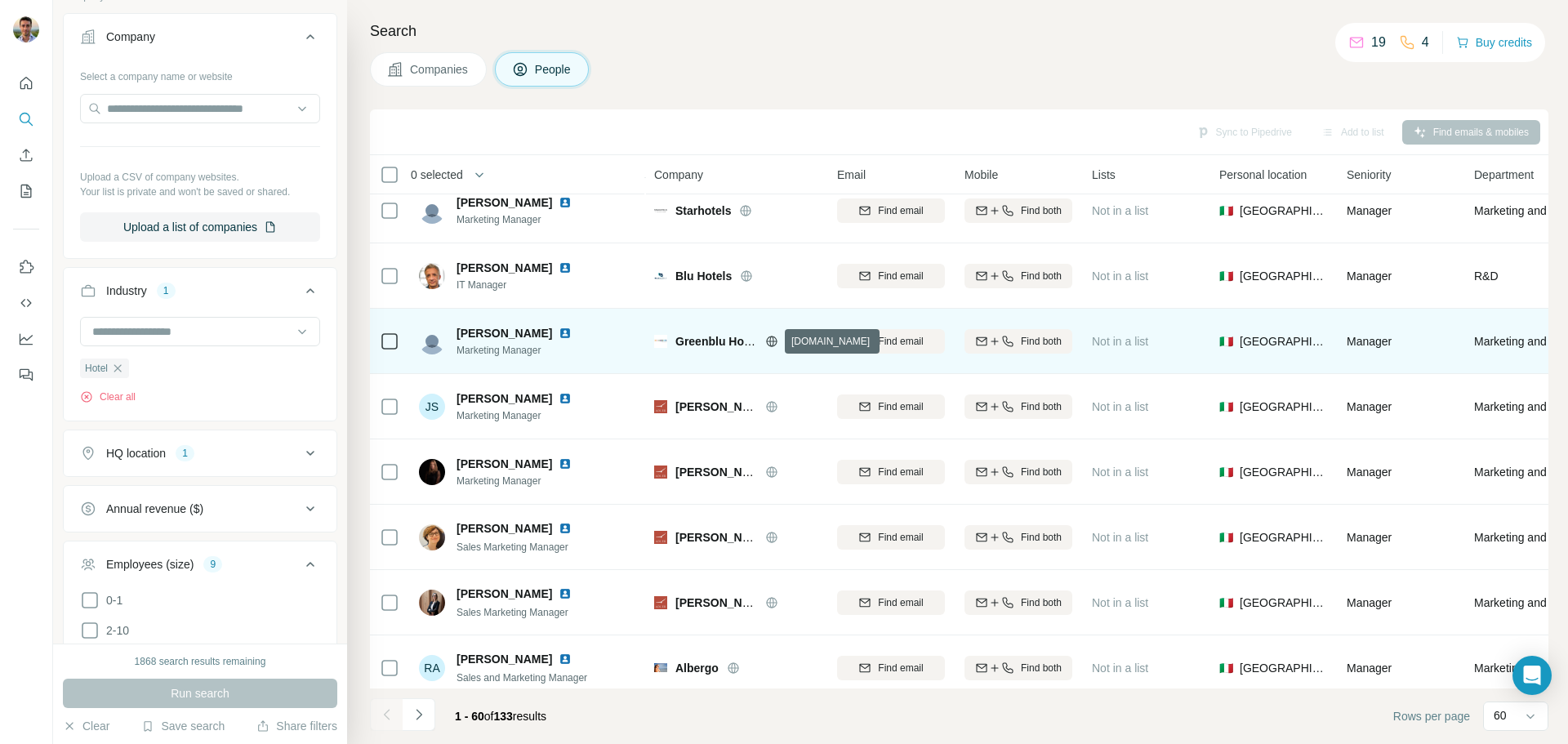
click at [768, 340] on icon at bounding box center [771, 340] width 10 height 1
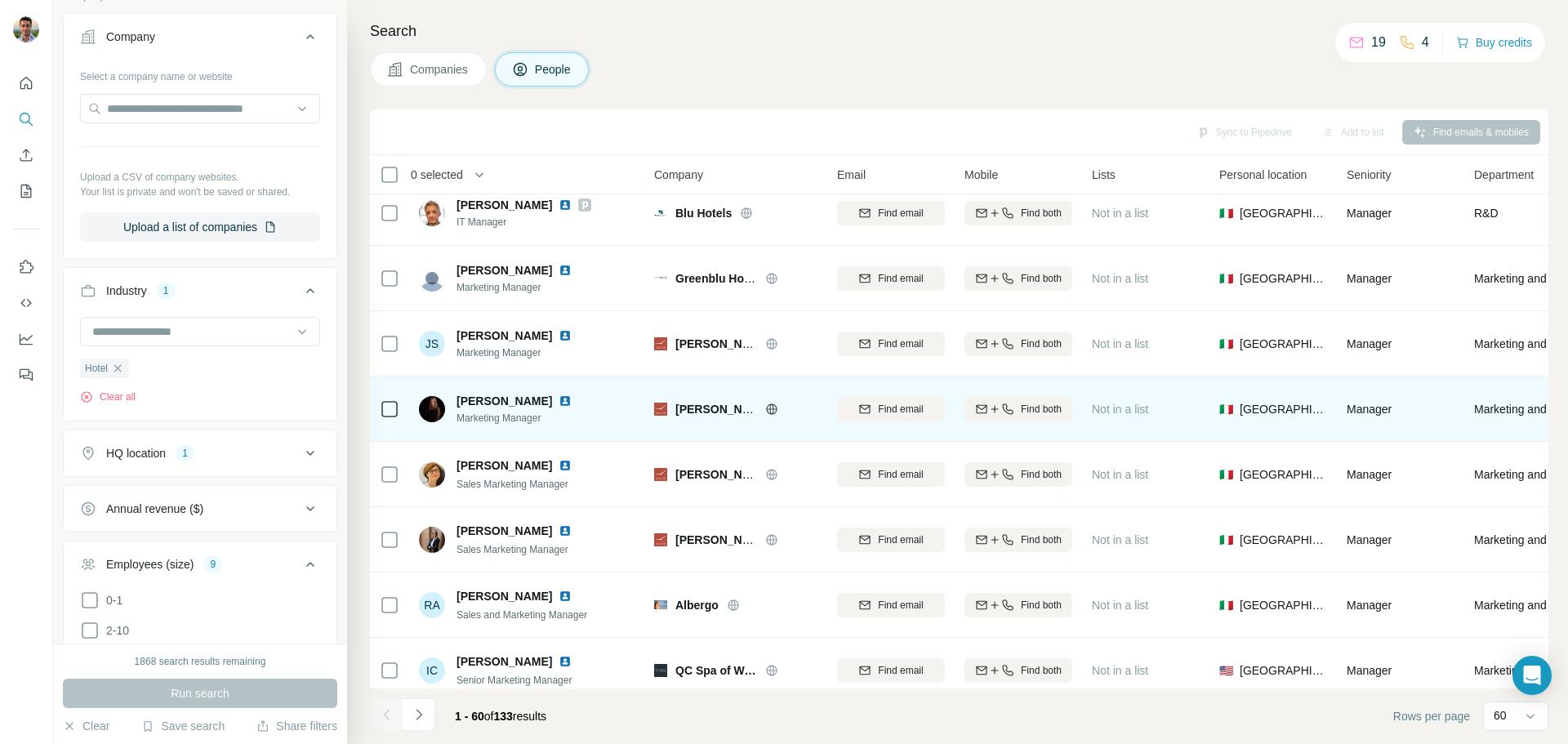
scroll to position [817, 0]
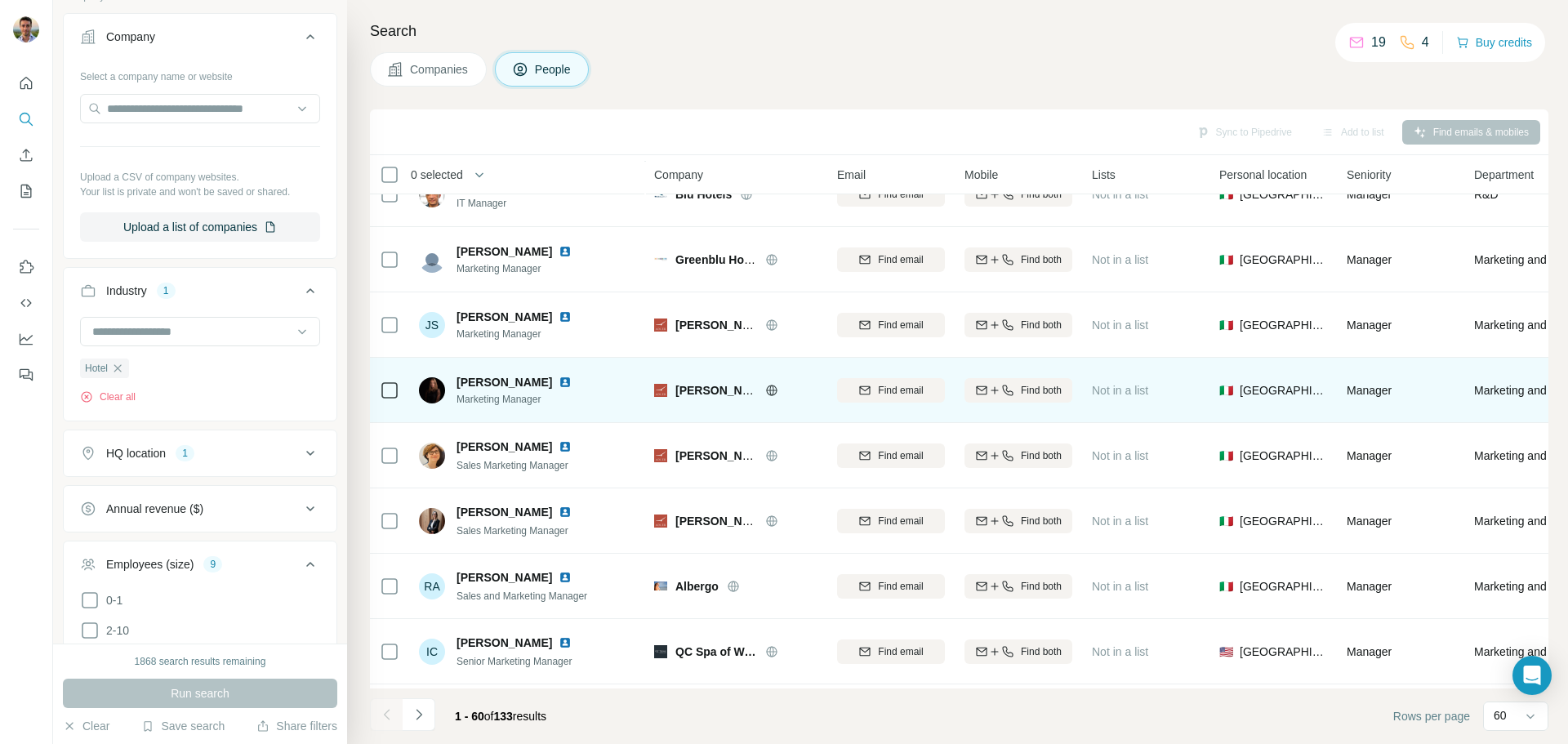
click at [773, 387] on icon at bounding box center [772, 390] width 13 height 13
click at [717, 391] on span "[PERSON_NAME][GEOGRAPHIC_DATA]" at bounding box center [785, 390] width 218 height 13
click at [767, 387] on icon at bounding box center [772, 390] width 13 height 13
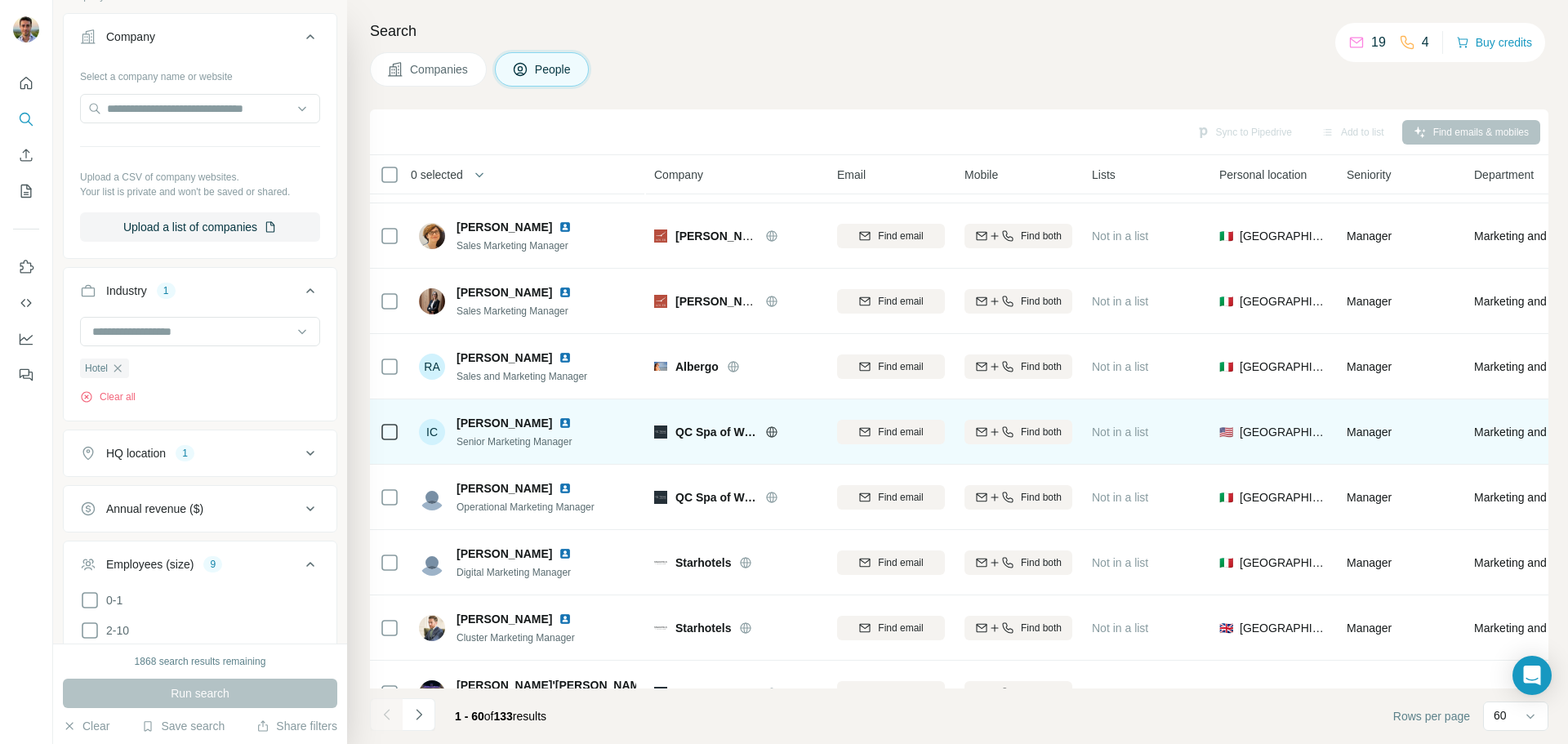
scroll to position [1062, 0]
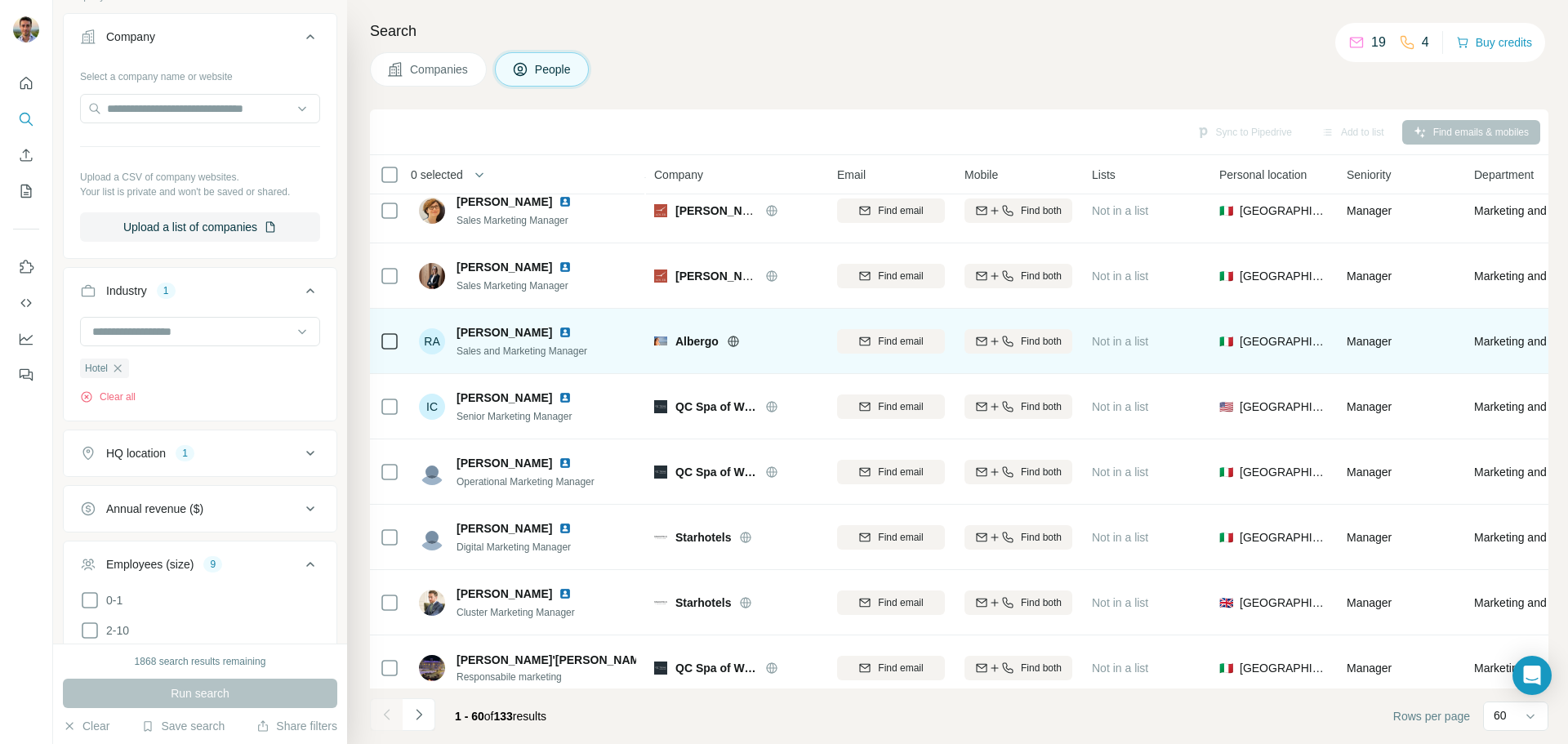
click at [727, 342] on div "Albergo" at bounding box center [747, 341] width 142 height 17
click at [733, 344] on icon at bounding box center [733, 341] width 13 height 13
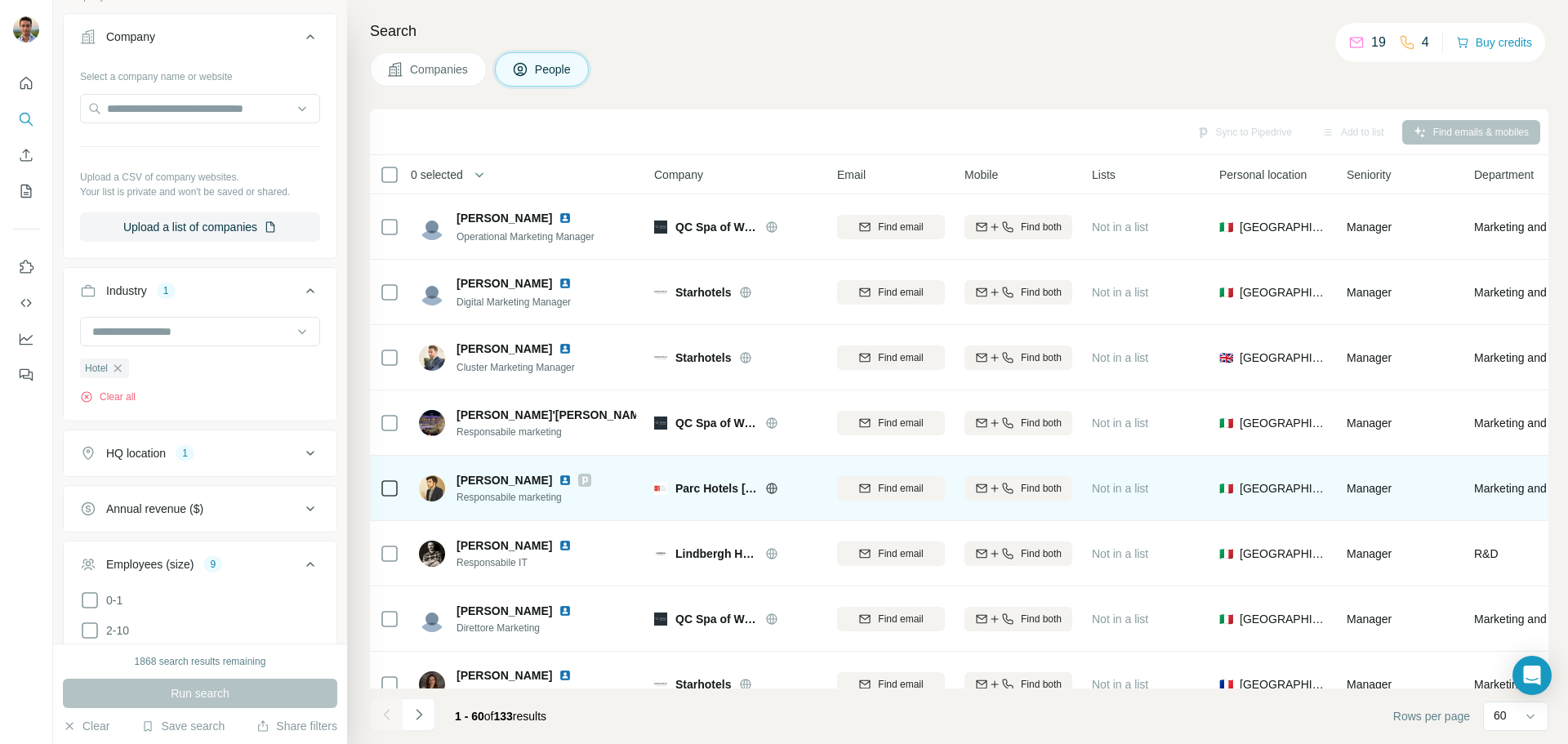
scroll to position [1388, 0]
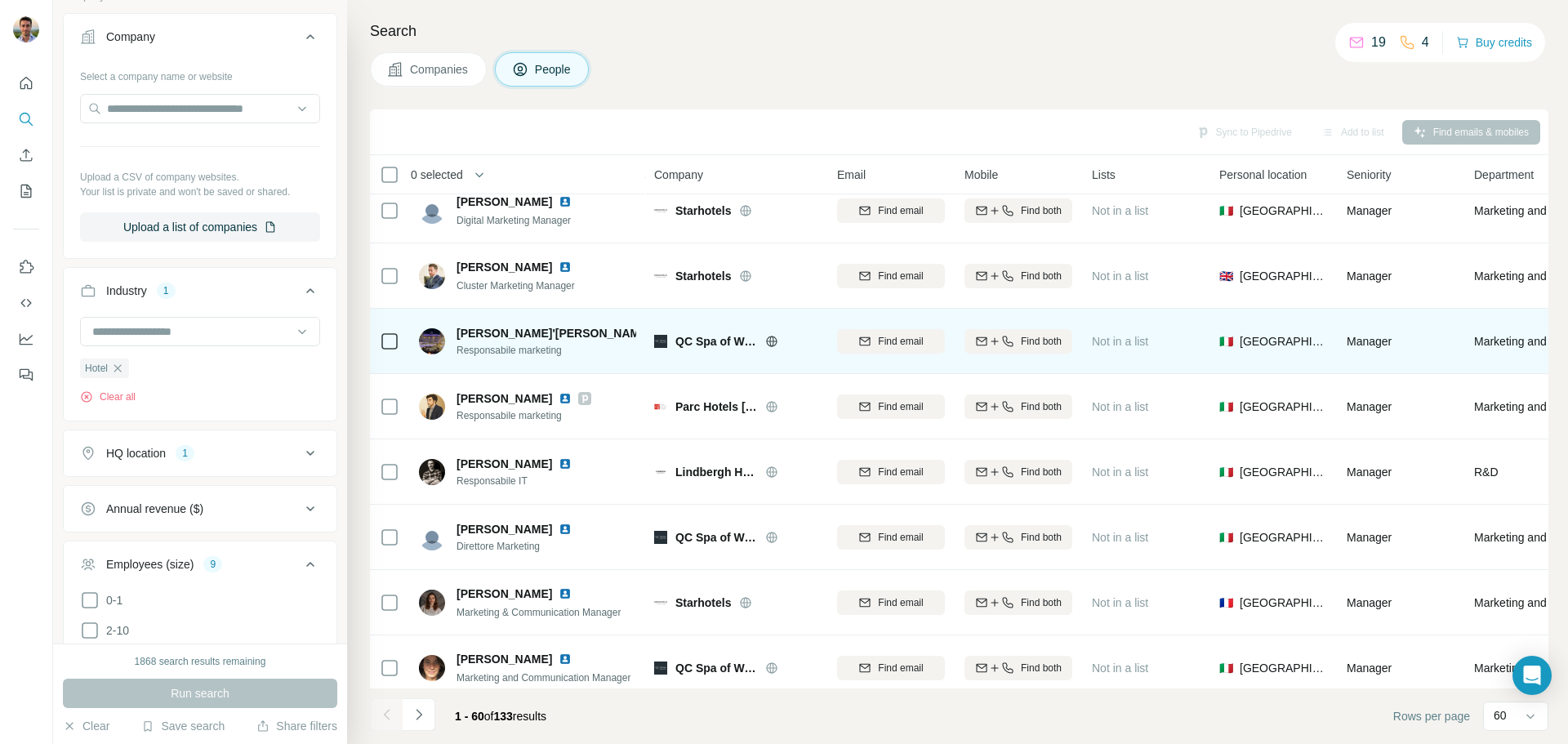
click at [773, 346] on icon at bounding box center [771, 340] width 4 height 10
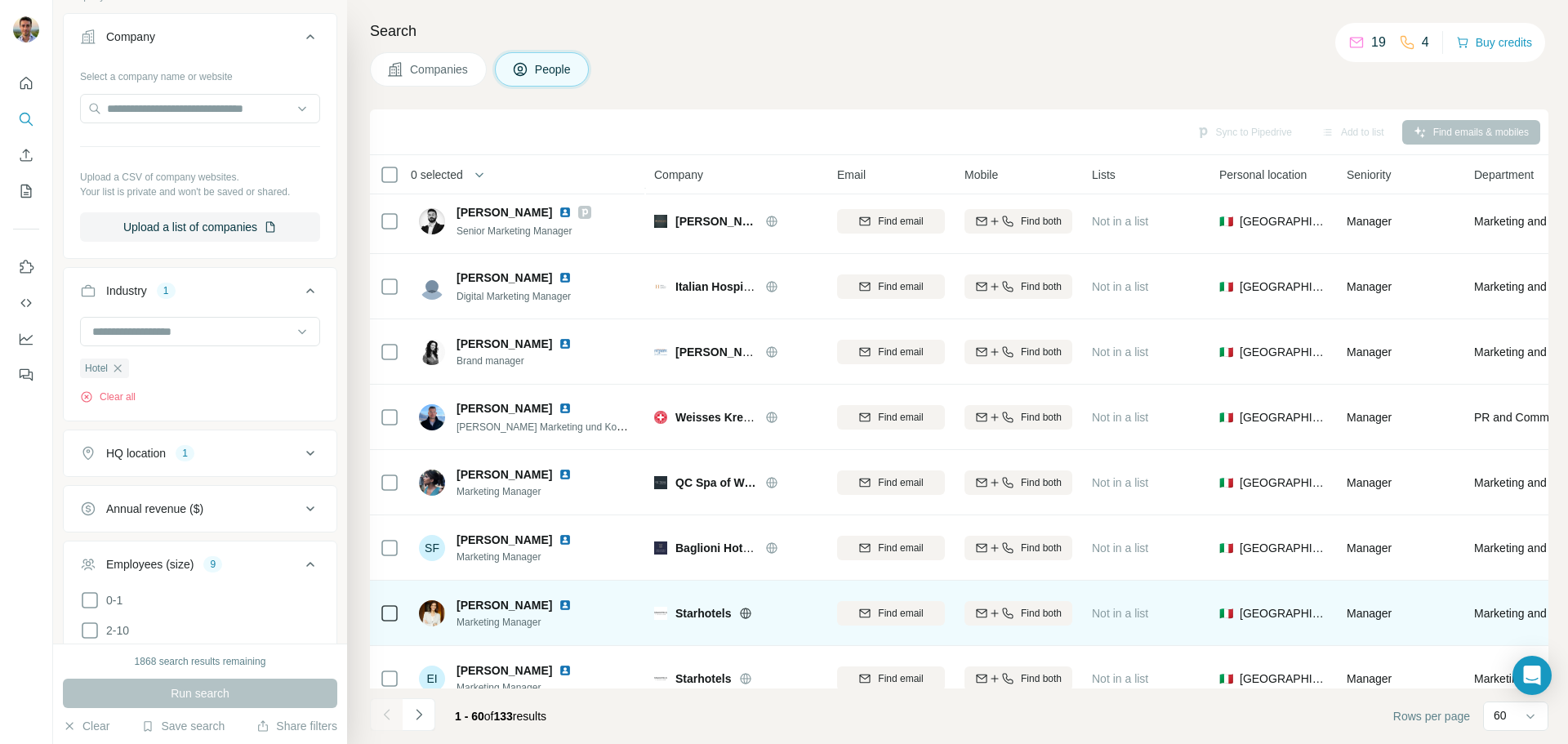
scroll to position [164, 0]
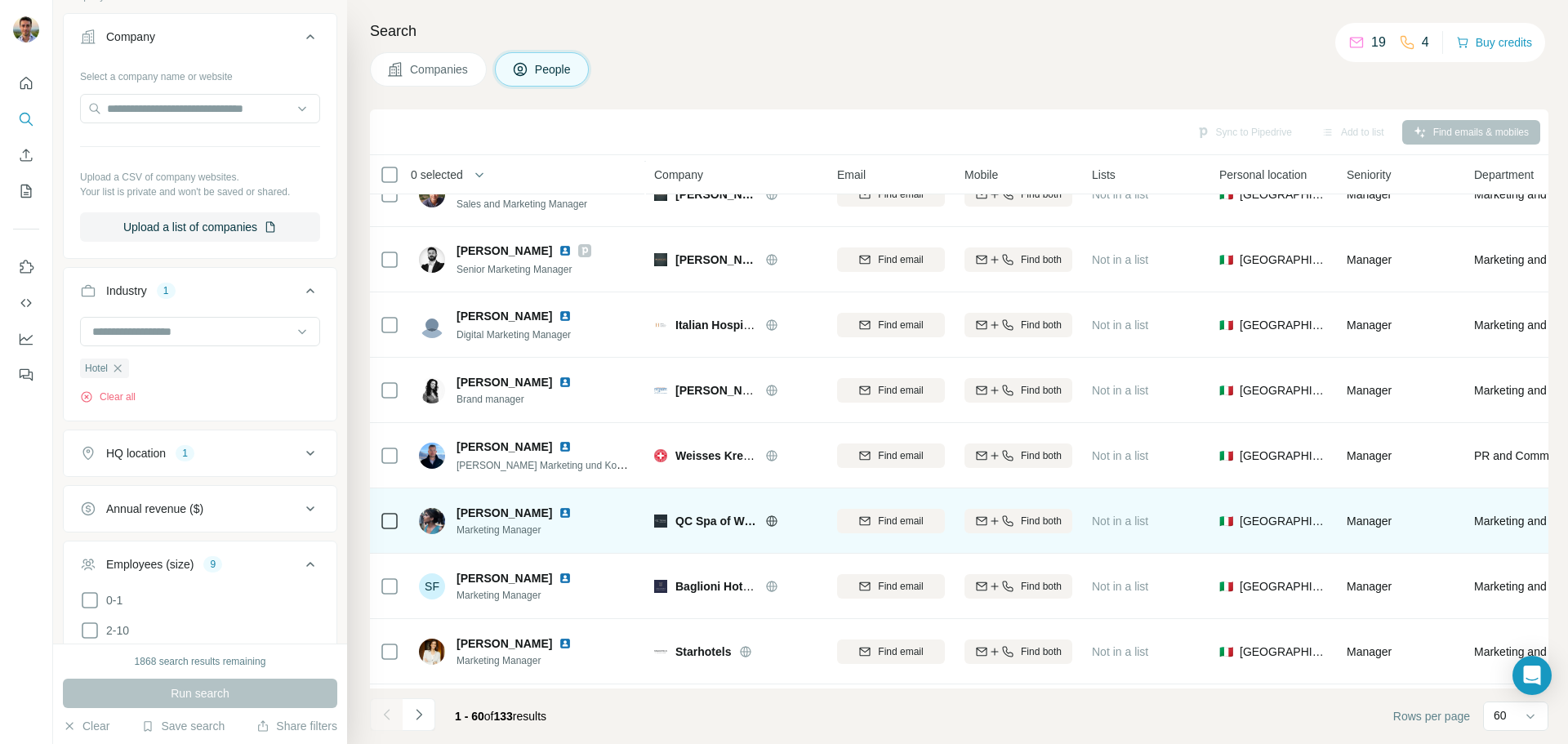
click at [558, 511] on img at bounding box center [565, 513] width 13 height 13
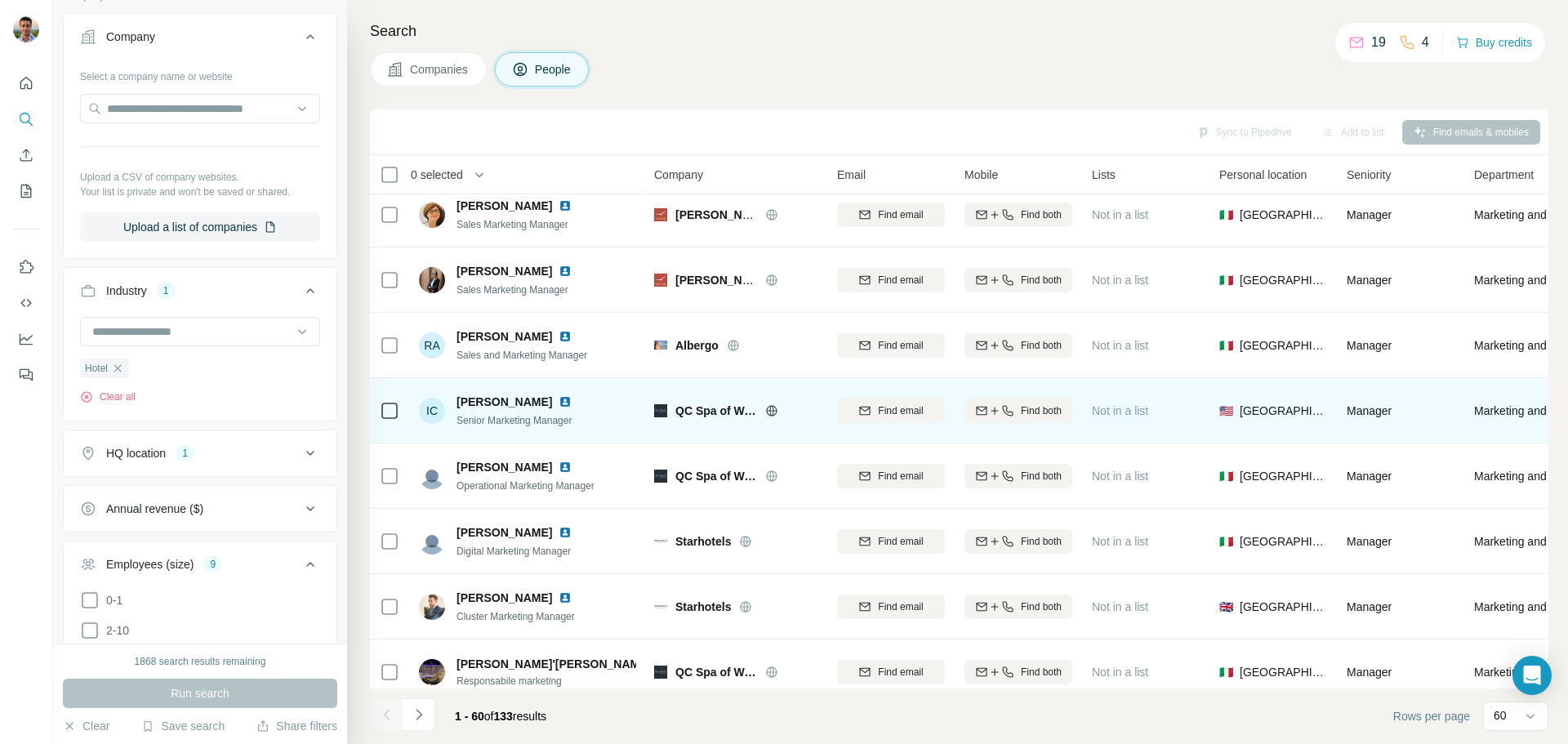
scroll to position [1062, 0]
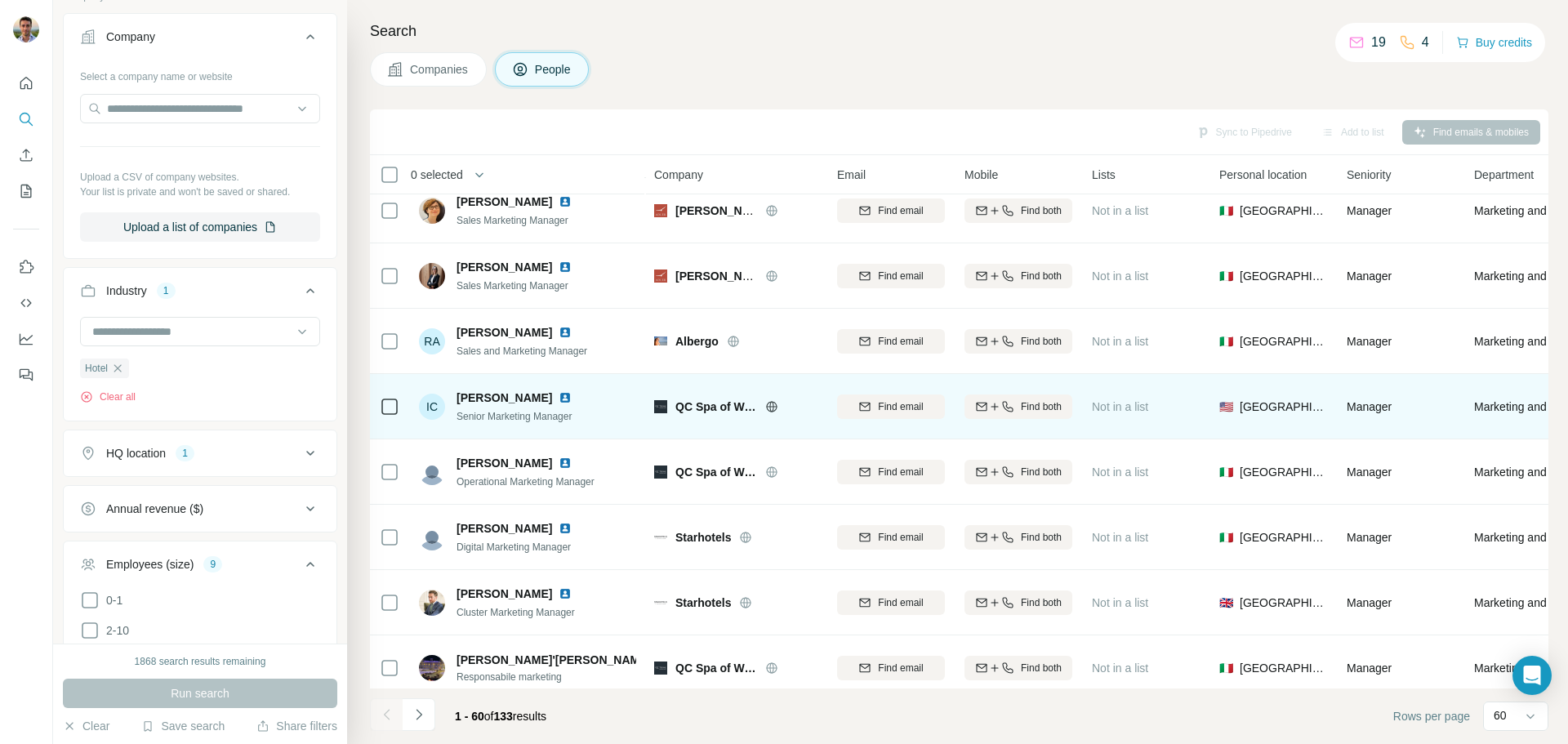
click at [558, 396] on img at bounding box center [565, 397] width 13 height 13
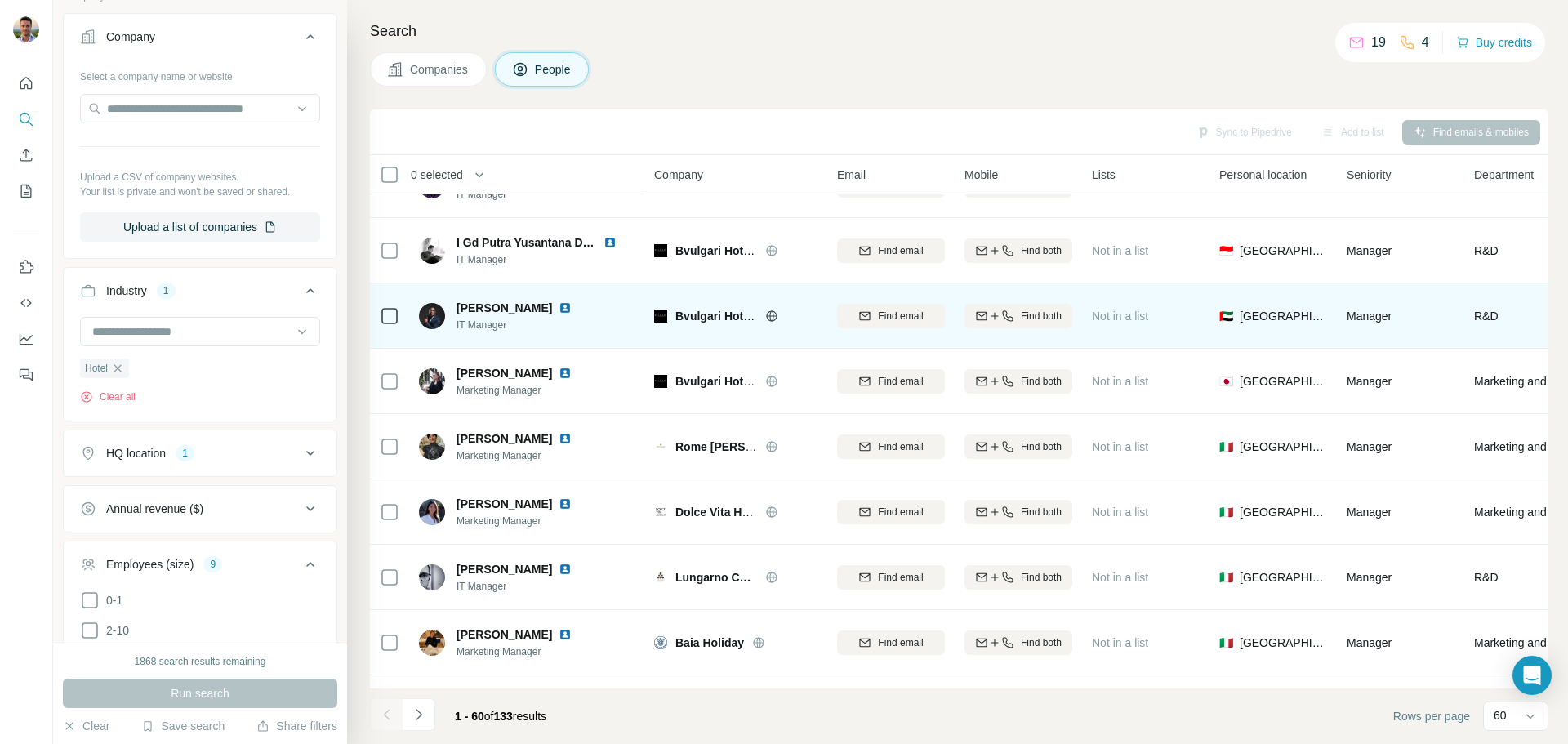
scroll to position [2042, 0]
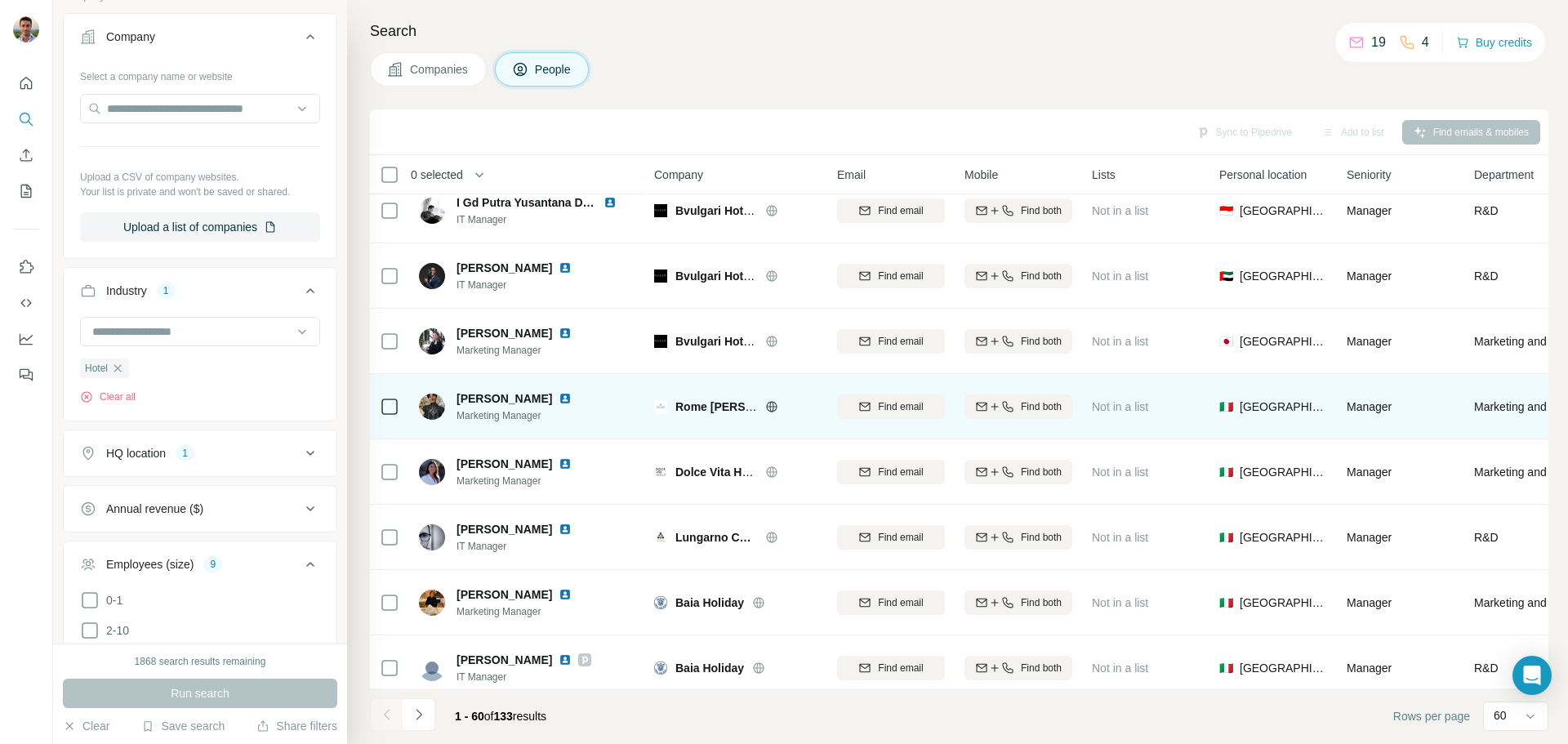
click at [768, 406] on icon at bounding box center [771, 406] width 10 height 1
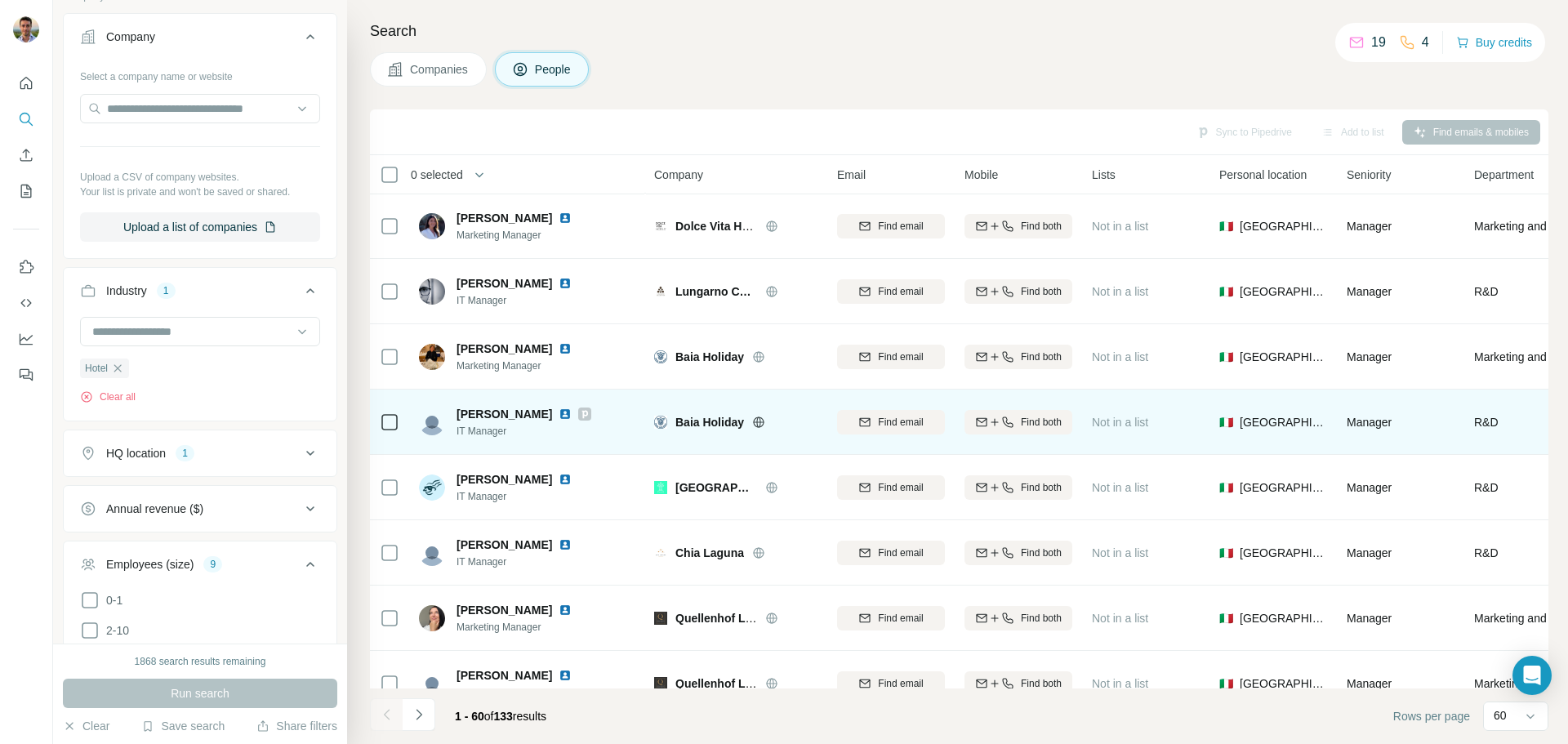
scroll to position [2287, 0]
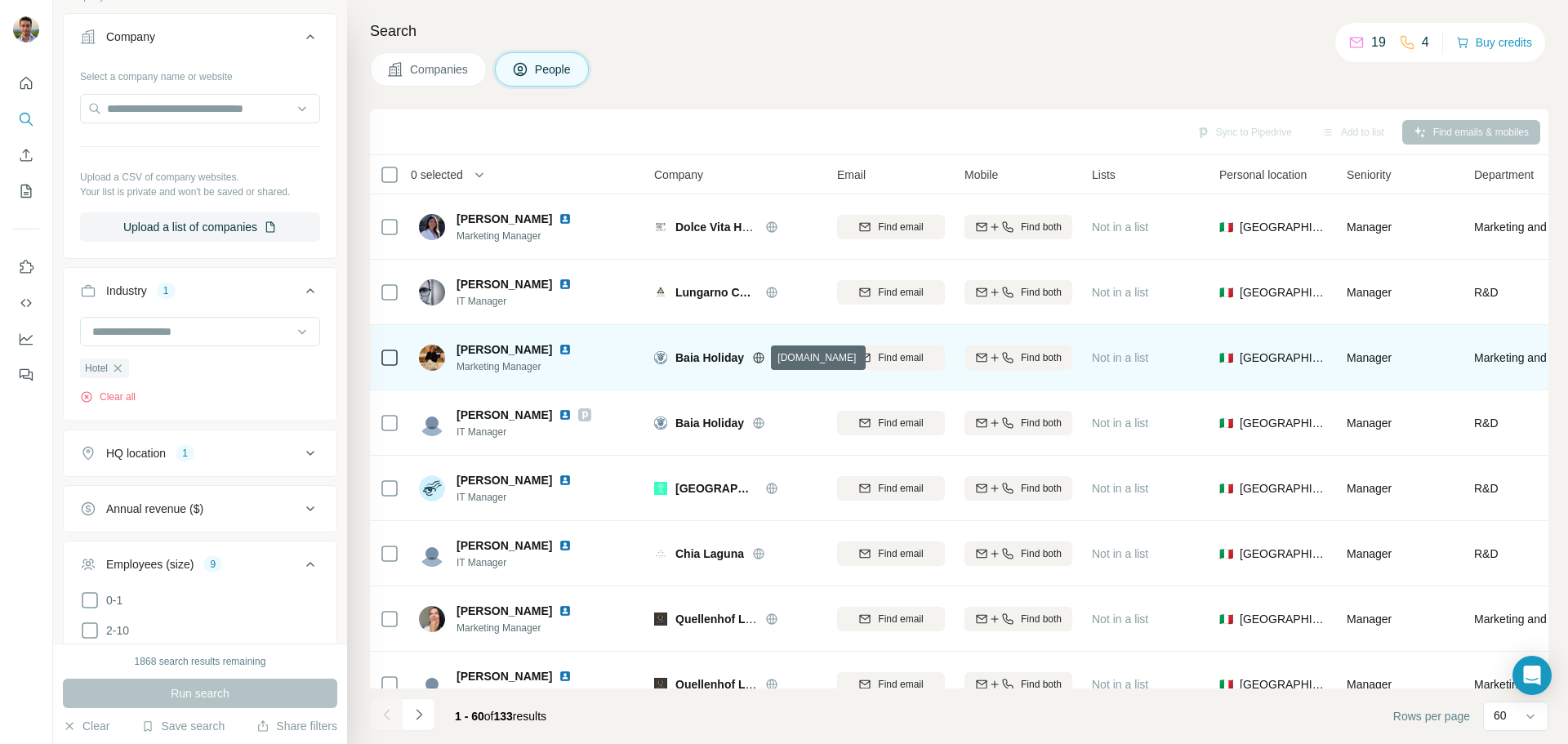
click at [754, 354] on icon at bounding box center [758, 357] width 10 height 10
click at [571, 348] on img at bounding box center [565, 349] width 13 height 13
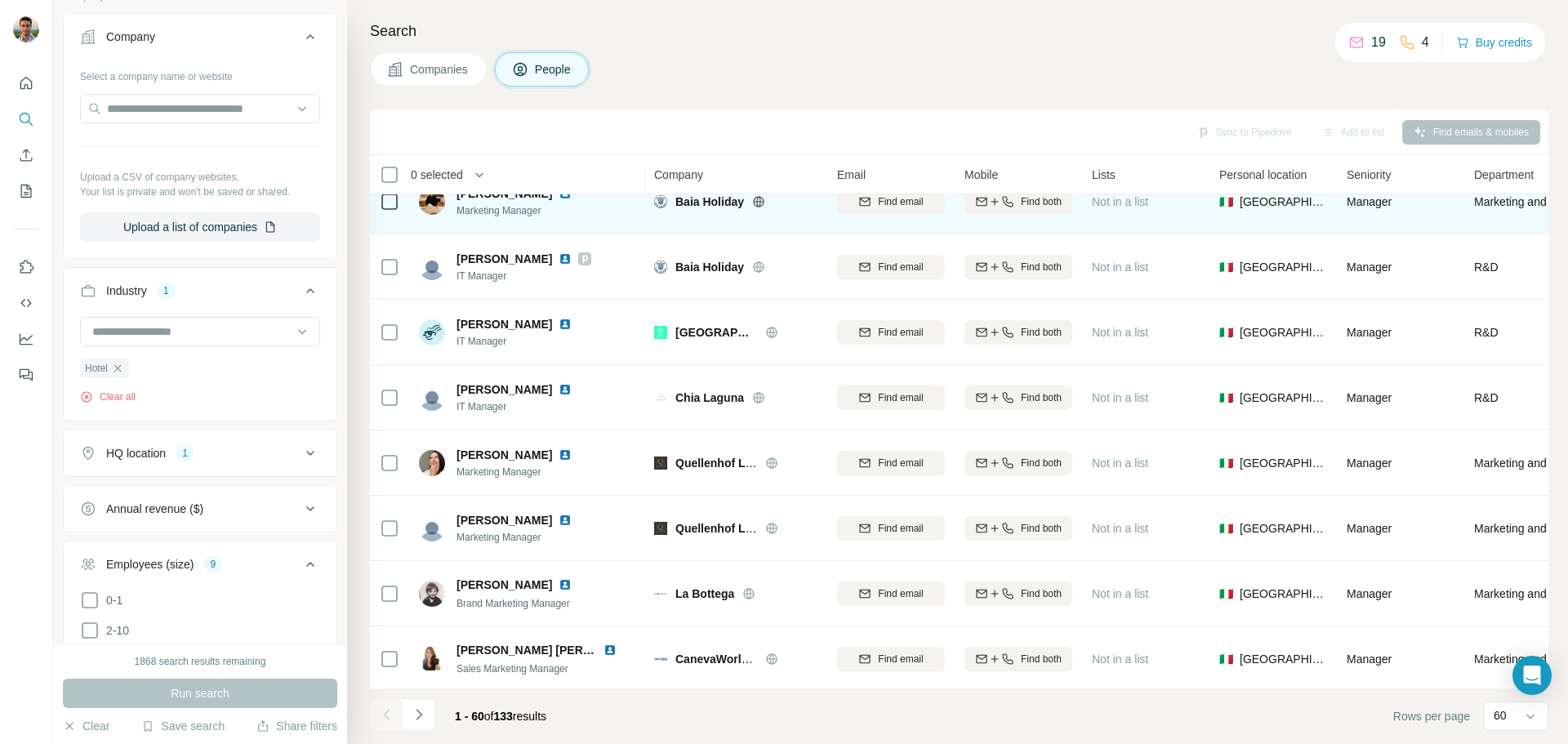
scroll to position [2531, 0]
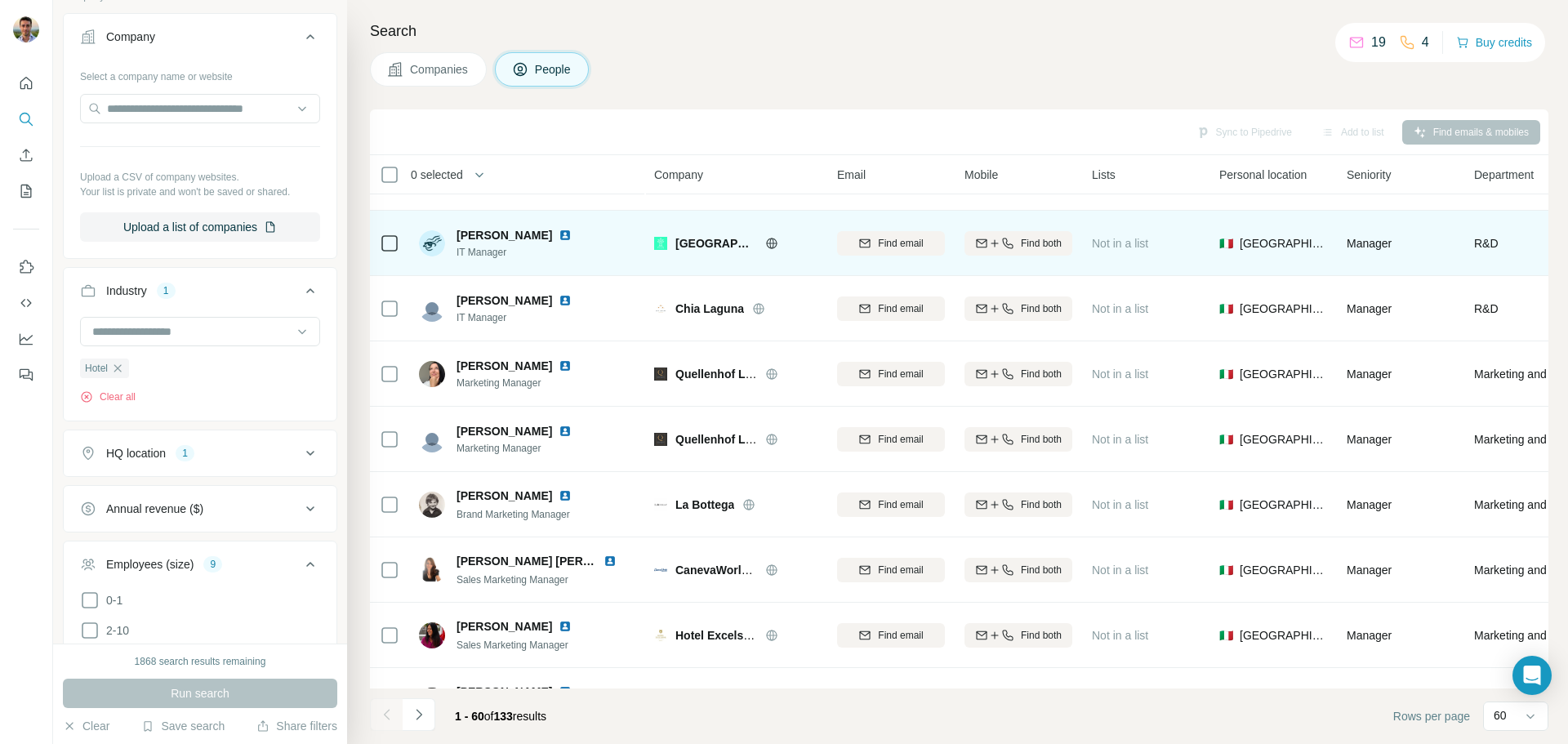
click at [768, 243] on icon at bounding box center [771, 242] width 10 height 1
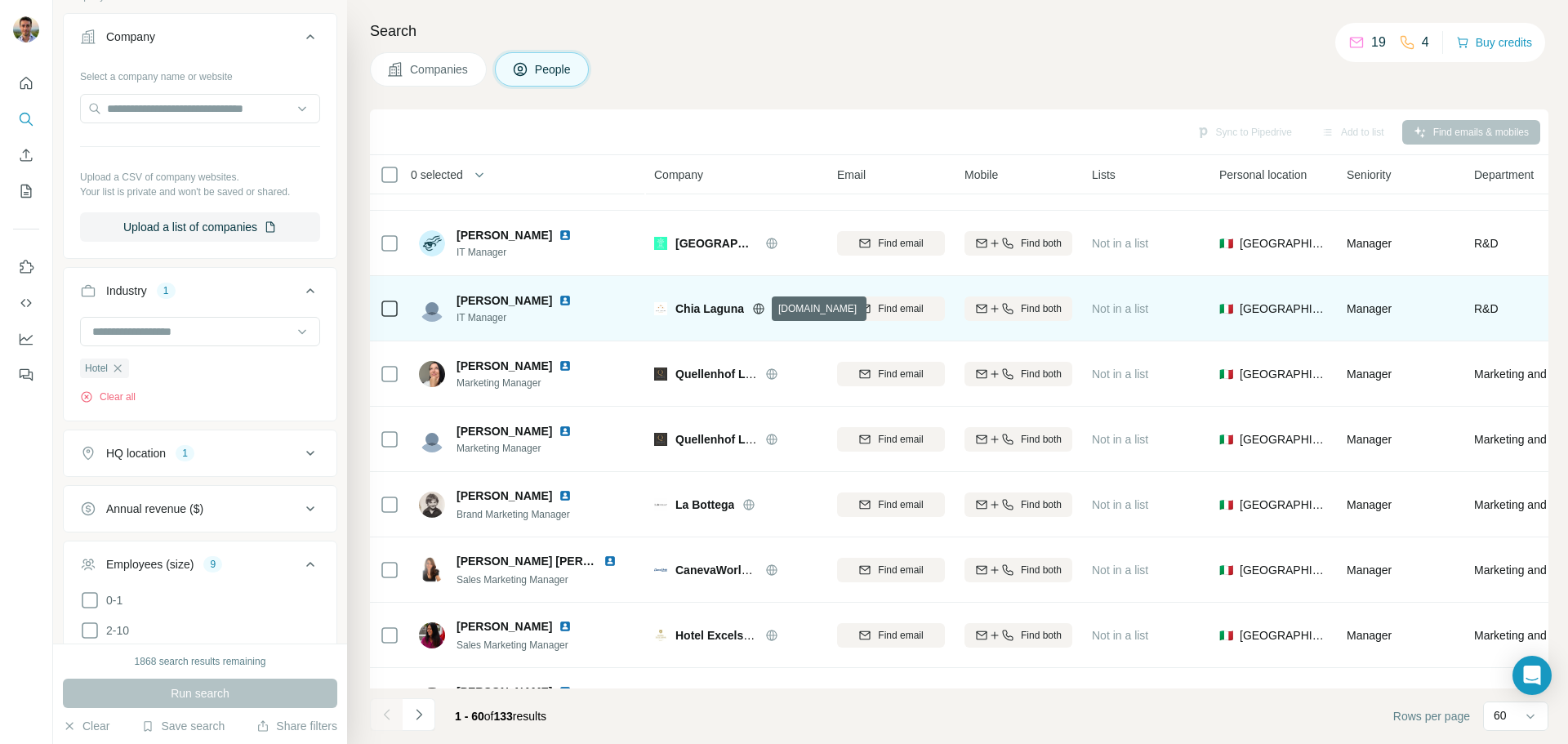
click at [757, 306] on icon at bounding box center [758, 308] width 4 height 10
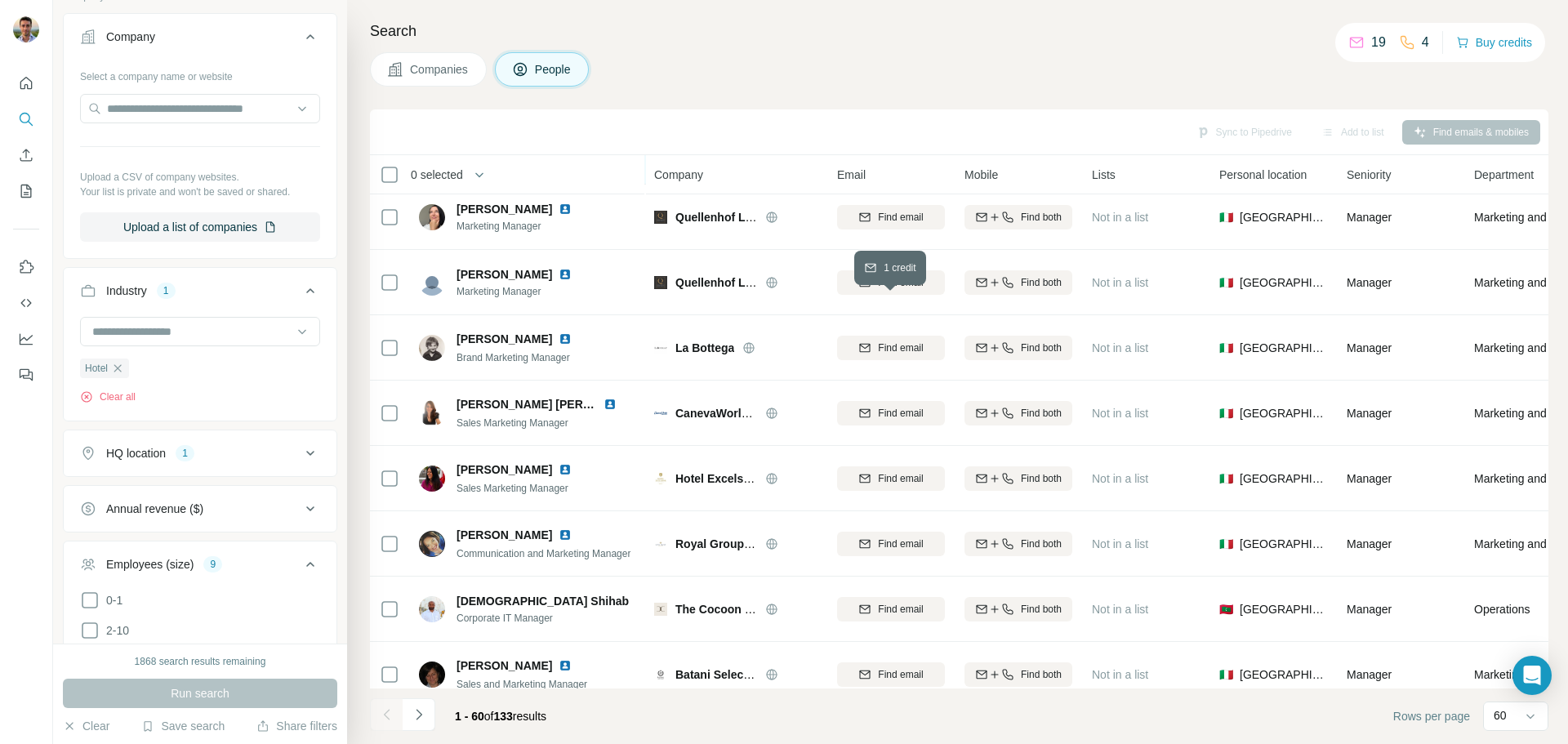
scroll to position [2695, 0]
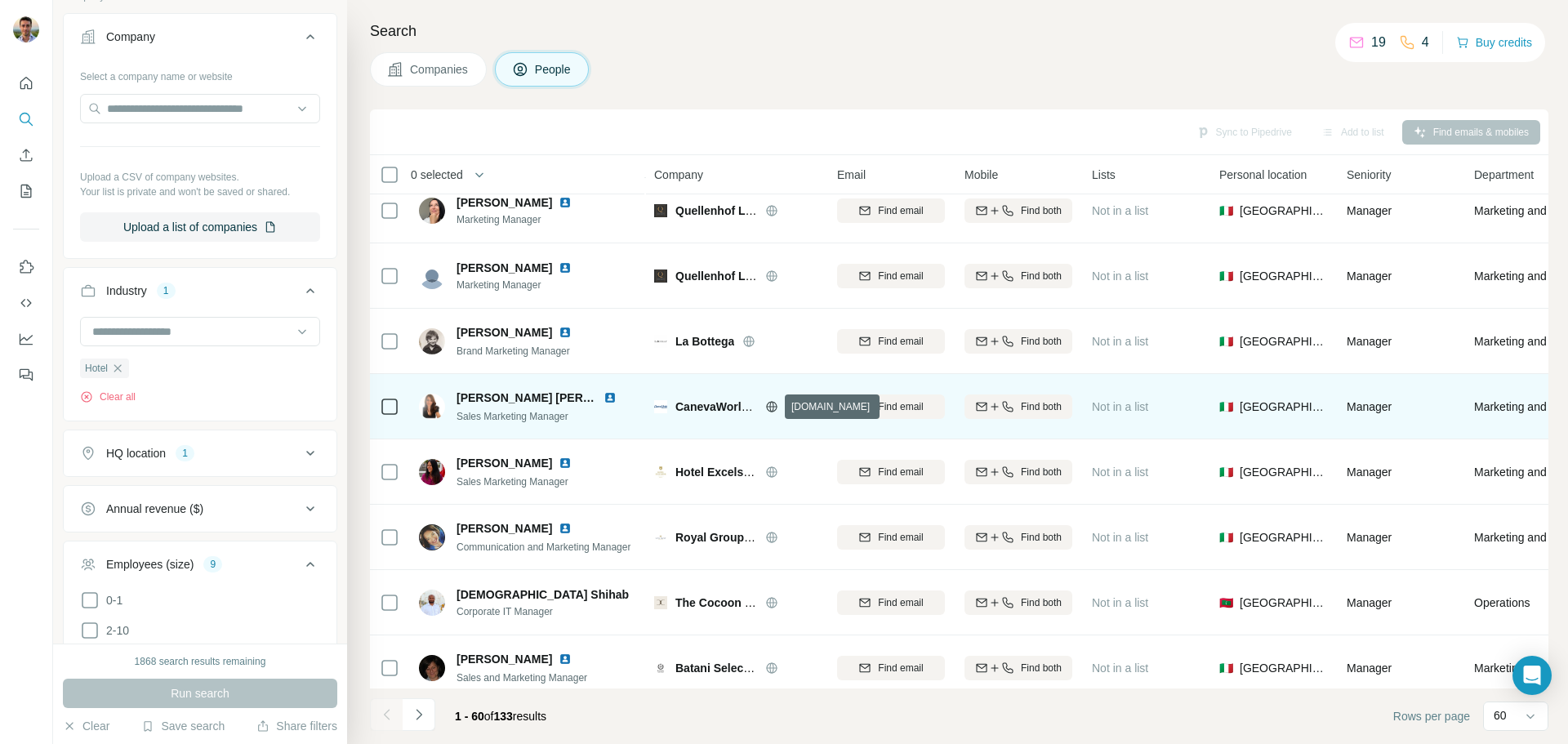
click at [770, 409] on icon at bounding box center [771, 406] width 4 height 10
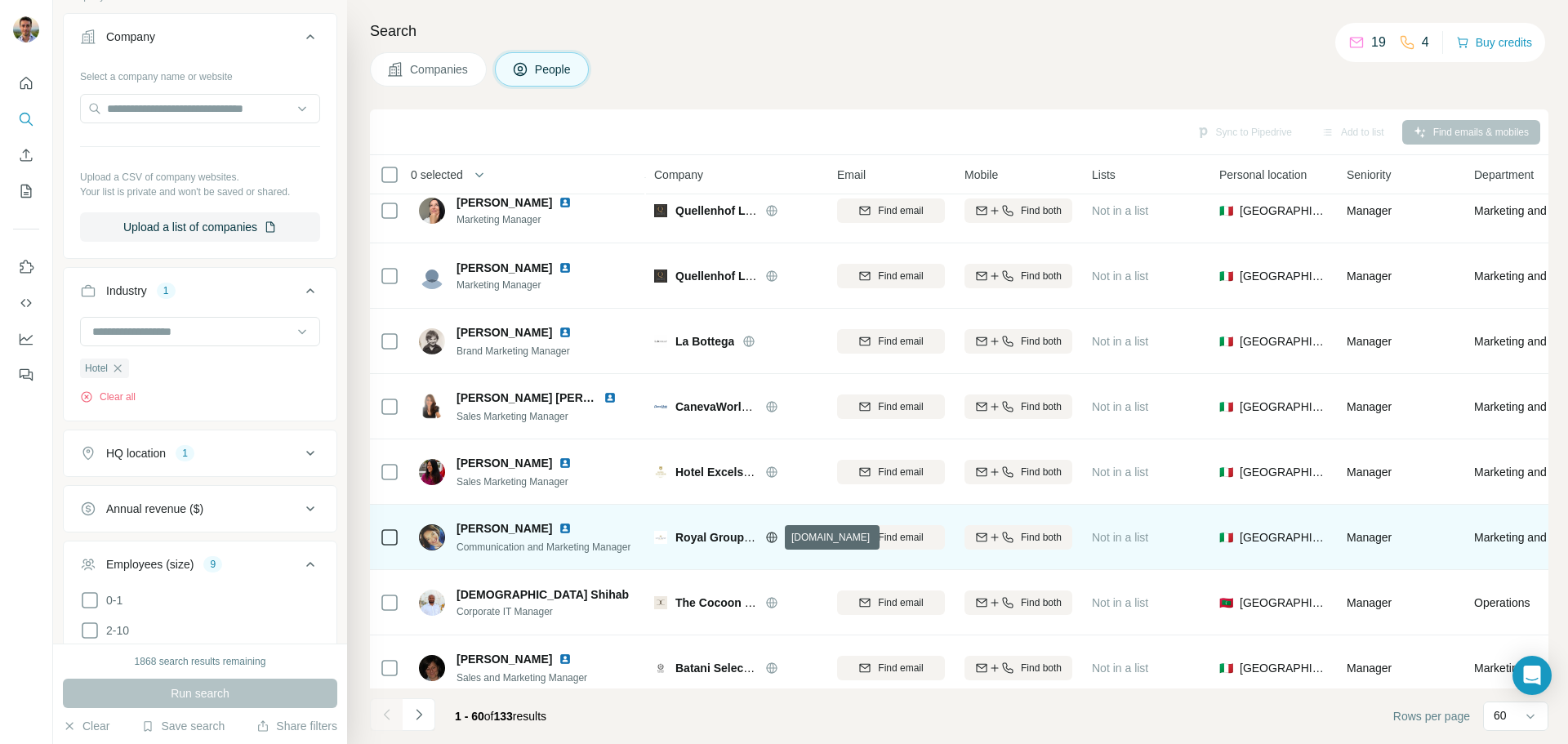
click at [768, 534] on icon at bounding box center [771, 536] width 10 height 10
click at [558, 528] on img at bounding box center [565, 529] width 13 height 13
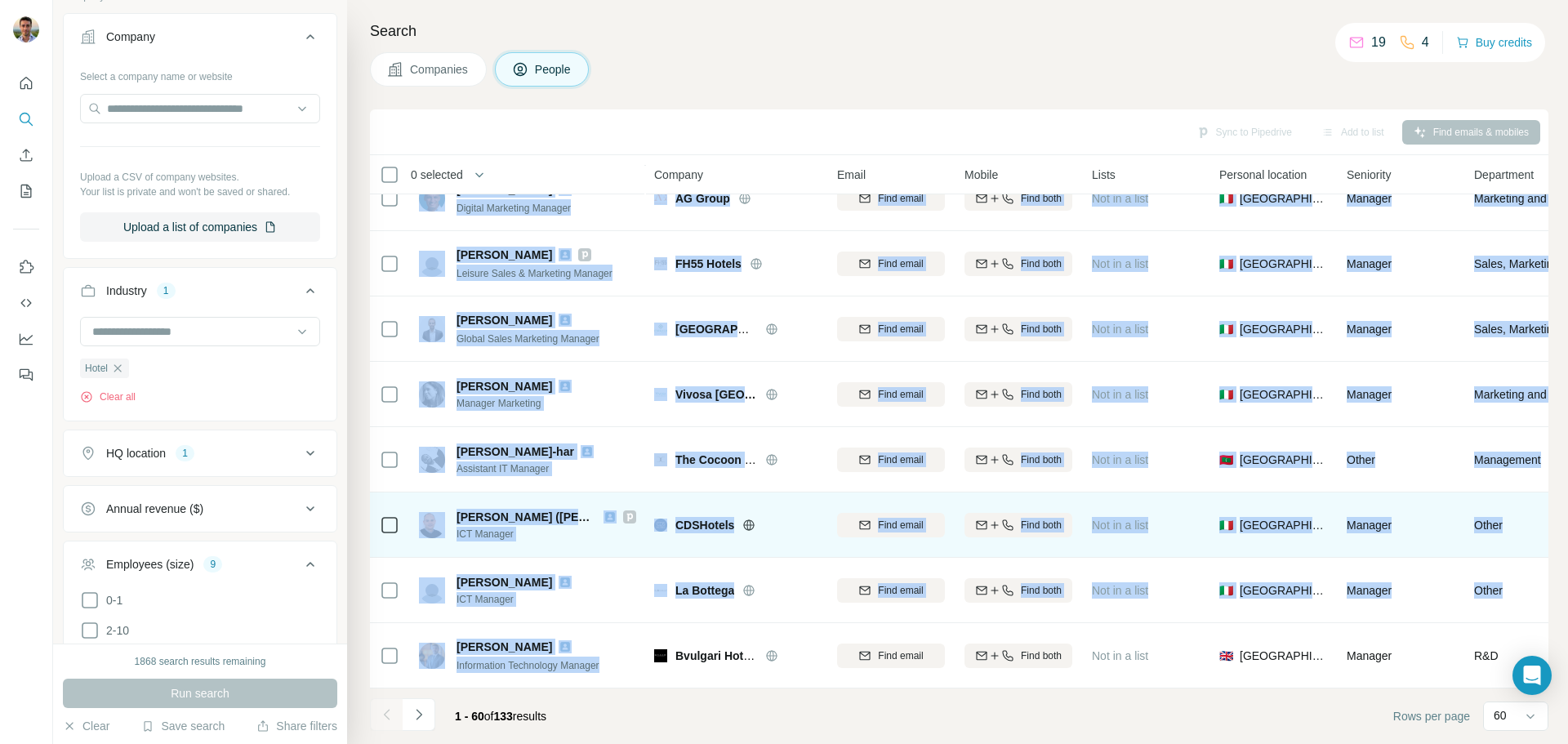
drag, startPoint x: 573, startPoint y: 679, endPoint x: 637, endPoint y: 679, distance: 64.0
click at [0, 0] on tbody "[PERSON_NAME] Marketing Manager Italian Hospitality Collection Find email Find …" at bounding box center [0, 0] width 0 height 0
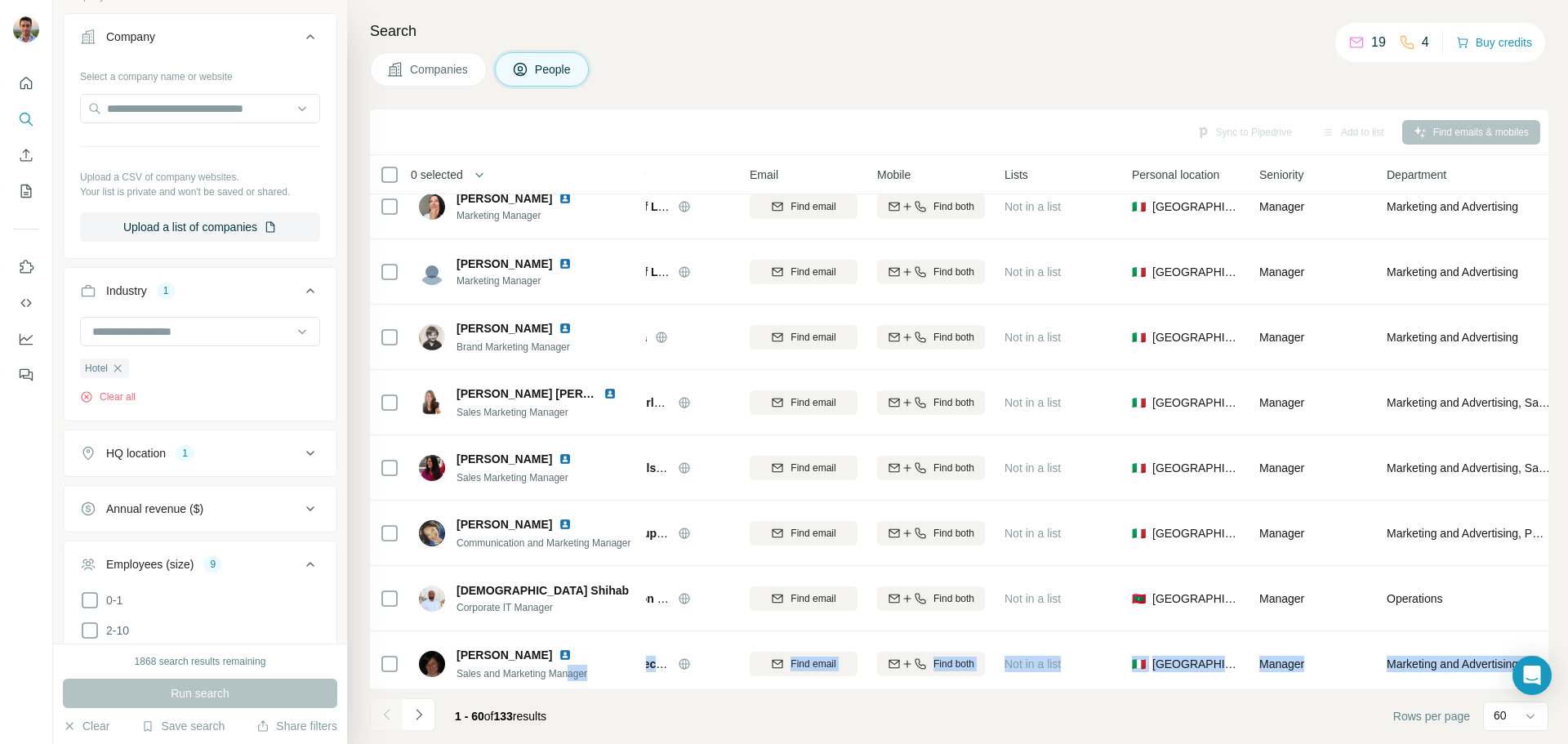
scroll to position [2699, 0]
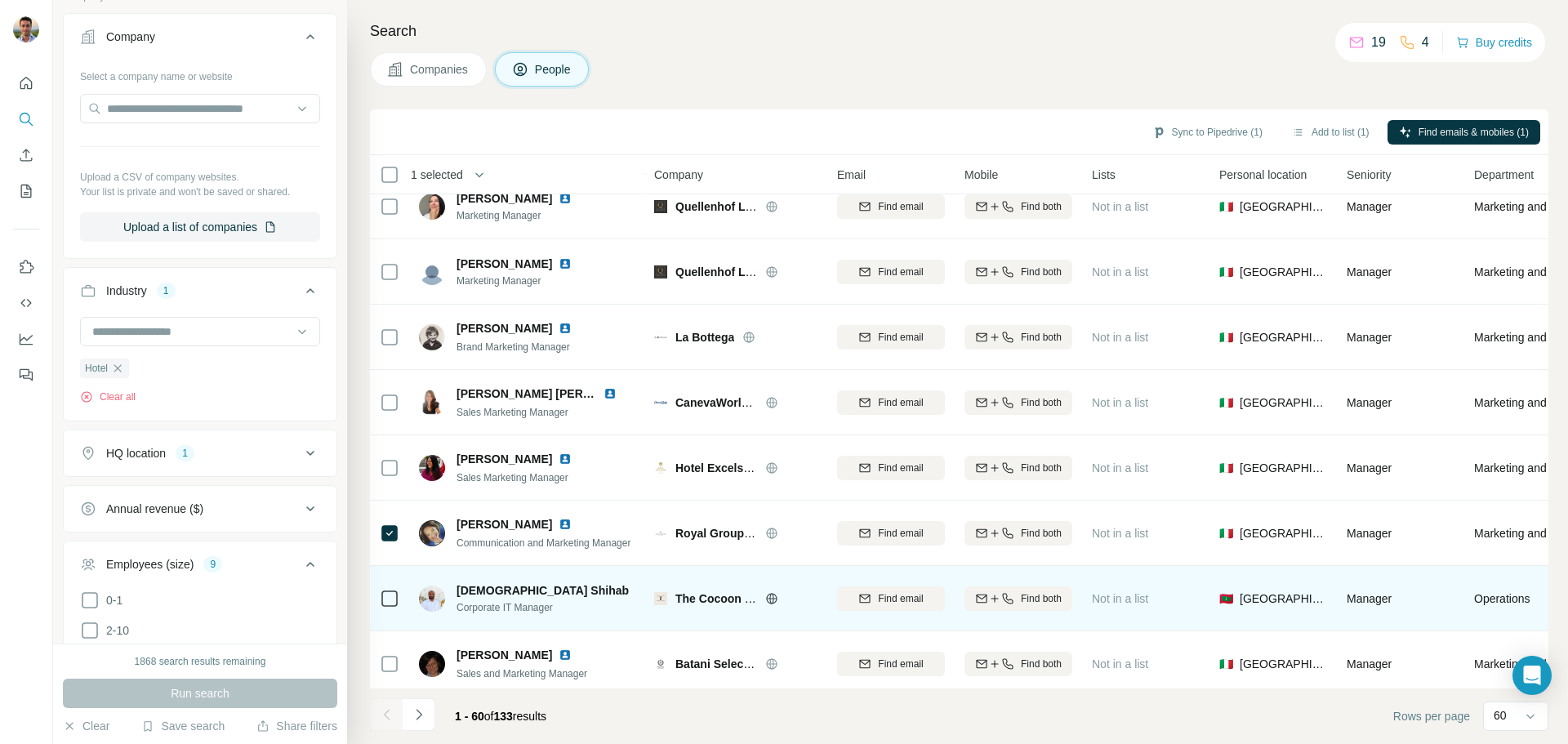
click at [593, 586] on div "[PERSON_NAME] Corporate IT Manager" at bounding box center [527, 598] width 217 height 45
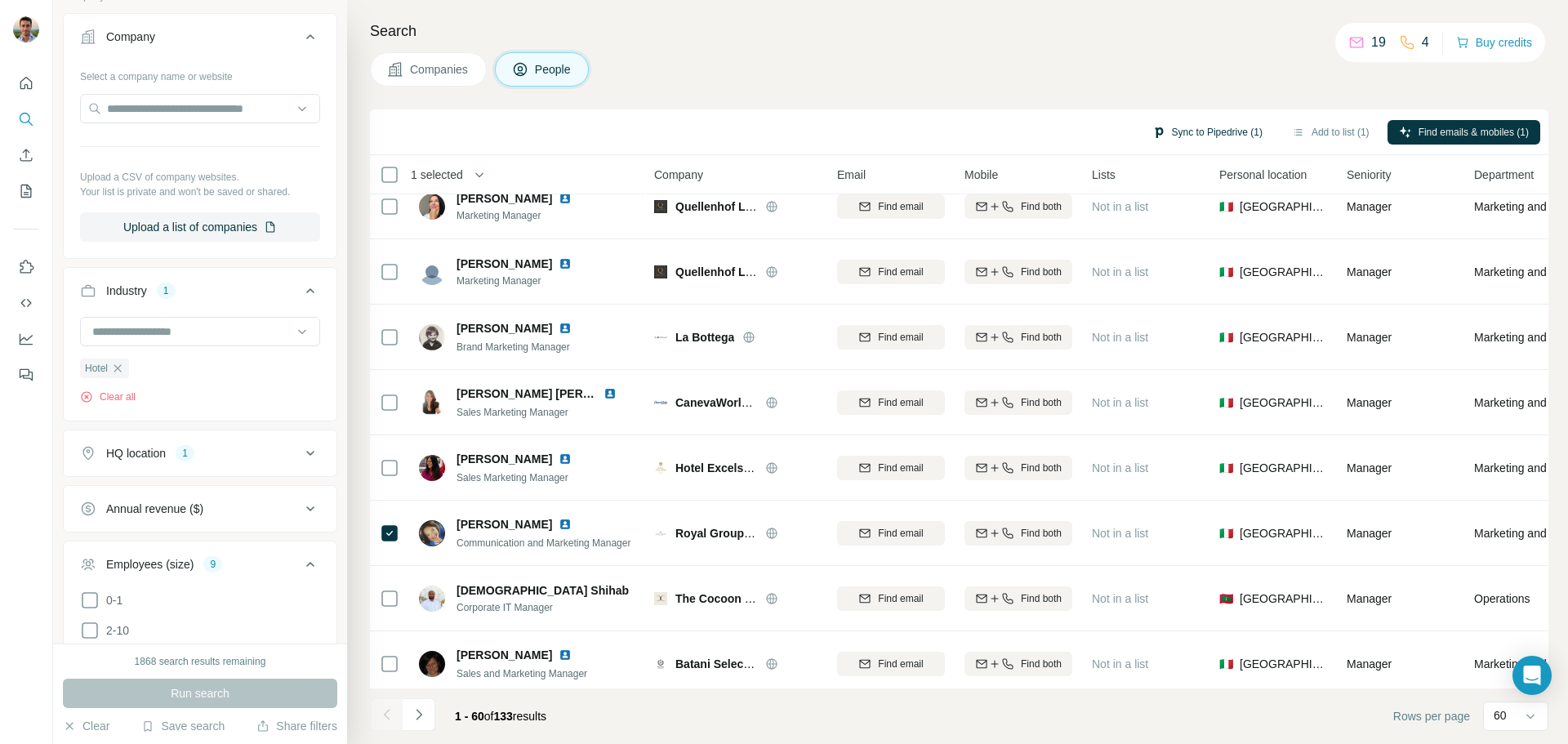
click at [1177, 133] on button "Sync to Pipedrive (1)" at bounding box center [1207, 132] width 133 height 25
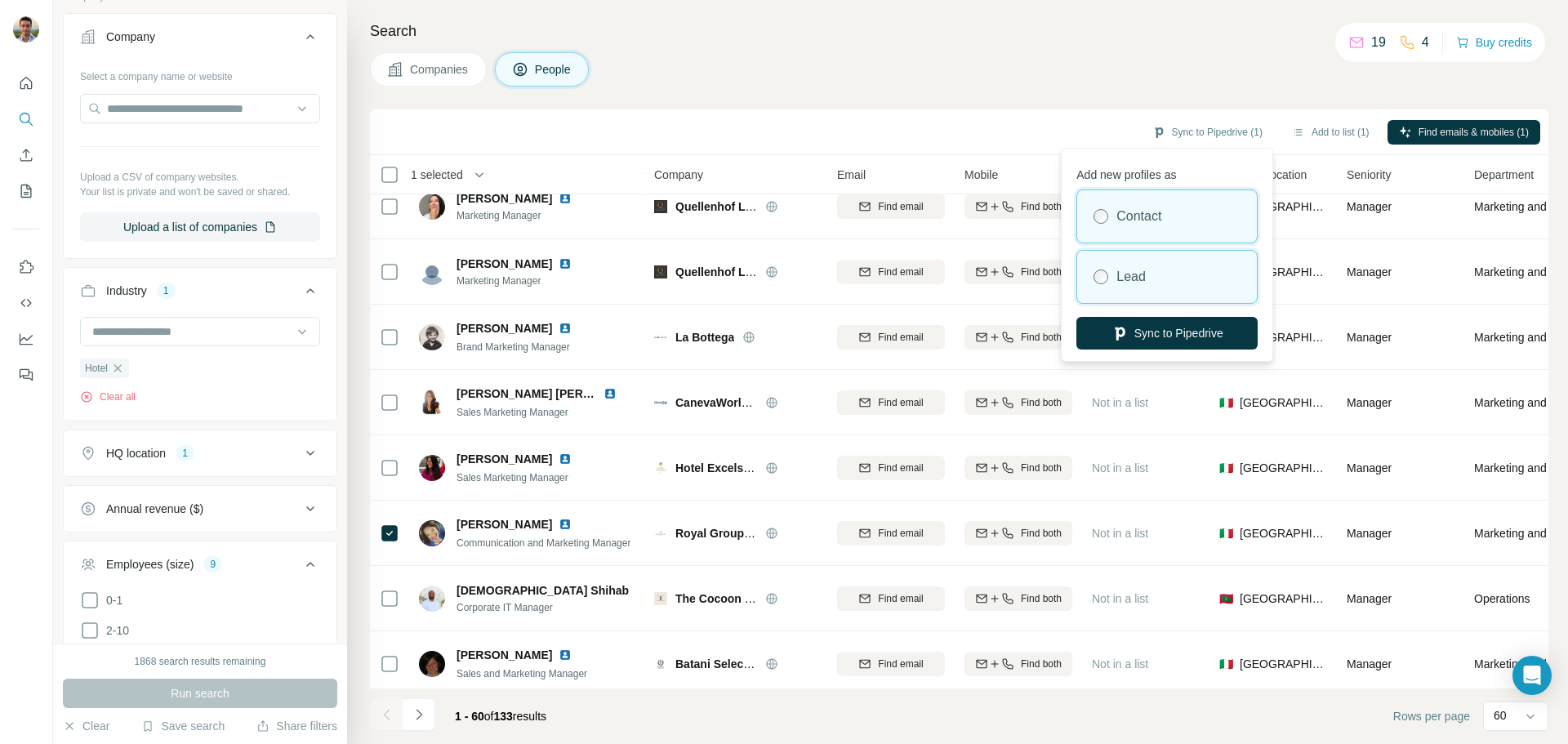
click at [1158, 280] on div "Lead" at bounding box center [1167, 276] width 179 height 53
click at [1149, 215] on label "Contact" at bounding box center [1139, 216] width 45 height 19
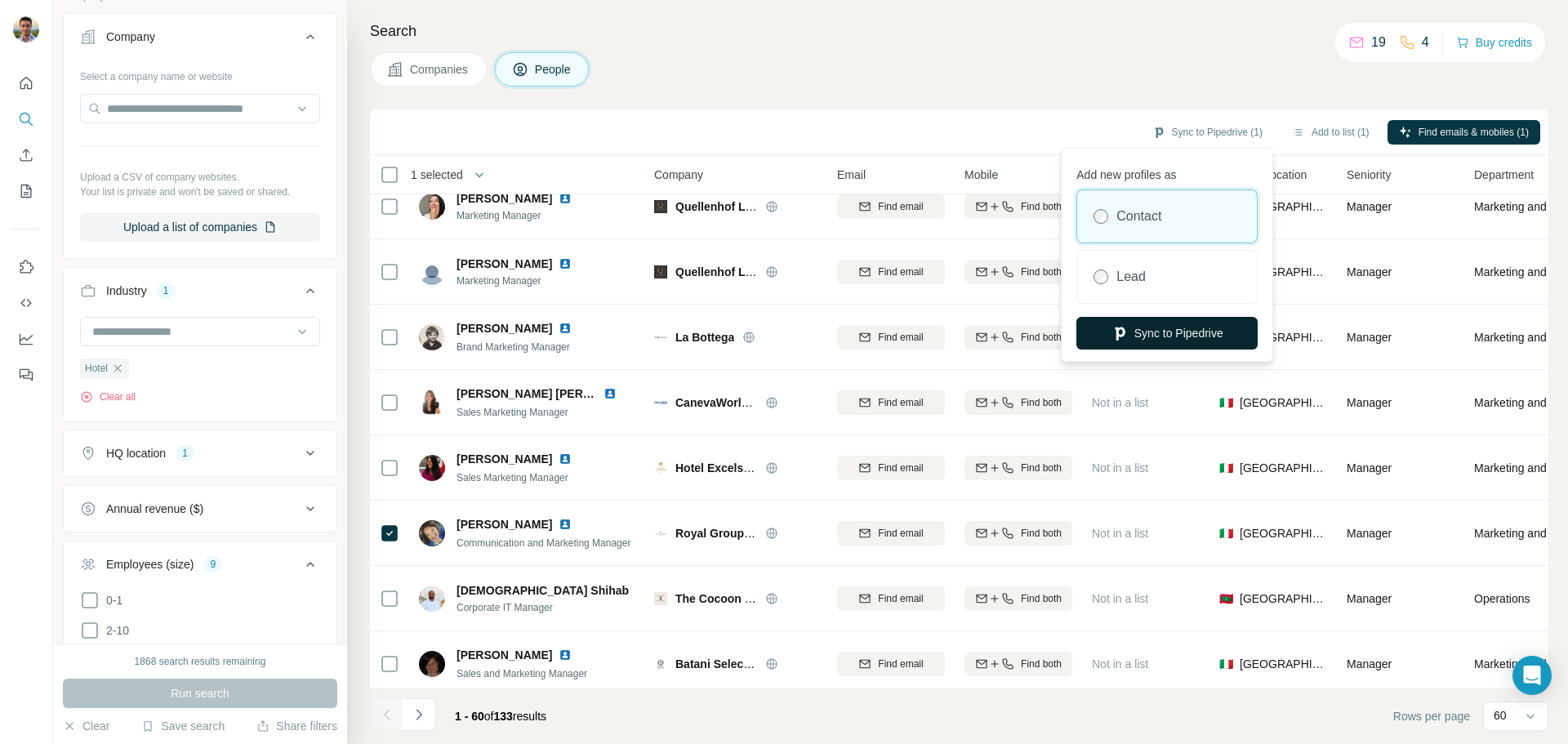
click at [1154, 334] on button "Sync to Pipedrive" at bounding box center [1168, 333] width 181 height 32
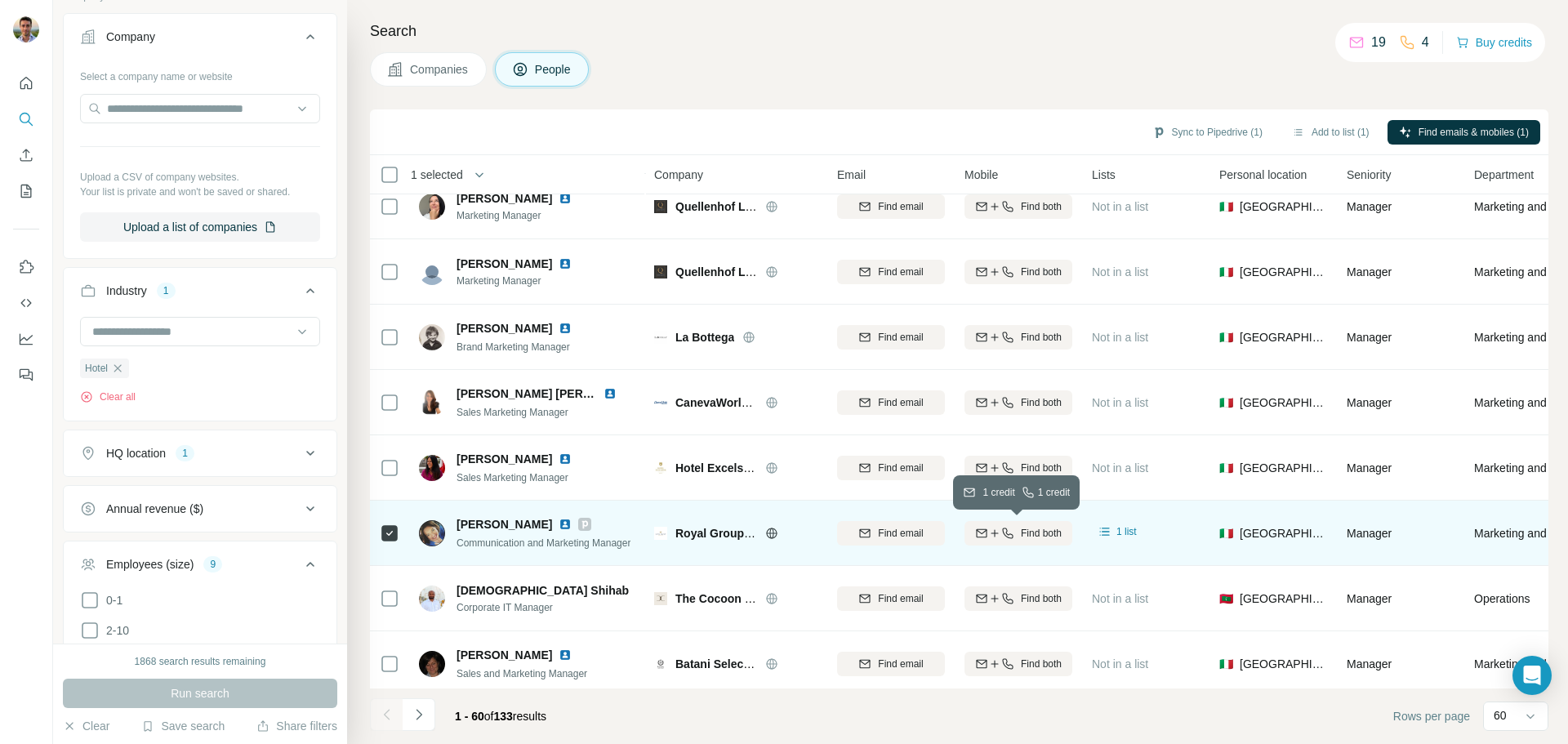
click at [1021, 531] on span "Find both" at bounding box center [1041, 533] width 41 height 15
click at [398, 535] on icon at bounding box center [389, 532] width 19 height 19
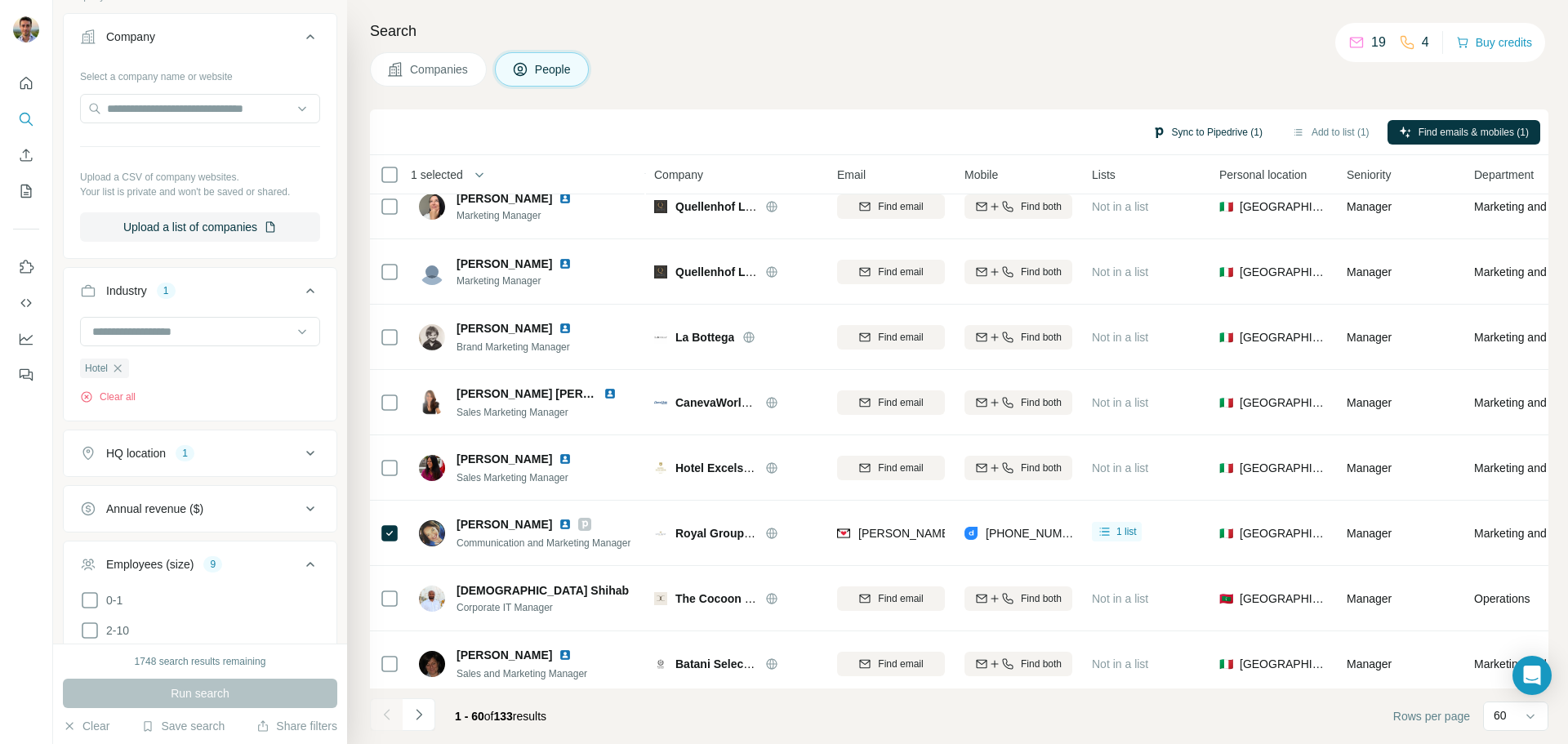
click at [1166, 133] on button "Sync to Pipedrive (1)" at bounding box center [1207, 132] width 133 height 25
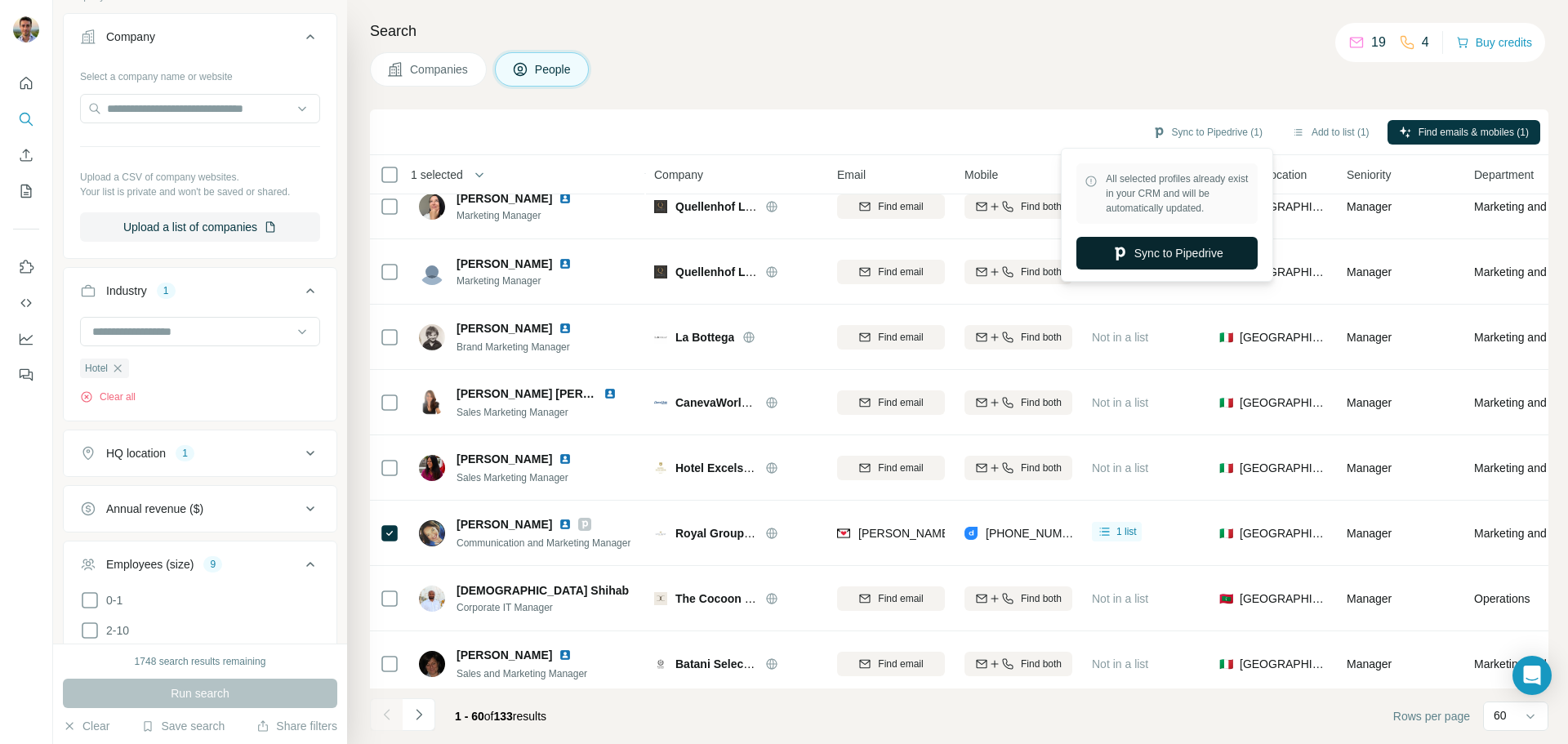
click at [1130, 248] on button "Sync to Pipedrive" at bounding box center [1168, 252] width 181 height 32
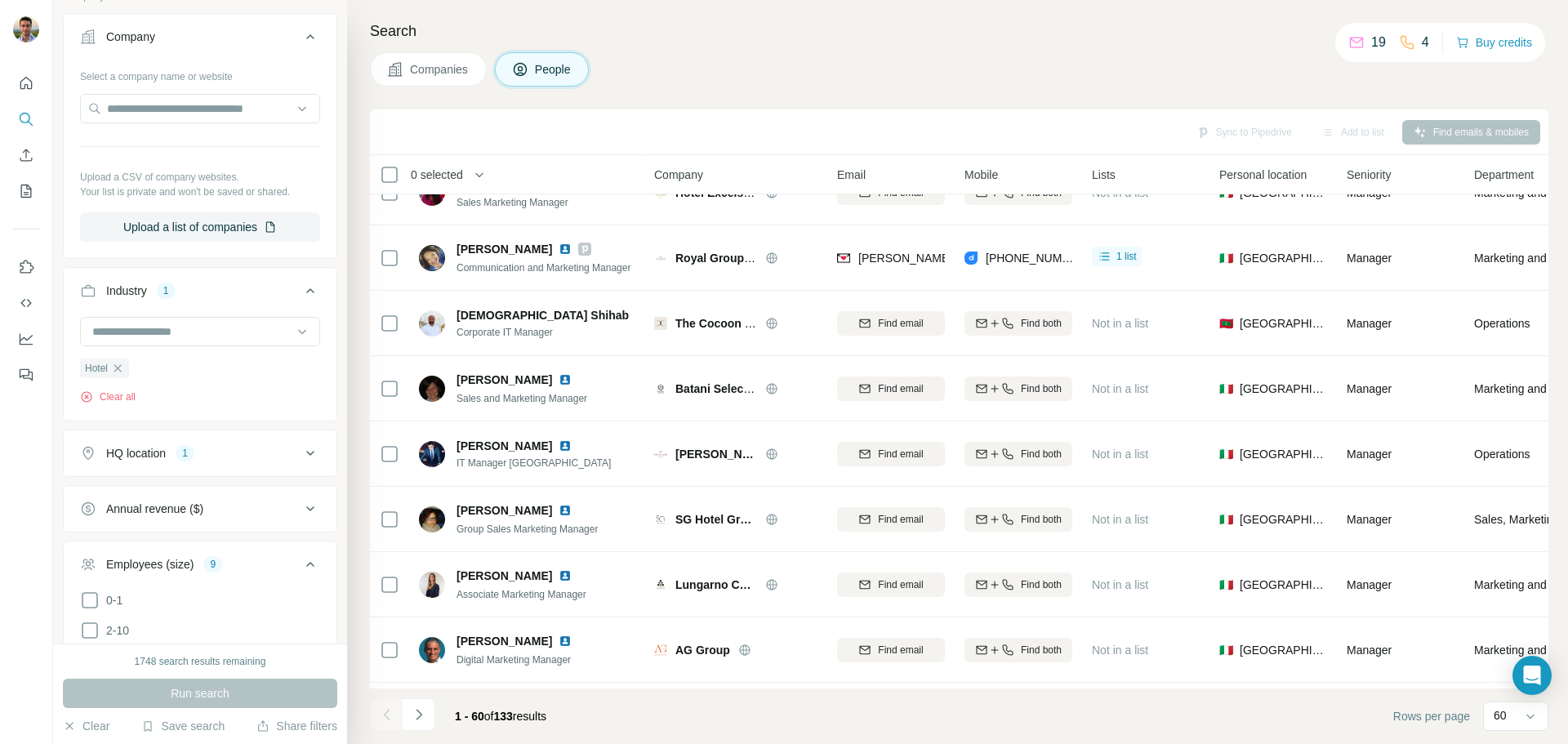
scroll to position [3026, 0]
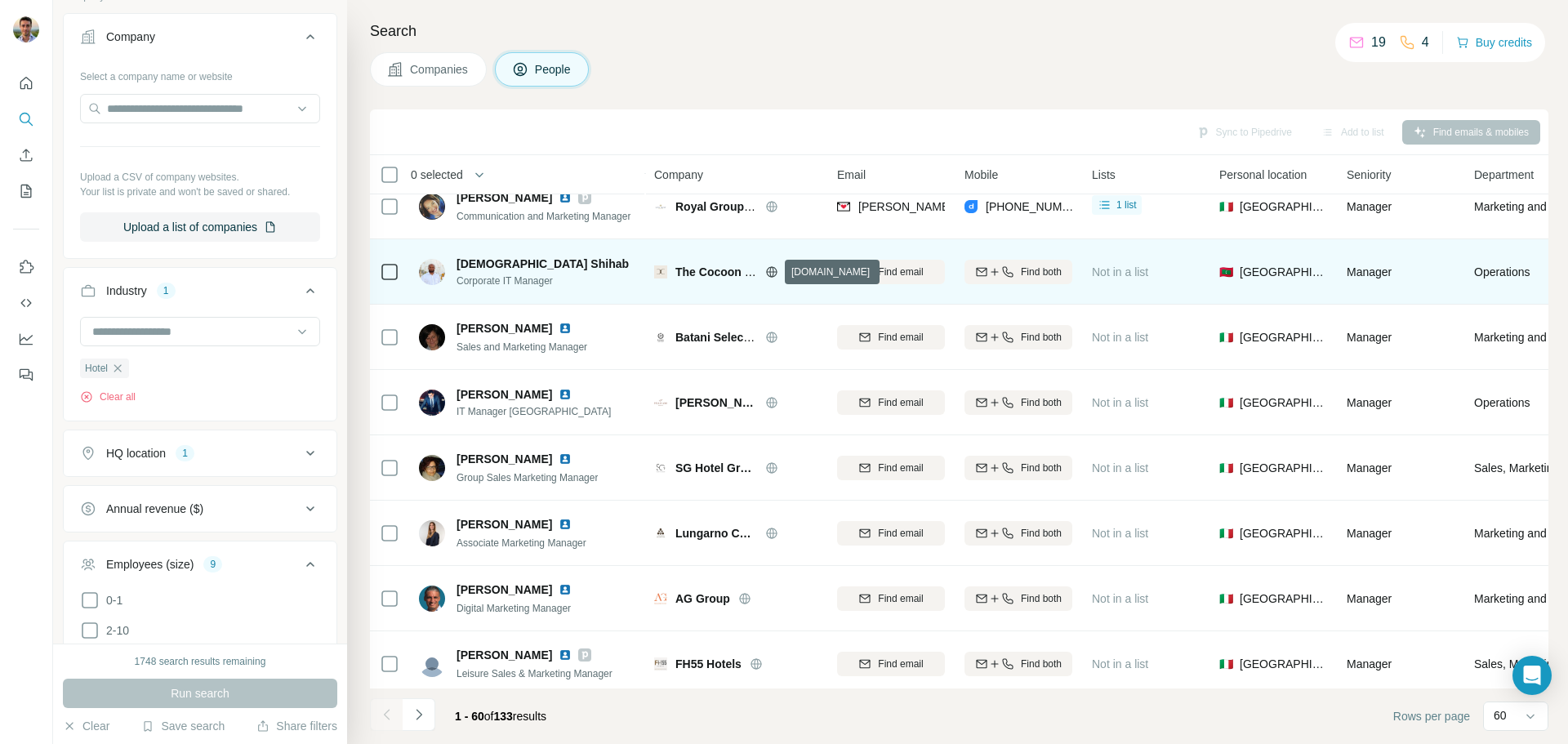
click at [772, 274] on icon at bounding box center [772, 272] width 13 height 13
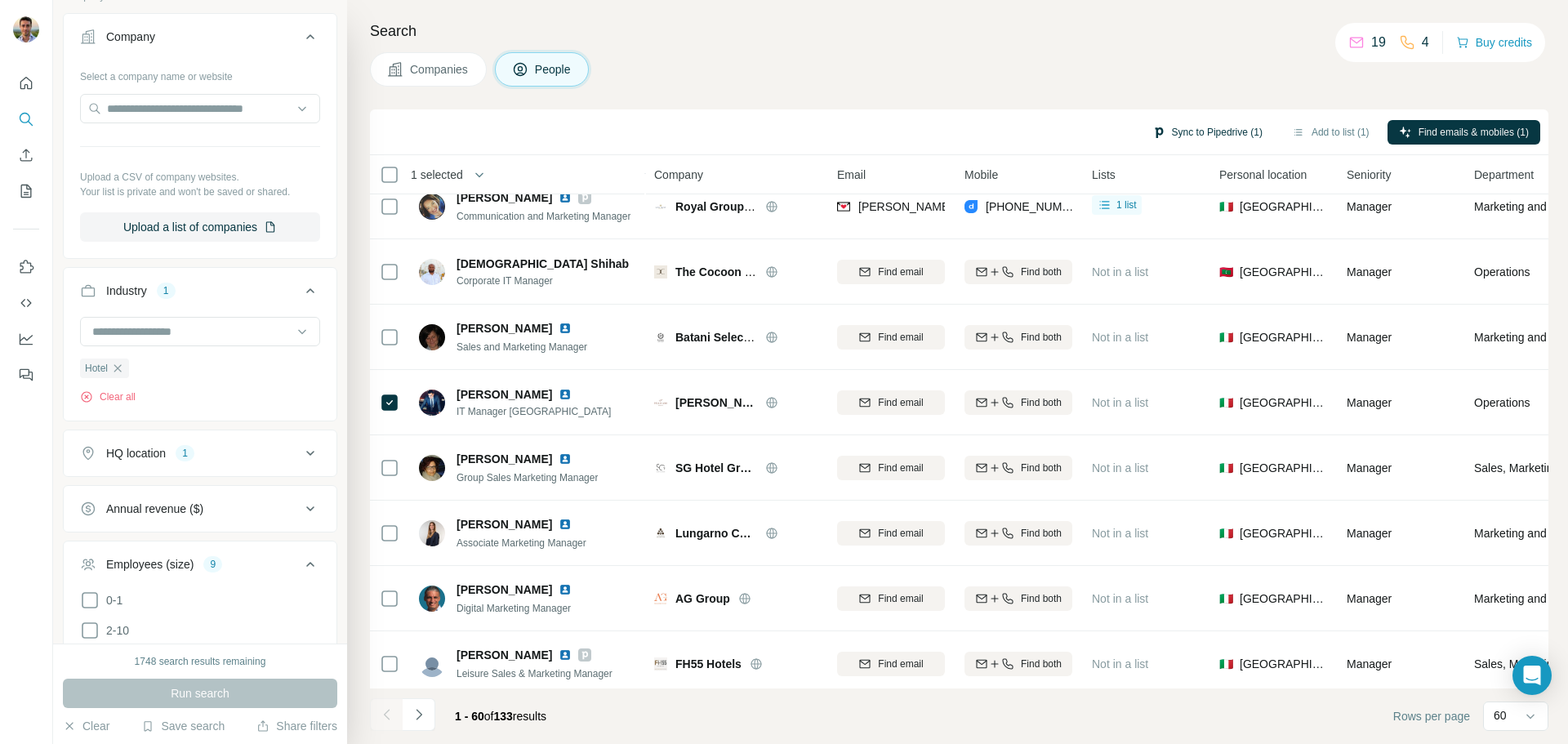
click at [1182, 129] on button "Sync to Pipedrive (1)" at bounding box center [1207, 132] width 133 height 25
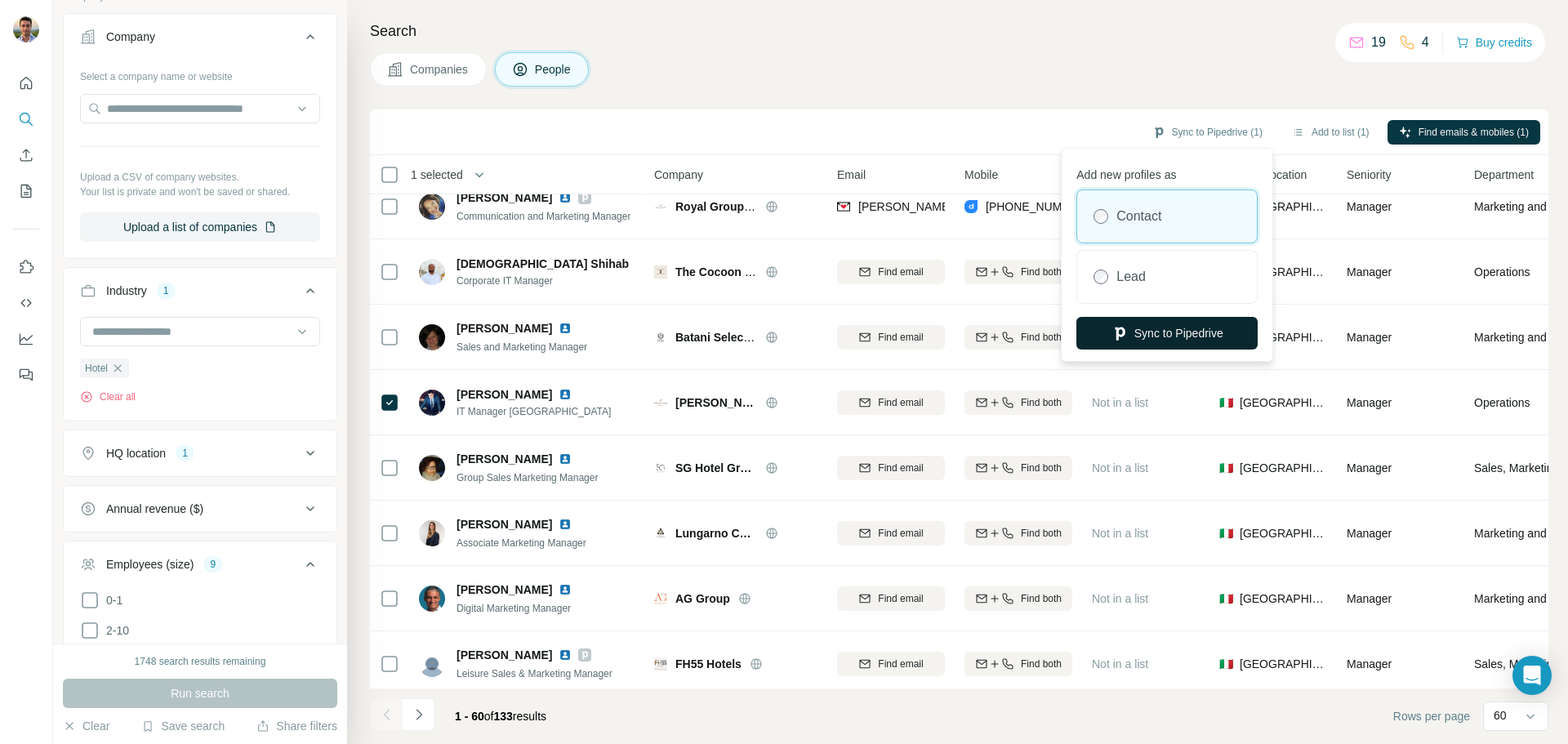
click at [1142, 328] on button "Sync to Pipedrive" at bounding box center [1168, 333] width 181 height 32
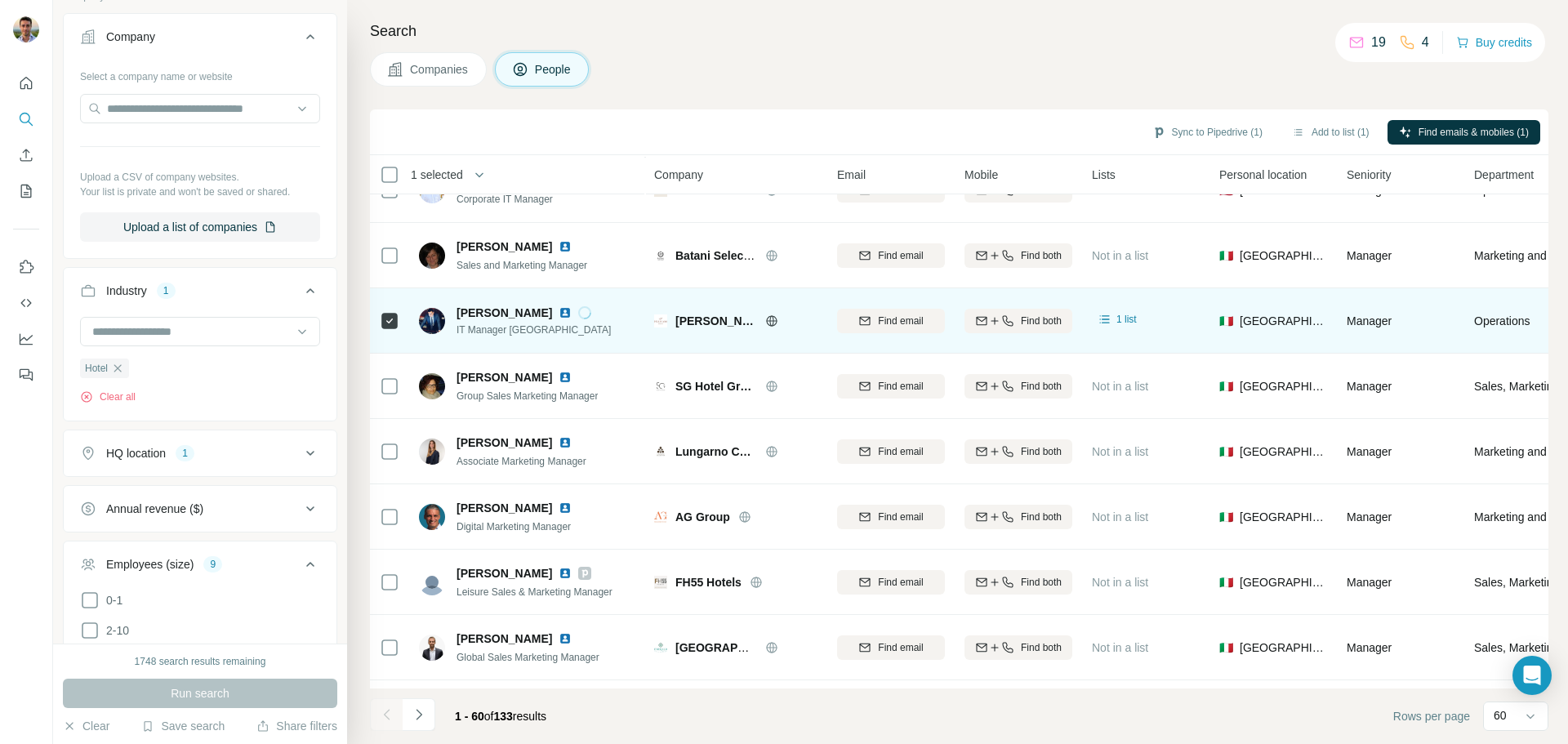
scroll to position [3189, 0]
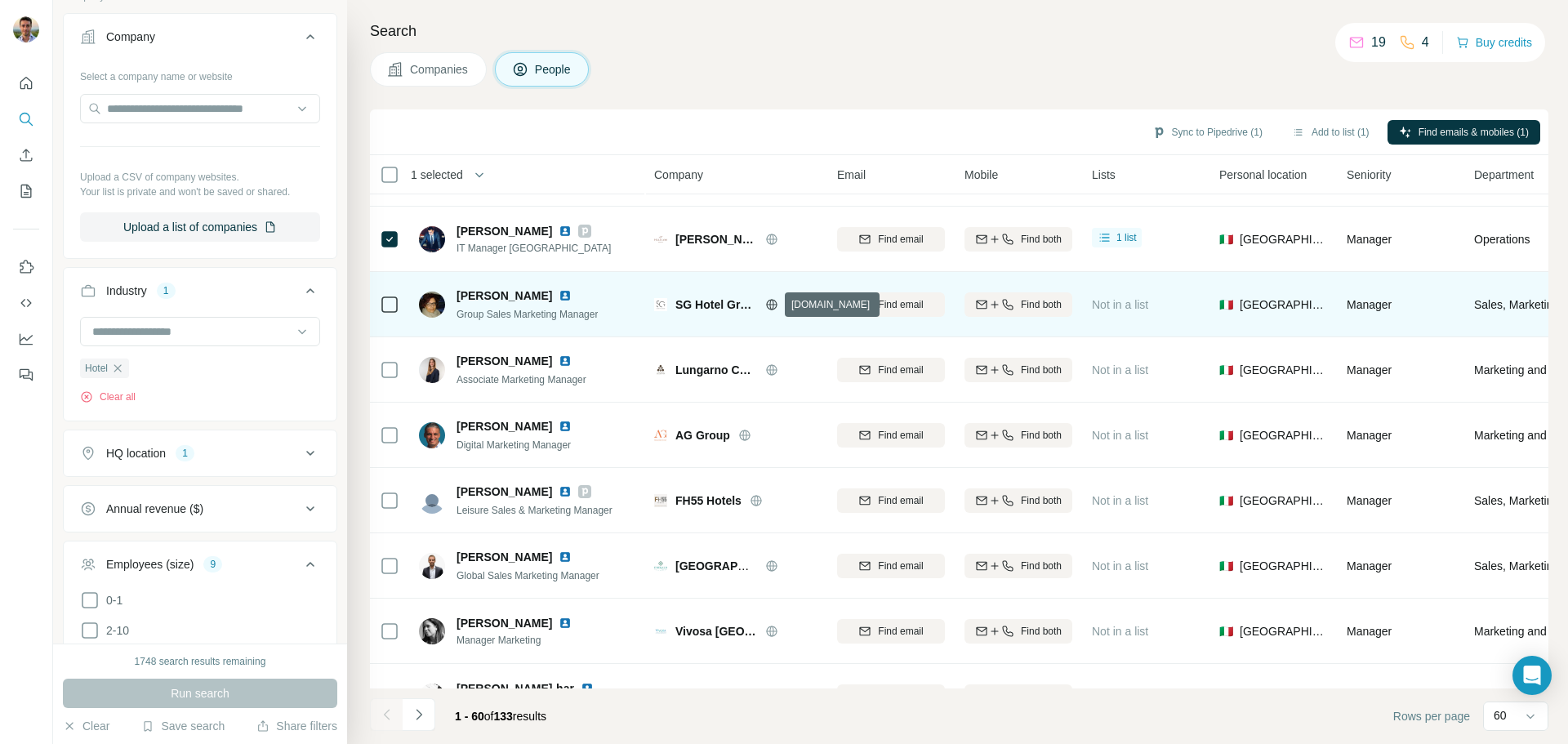
click at [774, 311] on icon at bounding box center [772, 304] width 13 height 13
click at [398, 304] on icon at bounding box center [389, 304] width 19 height 19
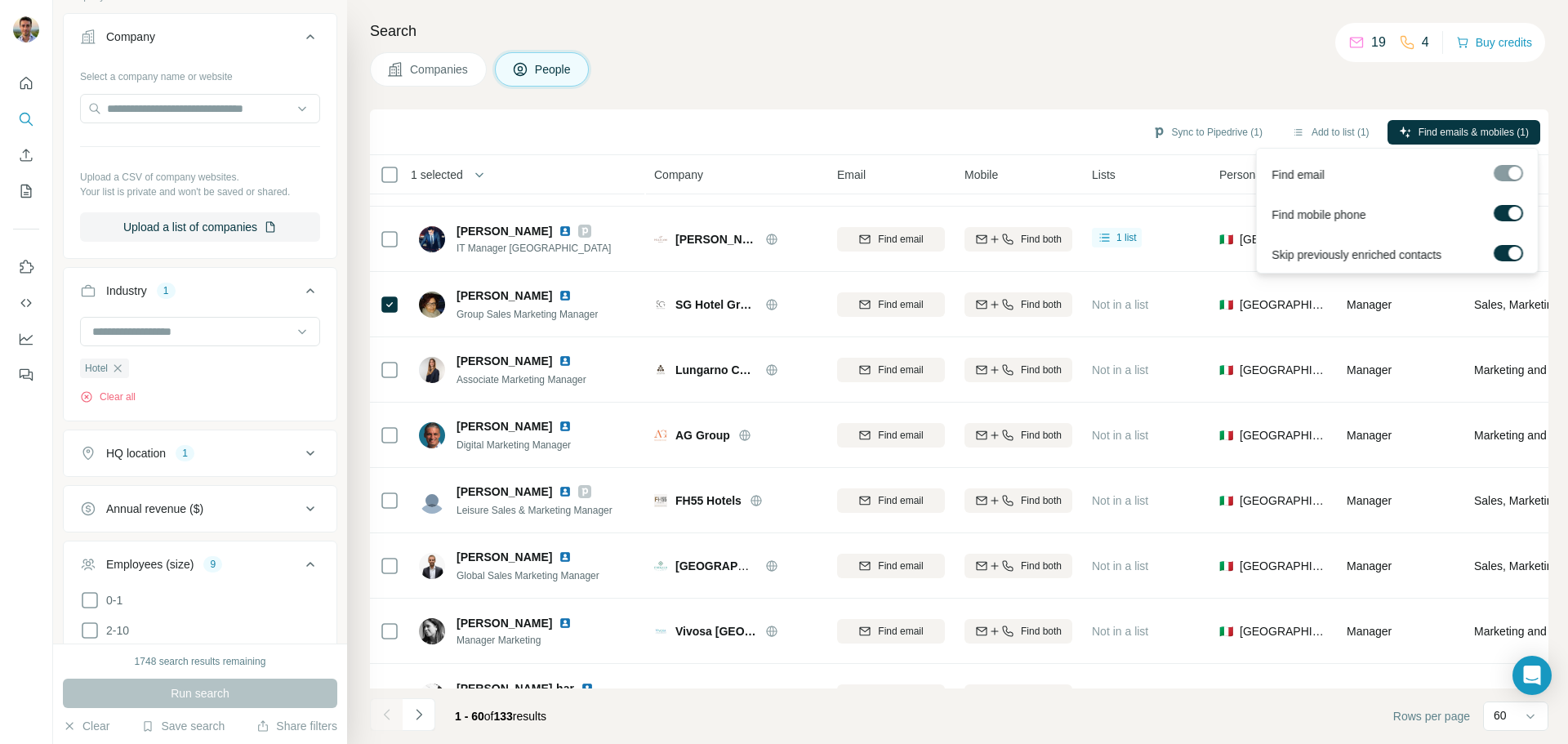
click at [1399, 173] on div "Find email" at bounding box center [1397, 171] width 275 height 40
click at [1508, 177] on div at bounding box center [1509, 173] width 30 height 17
click at [1508, 249] on label at bounding box center [1509, 253] width 30 height 17
click at [1506, 174] on div at bounding box center [1509, 173] width 30 height 17
click at [1504, 245] on label at bounding box center [1509, 253] width 30 height 17
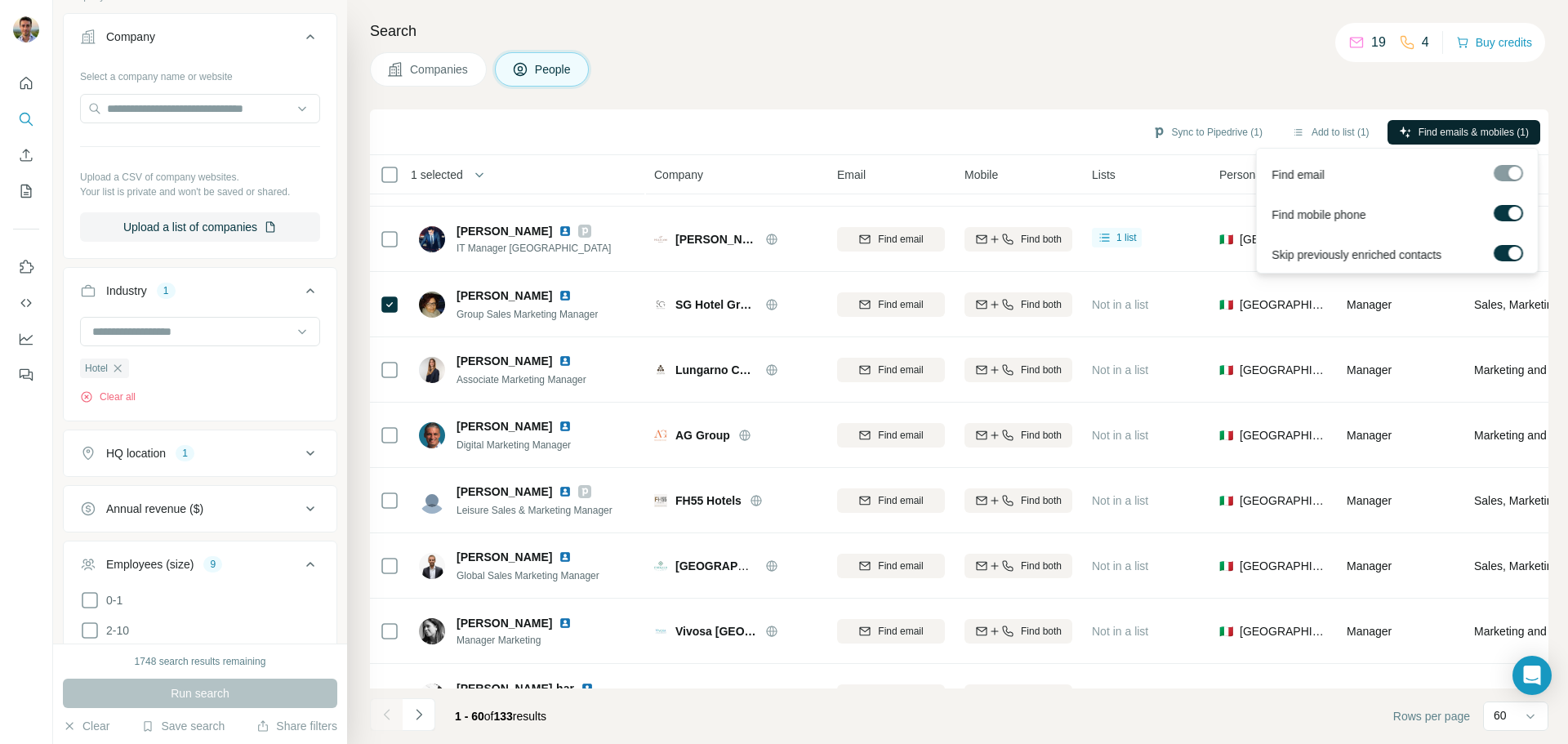
click at [1445, 138] on span "Find emails & mobiles (1)" at bounding box center [1474, 132] width 110 height 15
click at [1222, 135] on button "Sync to Pipedrive (1)" at bounding box center [1207, 132] width 133 height 25
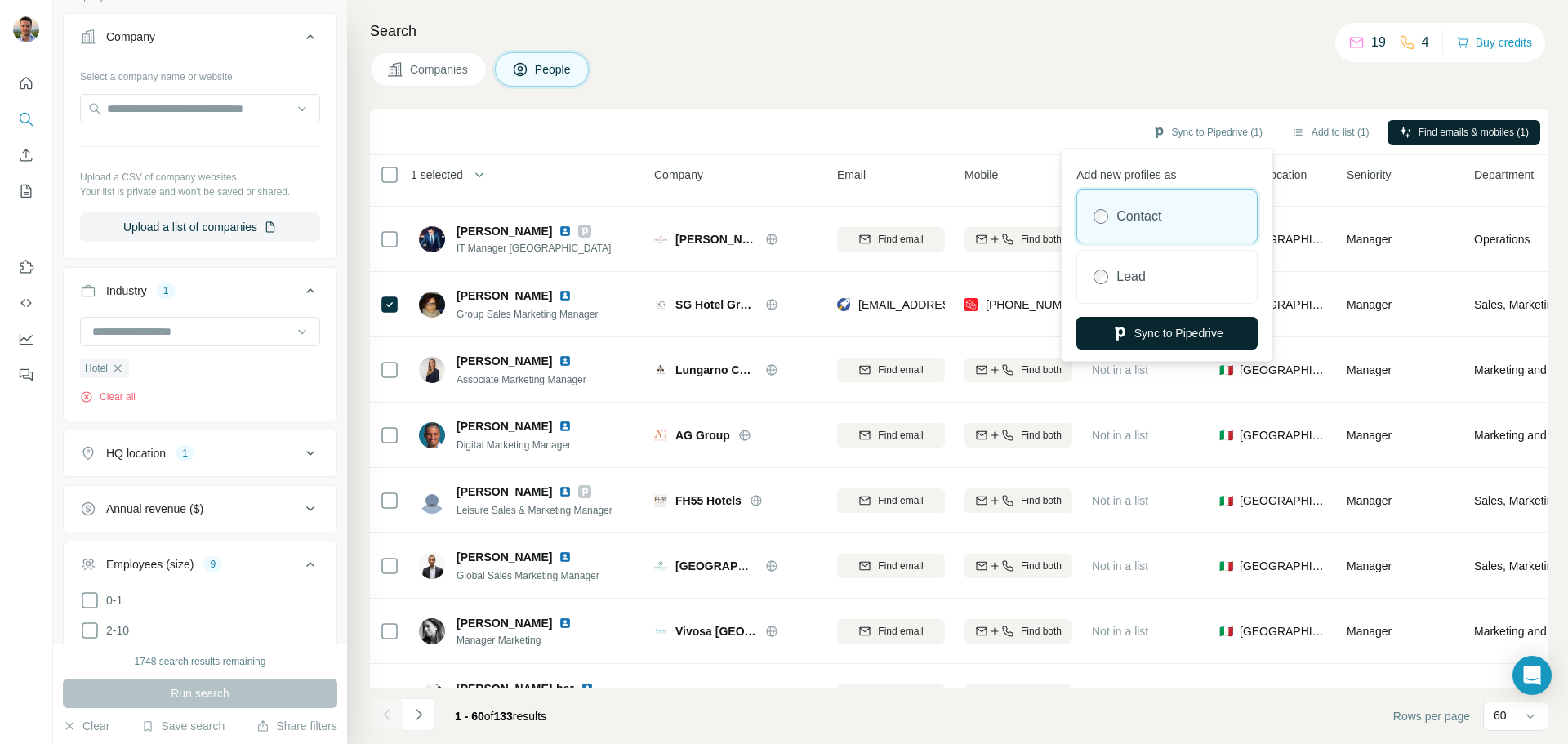
click at [1164, 334] on button "Sync to Pipedrive" at bounding box center [1168, 333] width 181 height 32
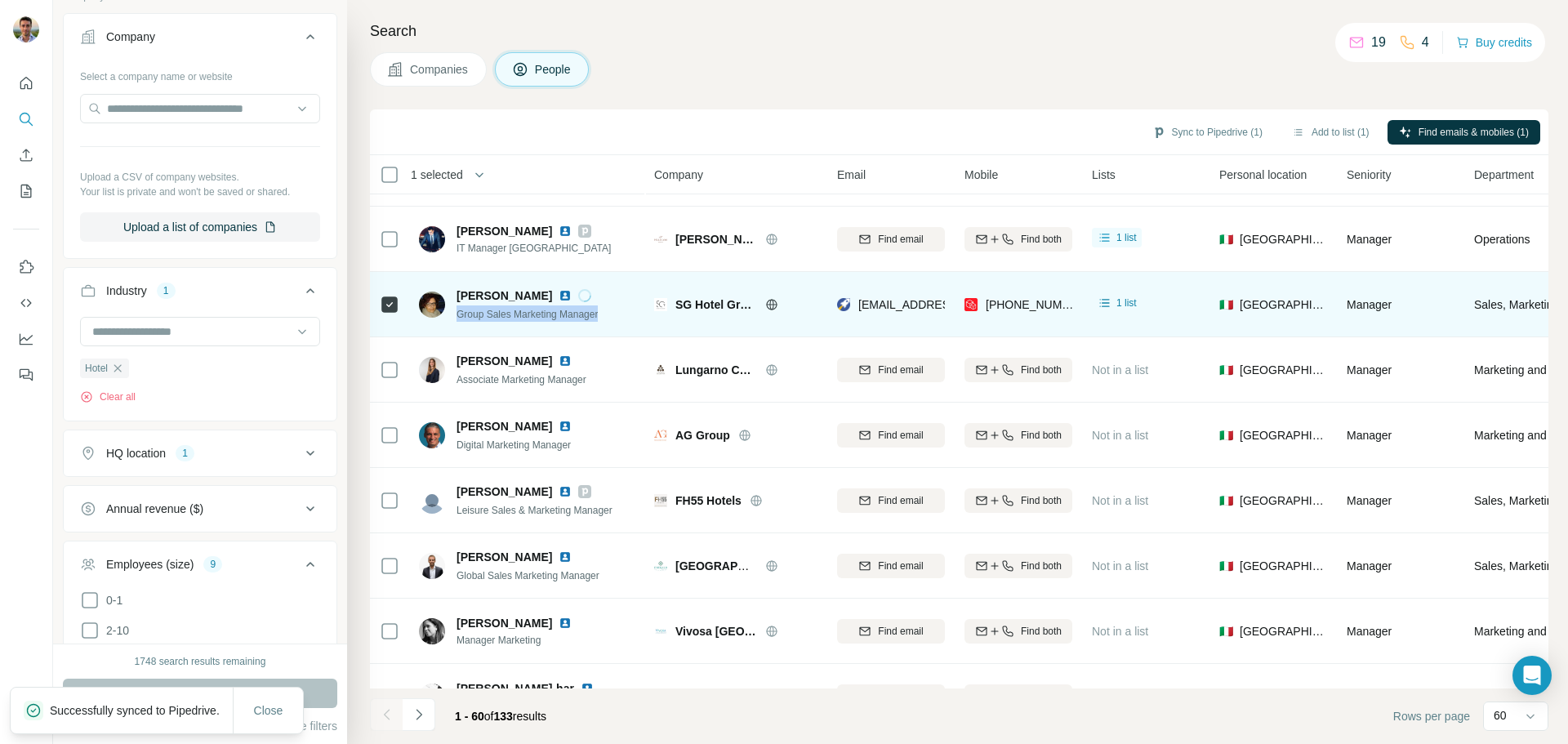
drag, startPoint x: 605, startPoint y: 314, endPoint x: 454, endPoint y: 314, distance: 151.0
click at [454, 314] on div "[PERSON_NAME] Group Sales Marketing Manager" at bounding box center [508, 304] width 178 height 34
copy span "Group Sales Marketing Manager"
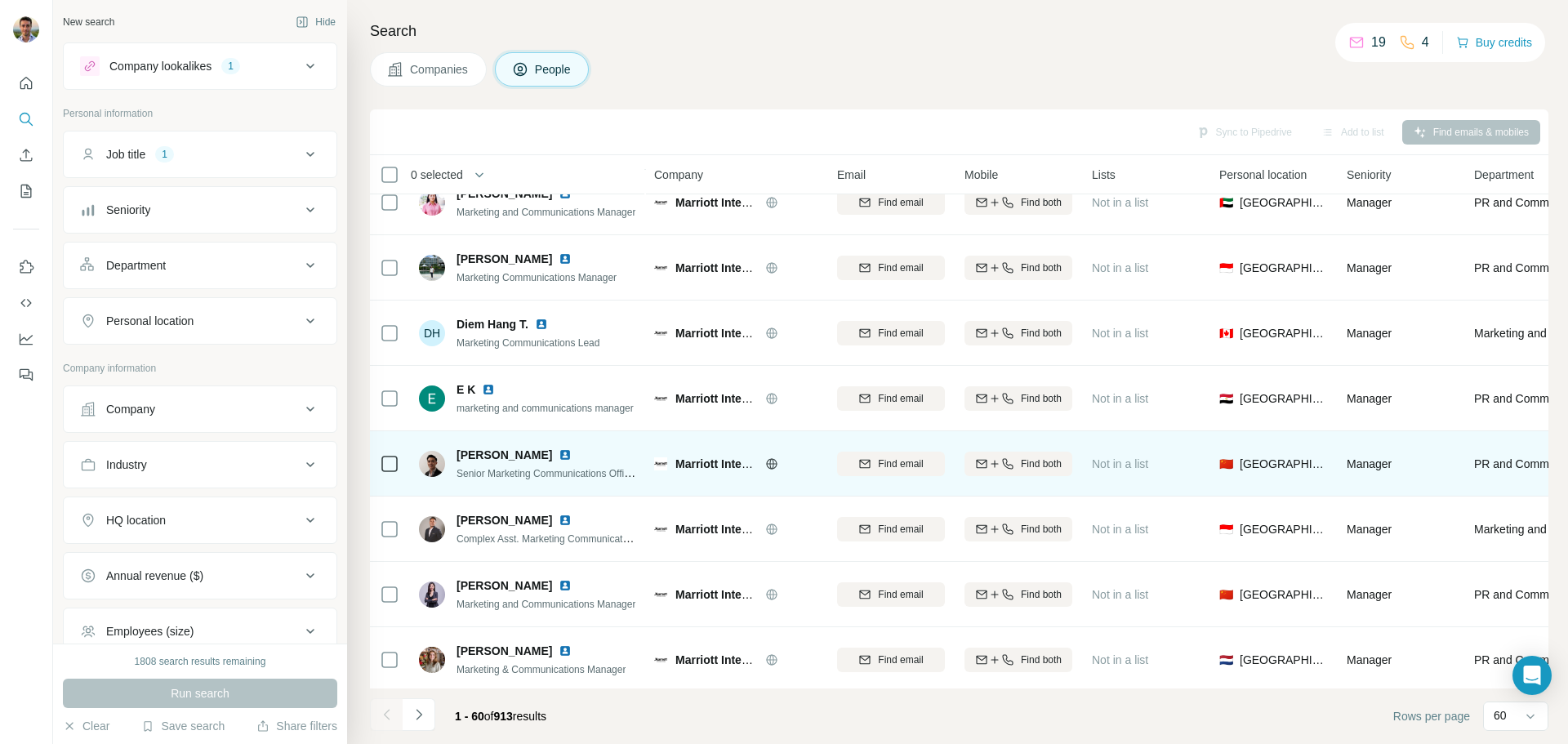
scroll to position [3433, 0]
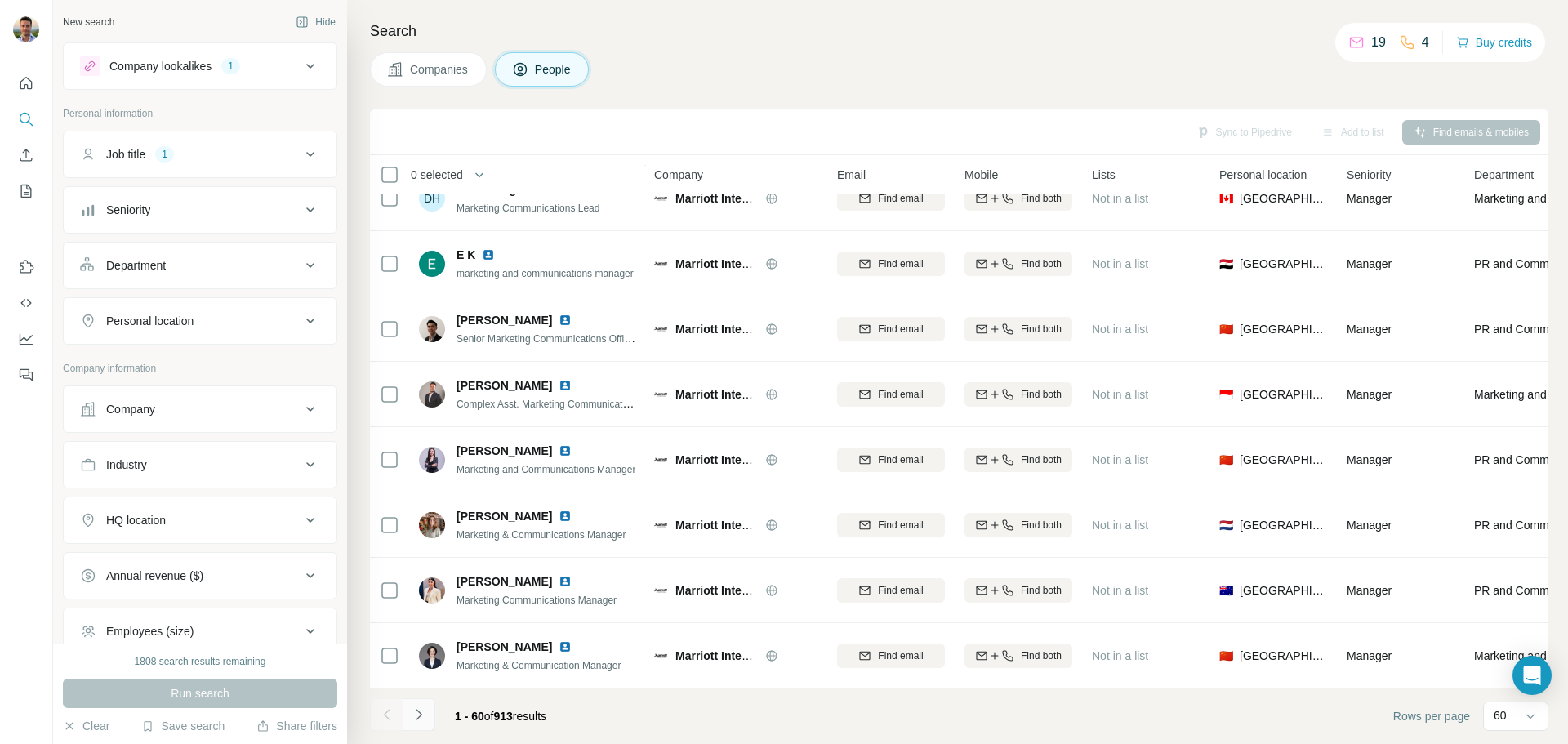
click at [420, 719] on icon "Navigate to next page" at bounding box center [419, 714] width 17 height 17
